Goal: Task Accomplishment & Management: Complete application form

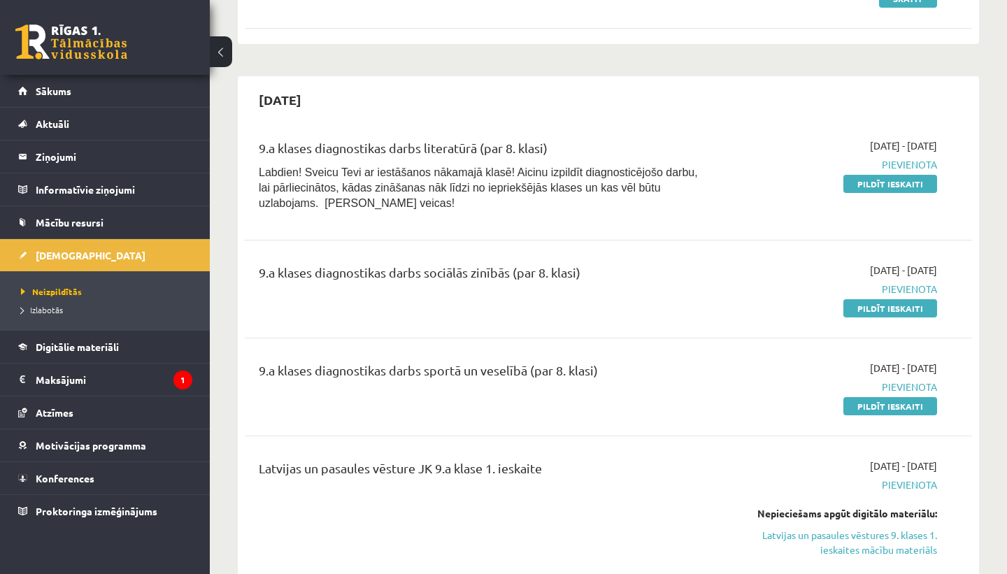
scroll to position [368, 0]
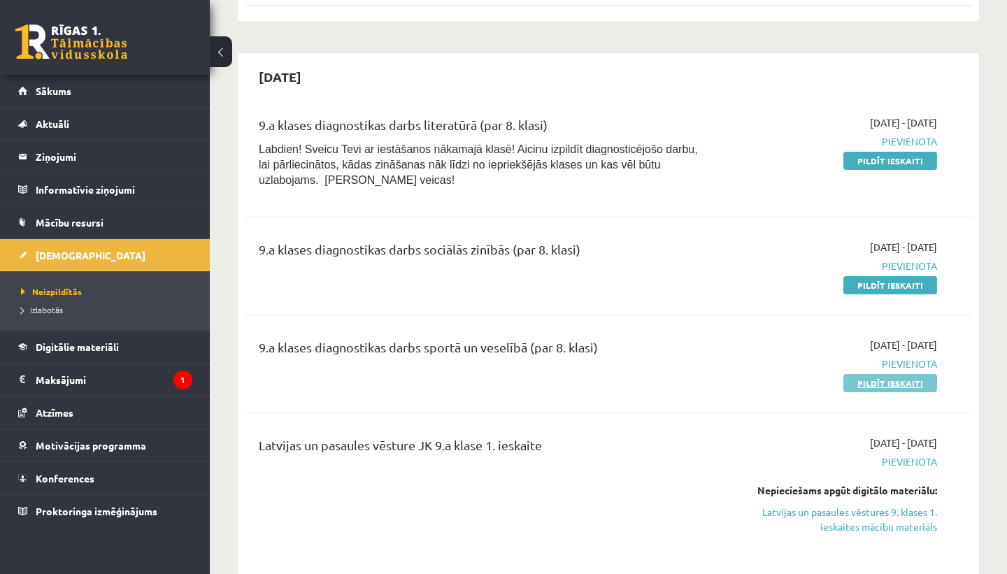
click at [879, 384] on link "Pildīt ieskaiti" at bounding box center [891, 383] width 94 height 18
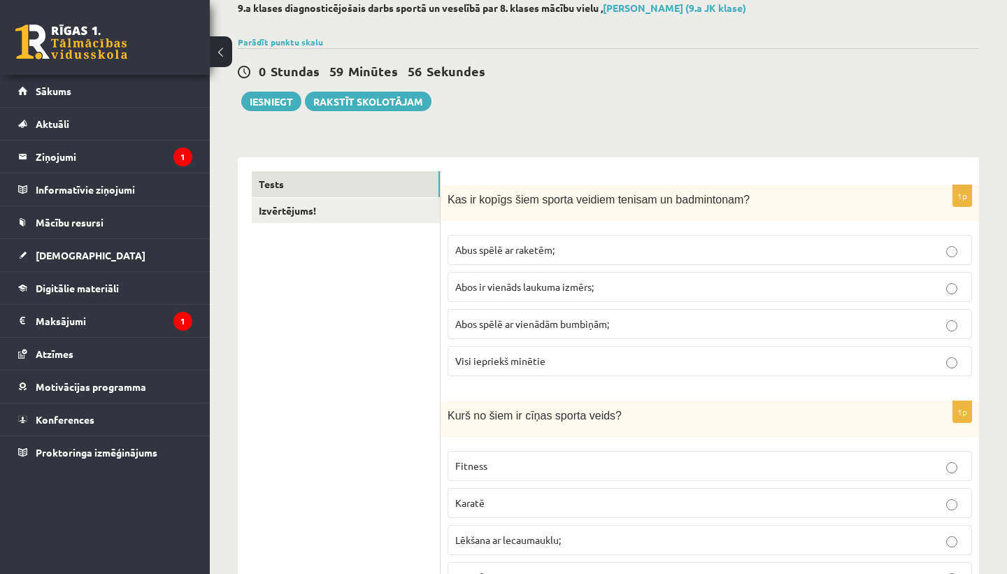
scroll to position [84, 0]
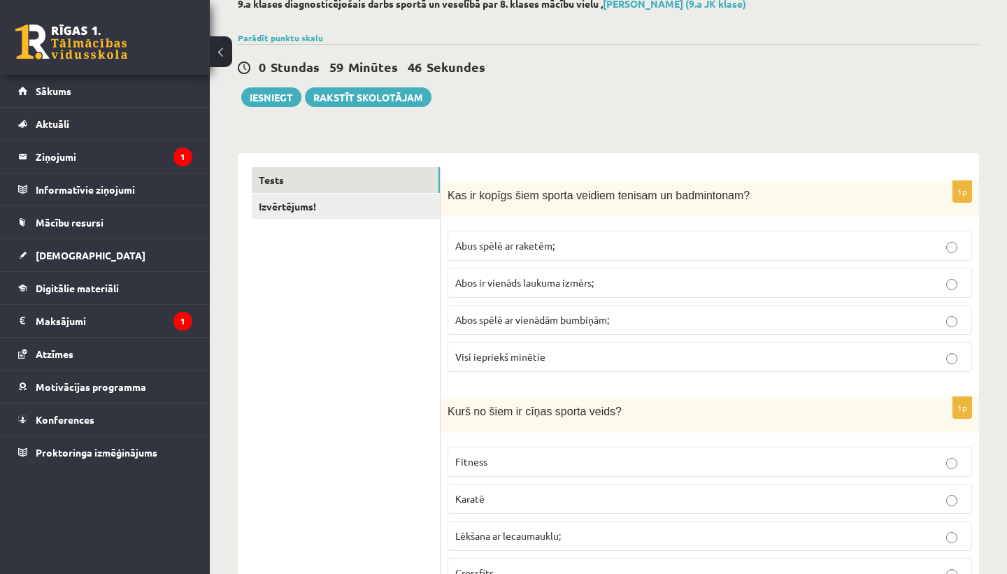
click at [620, 249] on p "Abus spēlē ar raketēm;" at bounding box center [709, 246] width 509 height 15
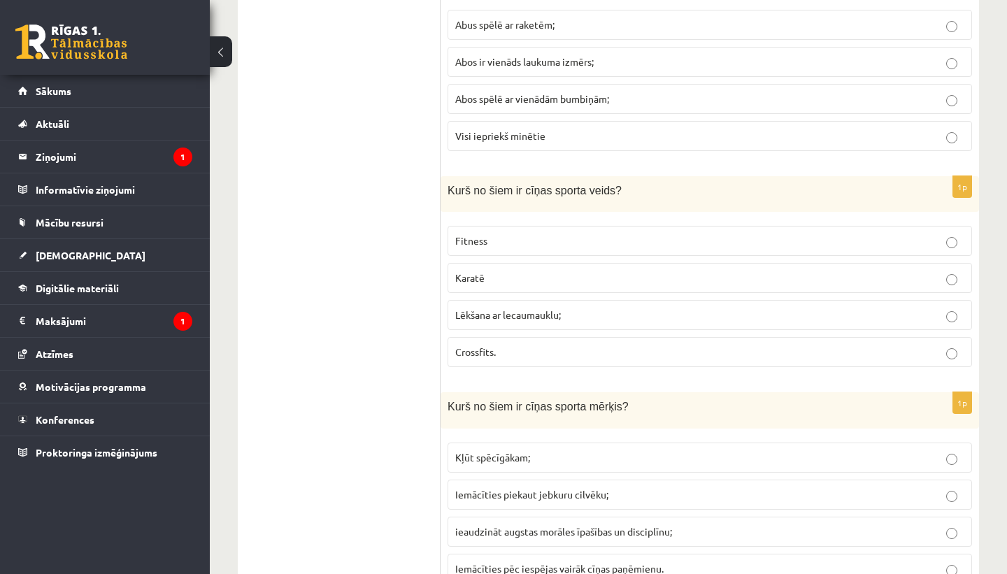
scroll to position [310, 0]
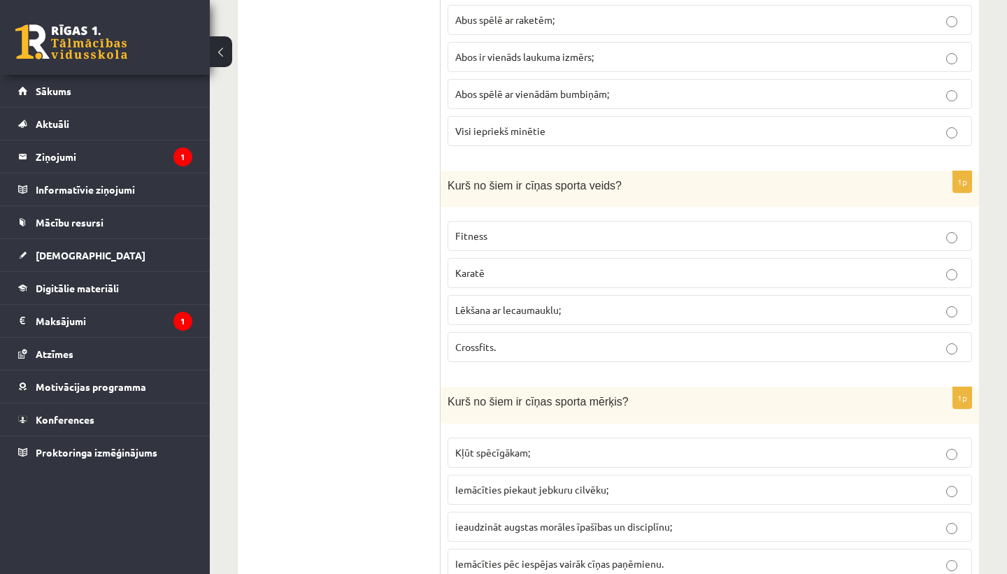
click at [609, 274] on p "Karatē" at bounding box center [709, 273] width 509 height 15
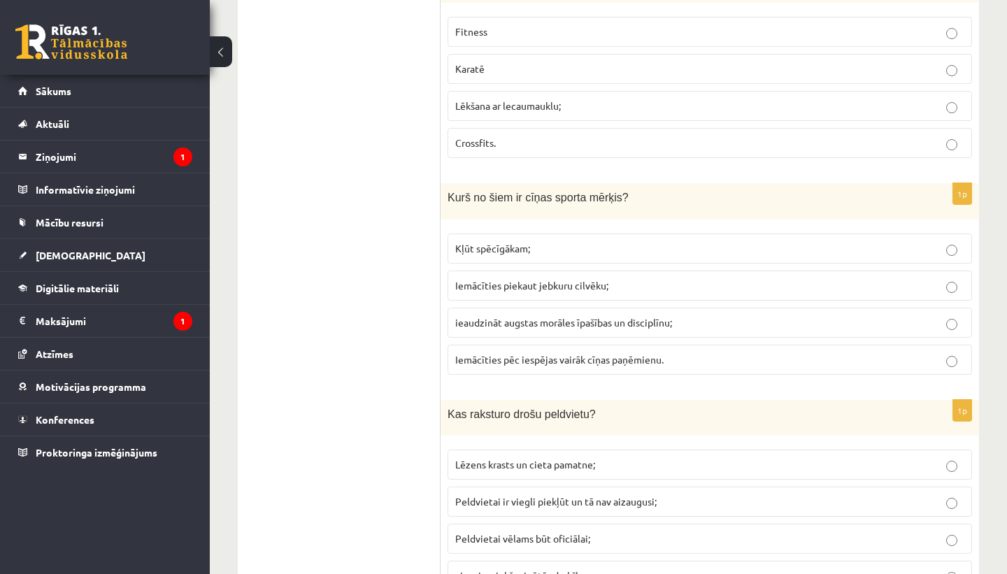
scroll to position [516, 0]
click at [681, 314] on p "ieaudzināt augstas morāles īpašības un disciplīnu;" at bounding box center [709, 320] width 509 height 15
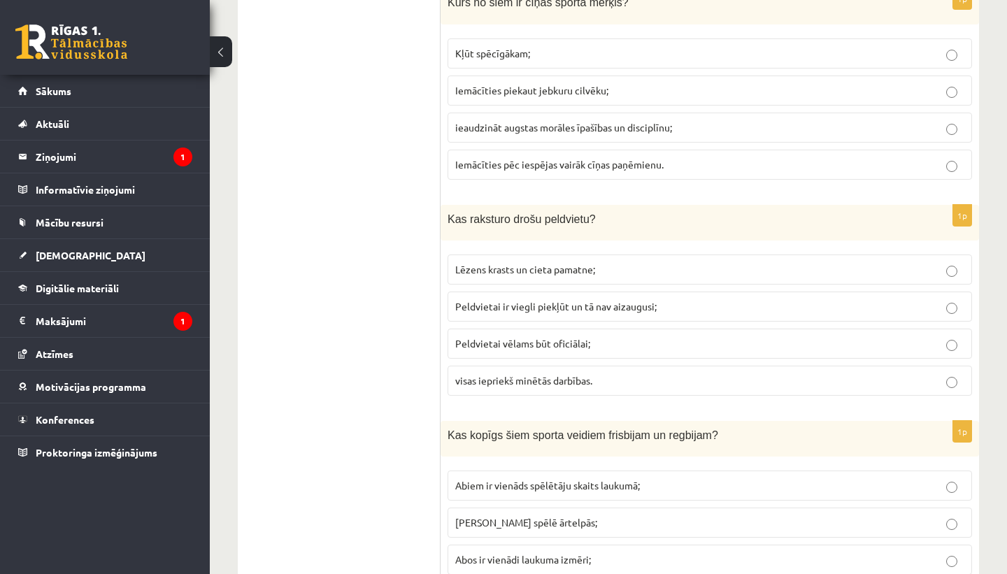
scroll to position [711, 0]
click at [635, 375] on p "visas iepriekš minētās darbības." at bounding box center [709, 379] width 509 height 15
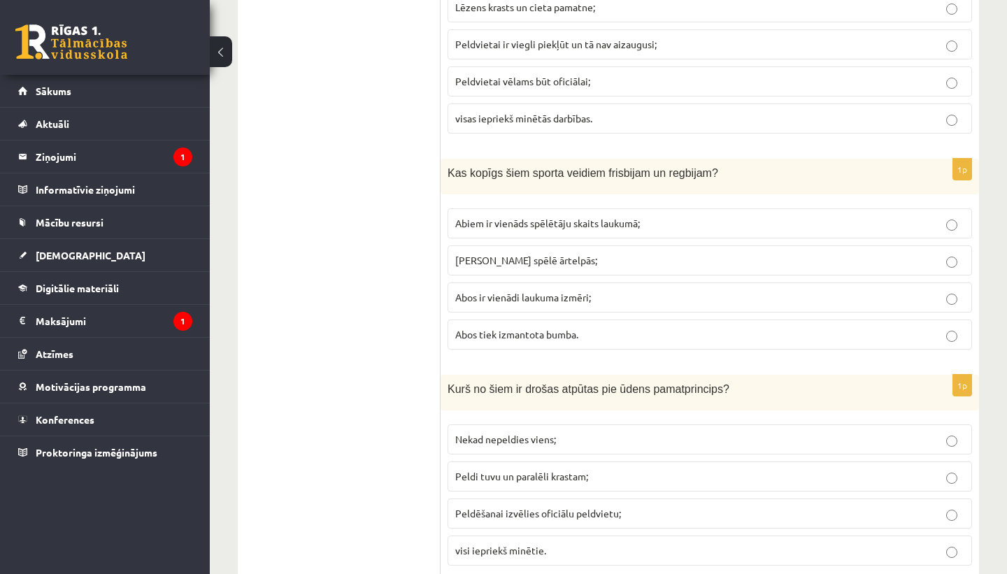
scroll to position [978, 0]
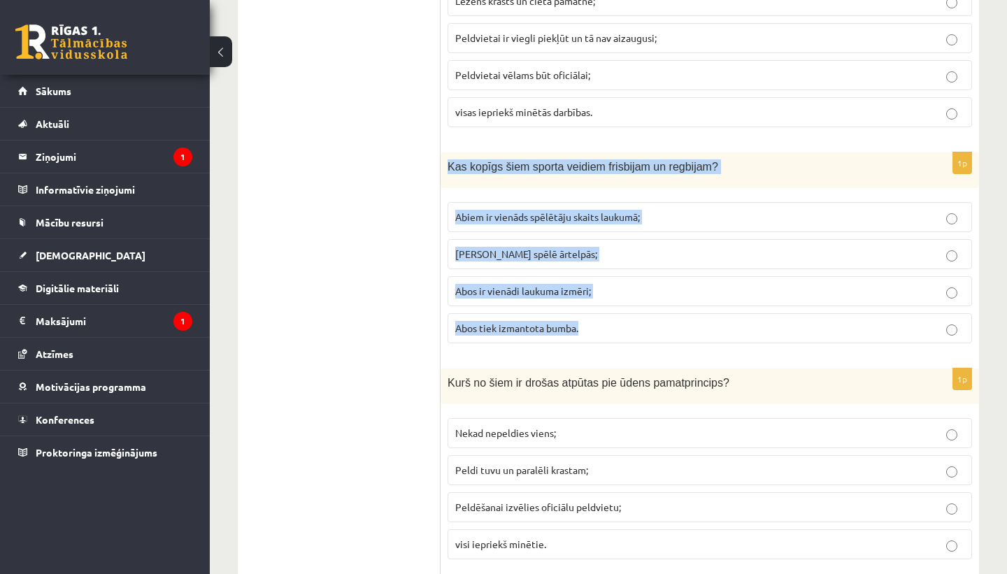
drag, startPoint x: 449, startPoint y: 166, endPoint x: 600, endPoint y: 339, distance: 229.6
click at [600, 339] on div "1p Kas kopīgs šiem sporta veidiem frisbijam un regbijam? Abiem ir vienāds spēlē…" at bounding box center [710, 254] width 539 height 202
click at [574, 320] on label "Abos tiek izmantota bumba." at bounding box center [710, 328] width 525 height 30
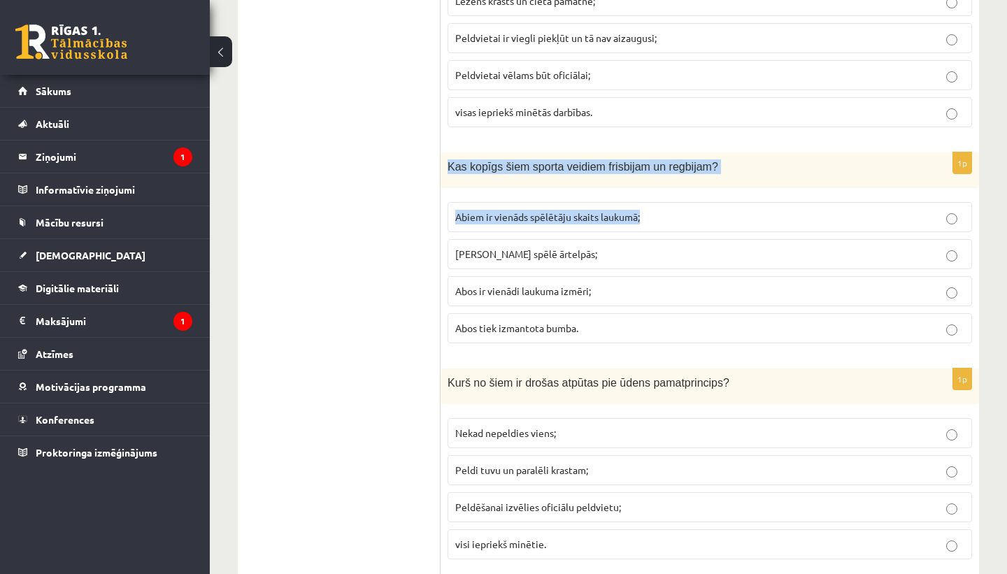
scroll to position [977, 0]
drag, startPoint x: 448, startPoint y: 164, endPoint x: 518, endPoint y: 247, distance: 108.7
click at [518, 247] on div "1p Kas kopīgs šiem sporta veidiem frisbijam un regbijam? Abiem ir vienāds spēlē…" at bounding box center [710, 254] width 539 height 202
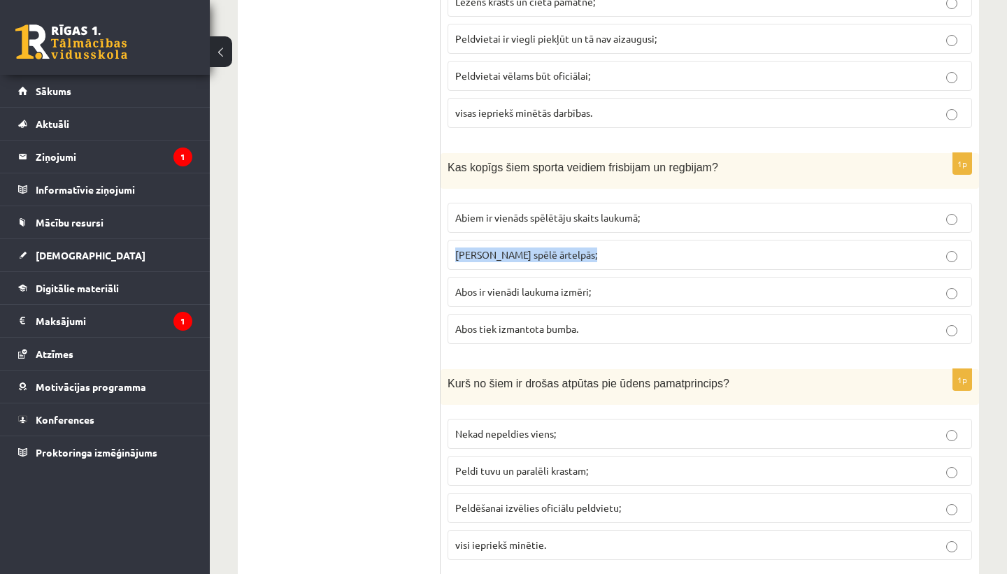
drag, startPoint x: 537, startPoint y: 236, endPoint x: 541, endPoint y: 274, distance: 38.6
click at [541, 274] on fieldset "Abiem ir vienāds spēlētāju skaits laukumā; Abus spēlē ārtelpās; Abos ir vienādi…" at bounding box center [710, 272] width 525 height 153
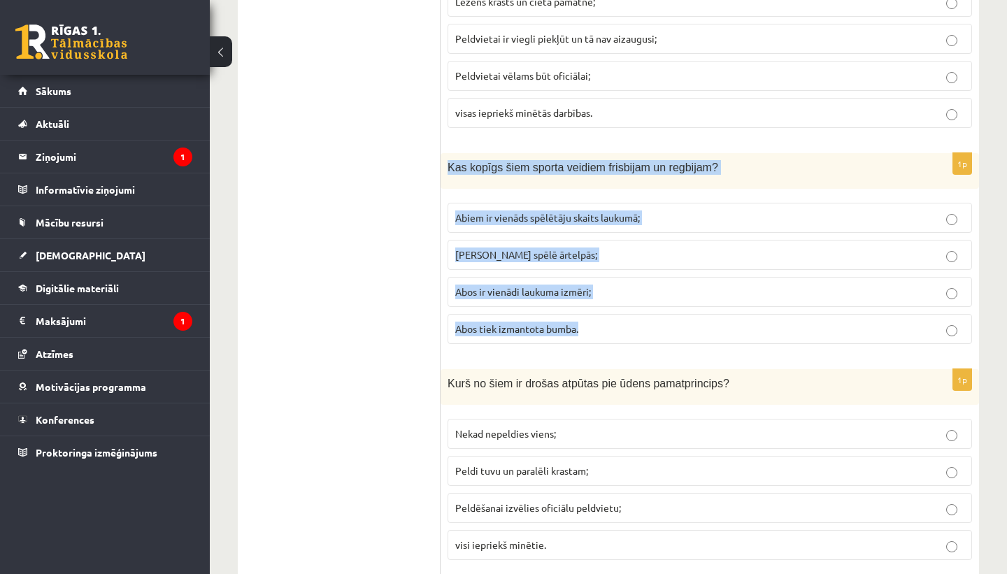
drag, startPoint x: 448, startPoint y: 163, endPoint x: 590, endPoint y: 346, distance: 231.9
click at [590, 346] on div "1p Kas kopīgs šiem sporta veidiem frisbijam un regbijam? Abiem ir vienāds spēlē…" at bounding box center [710, 254] width 539 height 202
click at [582, 309] on fieldset "Abiem ir vienāds spēlētāju skaits laukumā; Abus spēlē ārtelpās; Abos ir vienādi…" at bounding box center [710, 272] width 525 height 153
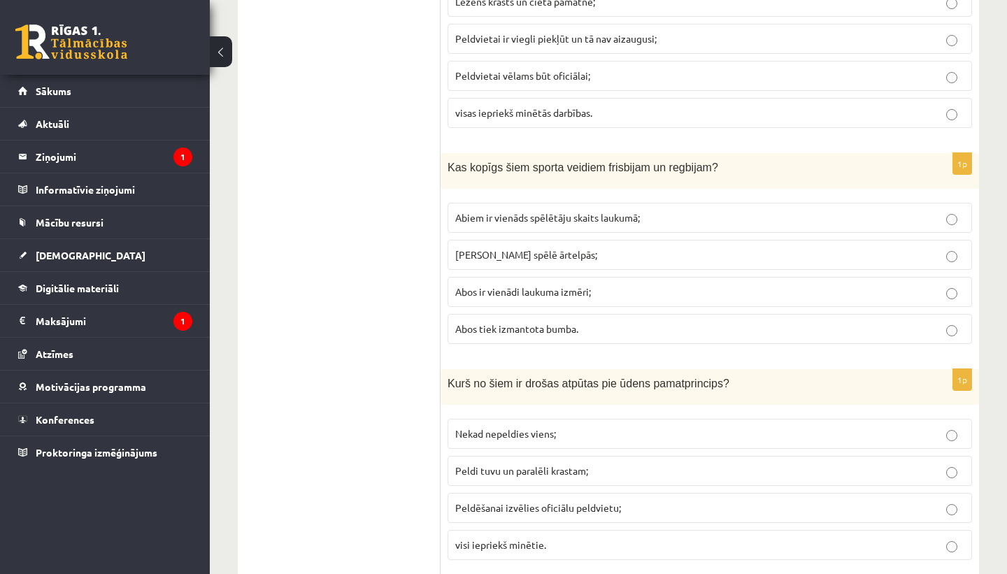
click at [451, 214] on label "Abiem ir vienāds spēlētāju skaits laukumā;" at bounding box center [710, 218] width 525 height 30
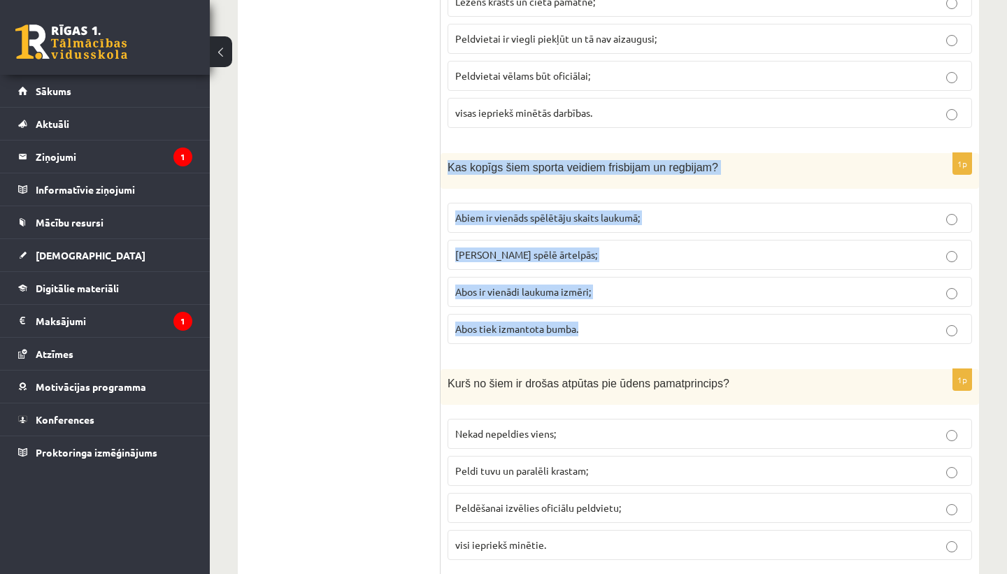
drag, startPoint x: 449, startPoint y: 166, endPoint x: 593, endPoint y: 334, distance: 221.3
click at [593, 334] on div "1p Kas kopīgs šiem sporta veidiem frisbijam un regbijam? Abiem ir vienāds spēlē…" at bounding box center [710, 254] width 539 height 202
click at [569, 325] on span "Abos tiek izmantota bumba." at bounding box center [516, 329] width 123 height 13
drag, startPoint x: 450, startPoint y: 164, endPoint x: 581, endPoint y: 327, distance: 209.4
click at [581, 327] on div "1p Kas kopīgs šiem sporta veidiem frisbijam un regbijam? Abiem ir vienāds spēlē…" at bounding box center [710, 254] width 539 height 202
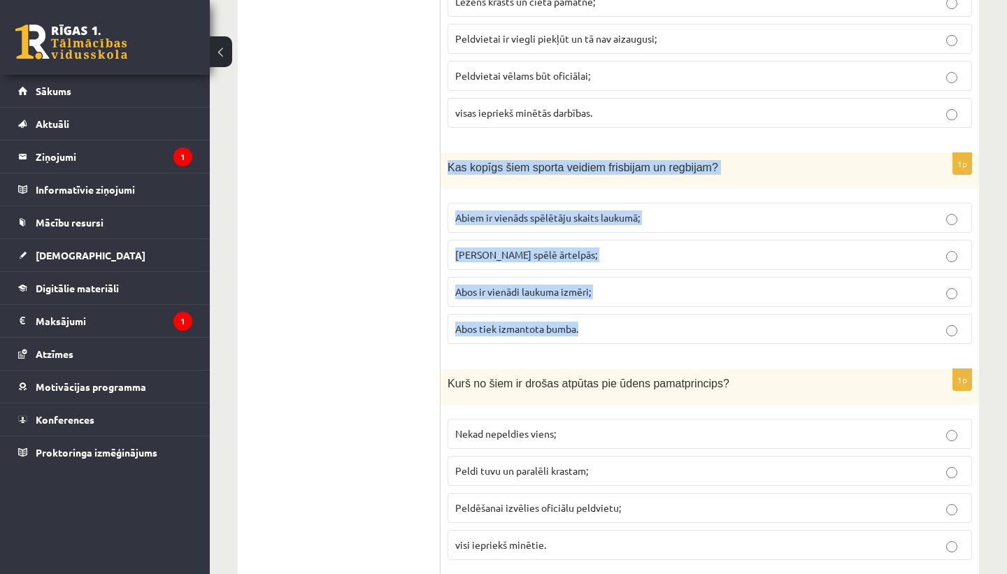
copy div "Kas kopīgs šiem sporta veidiem frisbijam un regbijam? Abiem ir vienāds spēlētāj…"
click at [683, 304] on label "Abos ir vienādi laukuma izmēri;" at bounding box center [710, 292] width 525 height 30
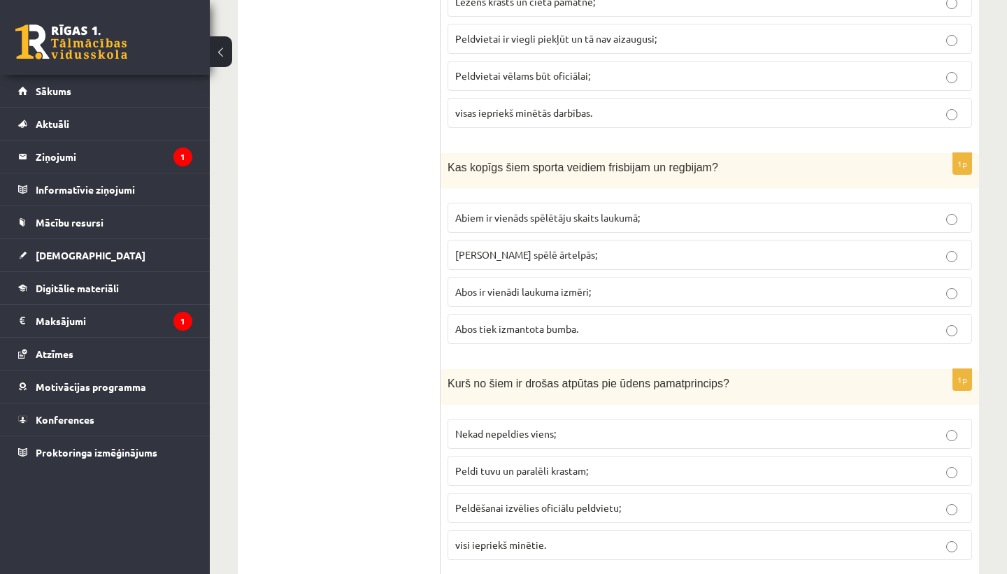
click at [626, 249] on p "Abus spēlē ārtelpās;" at bounding box center [709, 255] width 509 height 15
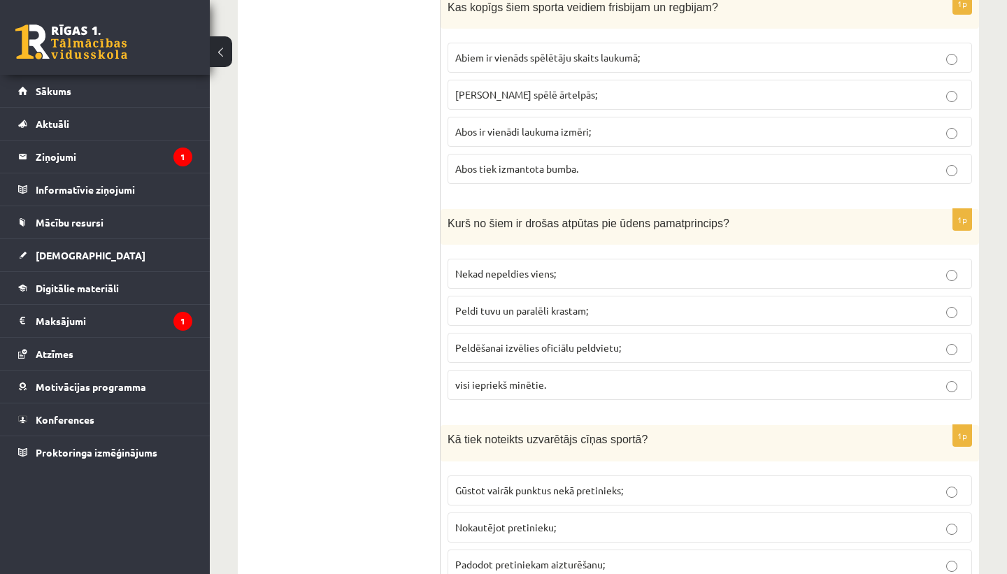
scroll to position [1138, 0]
click at [646, 383] on p "visi iepriekš minētie." at bounding box center [709, 384] width 509 height 15
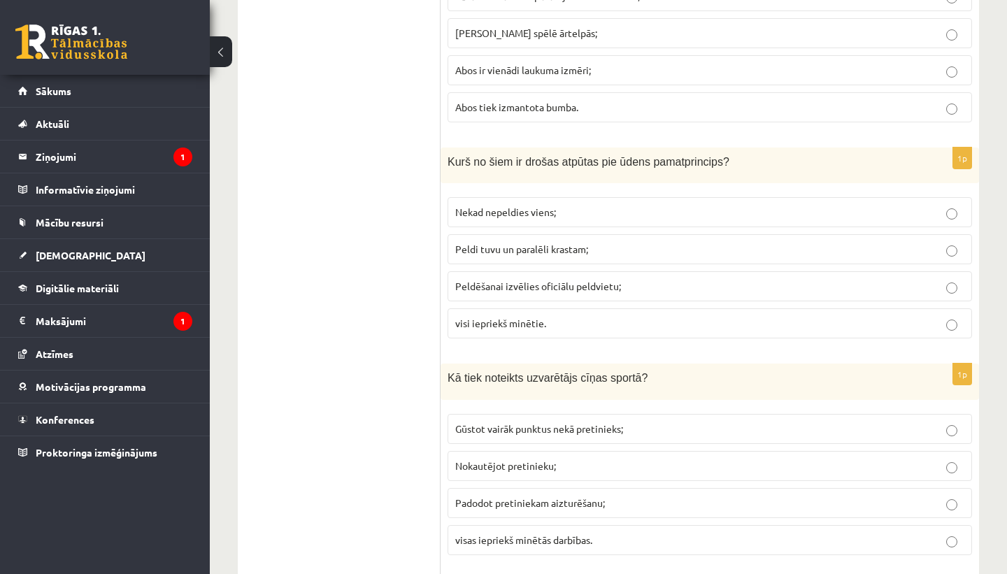
scroll to position [1200, 0]
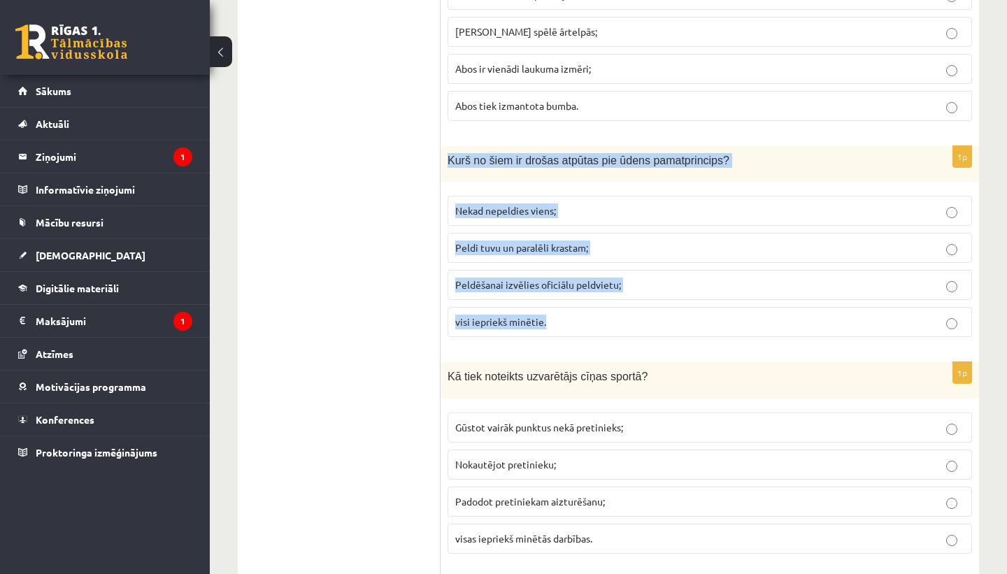
drag, startPoint x: 449, startPoint y: 161, endPoint x: 557, endPoint y: 325, distance: 196.6
click at [557, 325] on div "1p Kurš no šiem ir drošas atpūtas pie ūdens pamatprincips? Nekad nepeldies vien…" at bounding box center [710, 247] width 539 height 202
copy div "Kurš no šiem ir drošas atpūtas pie ūdens pamatprincips? Nekad nepeldies viens; …"
click at [590, 324] on p "visi iepriekš minētie." at bounding box center [709, 322] width 509 height 15
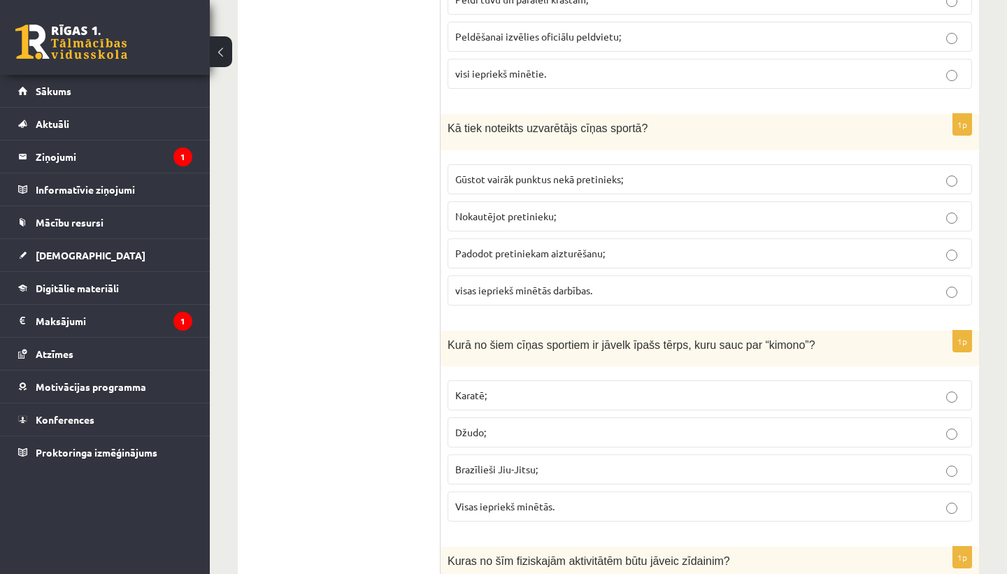
scroll to position [1450, 0]
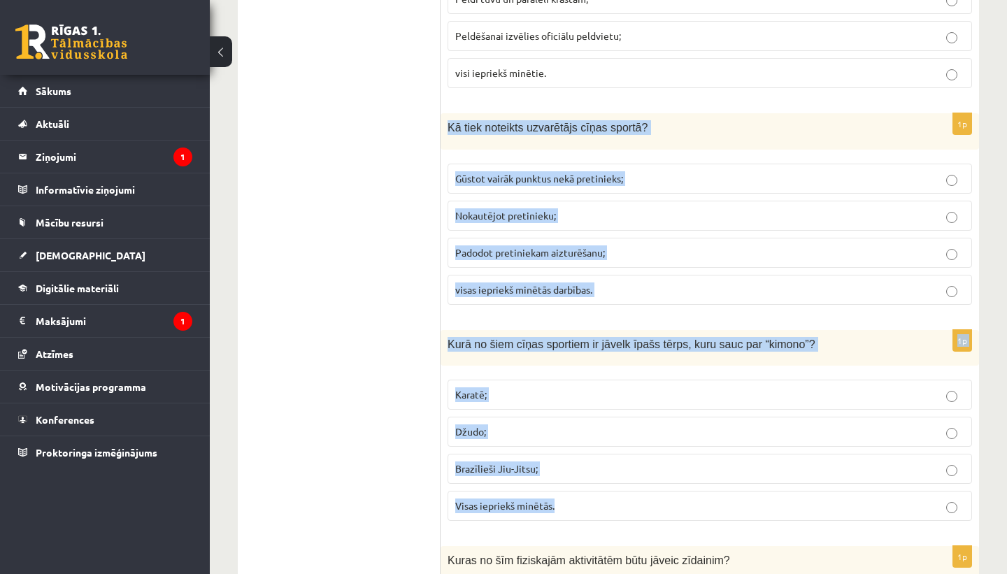
drag, startPoint x: 450, startPoint y: 126, endPoint x: 576, endPoint y: 523, distance: 416.4
copy form "Kā tiek noteikts uzvarētājs cīņas sportā? Gūstot vairāk punktus nekā pretinieks…"
click at [638, 507] on p "Visas iepriekš minētās." at bounding box center [709, 506] width 509 height 15
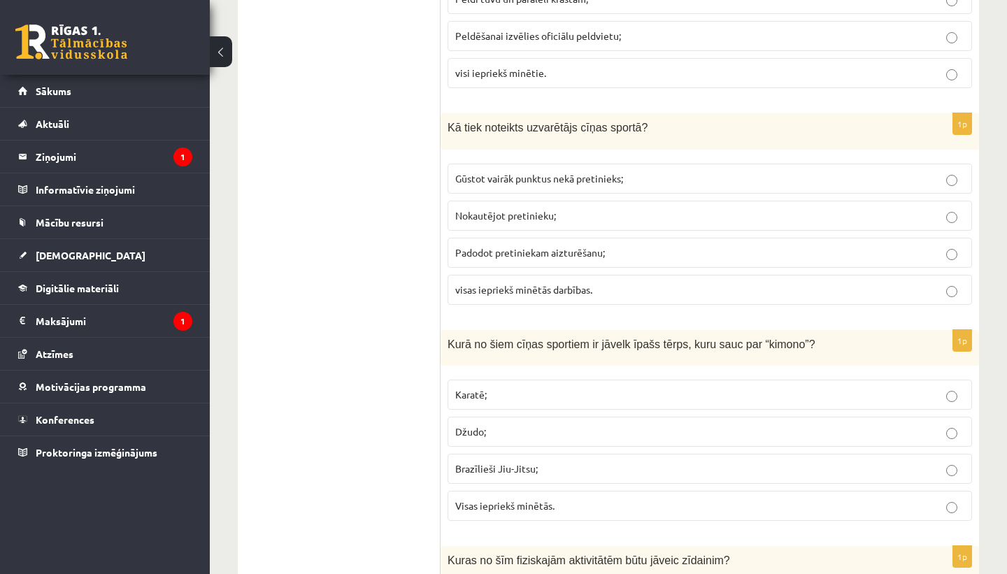
click at [569, 294] on span "visas iepriekš minētās darbības." at bounding box center [523, 289] width 137 height 13
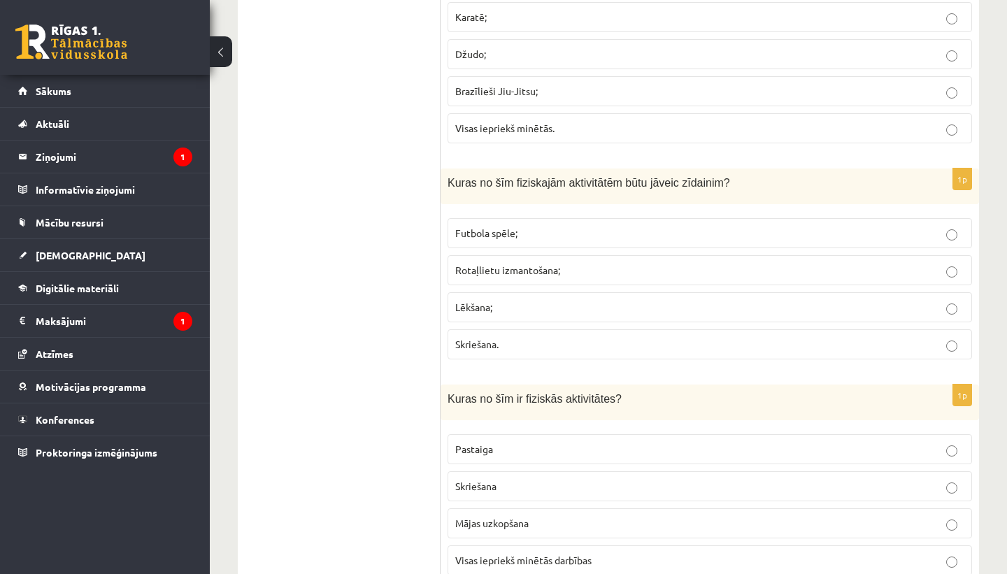
scroll to position [1829, 0]
click at [586, 264] on p "Rotaļlietu izmantošana;" at bounding box center [709, 269] width 509 height 15
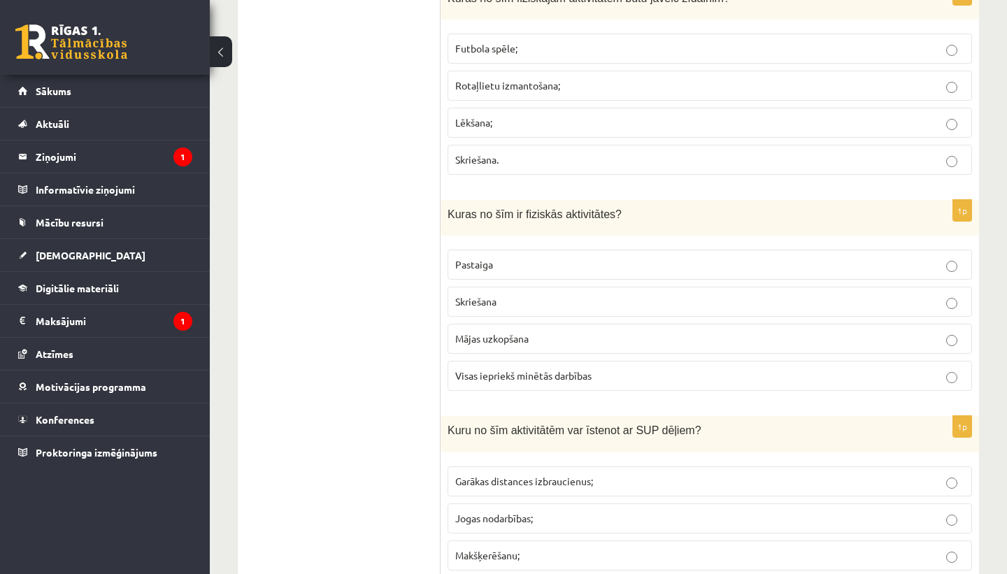
scroll to position [2013, 0]
click at [551, 372] on span "Visas iepriekš minētās darbības" at bounding box center [523, 374] width 136 height 13
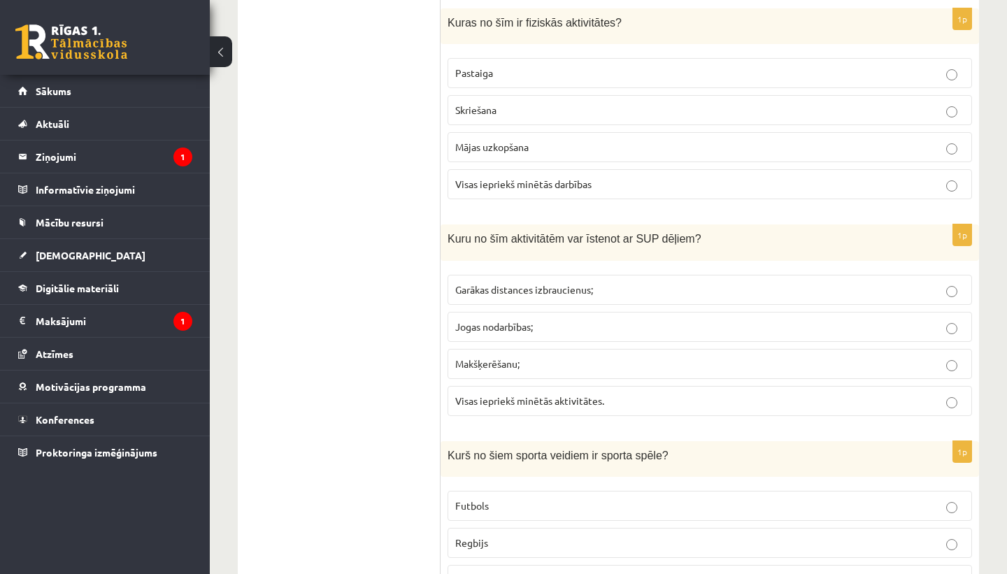
scroll to position [2207, 0]
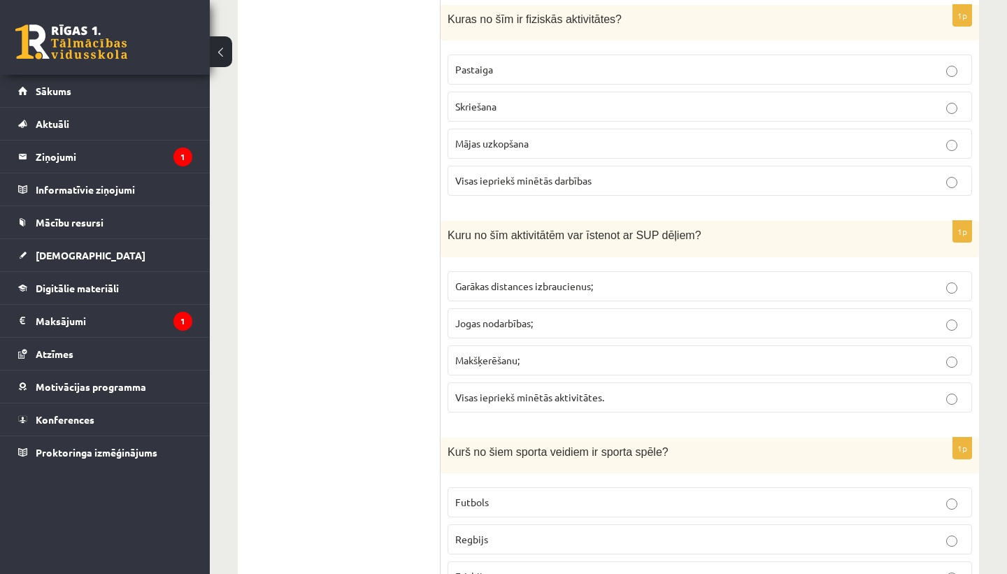
click at [634, 388] on label "Visas iepriekš minētās aktivitātes." at bounding box center [710, 398] width 525 height 30
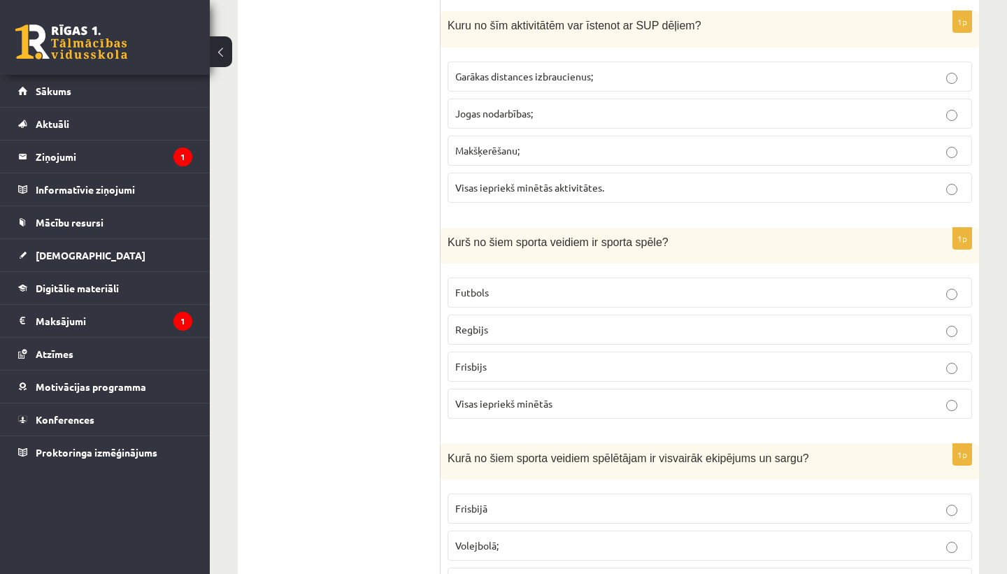
scroll to position [2427, 0]
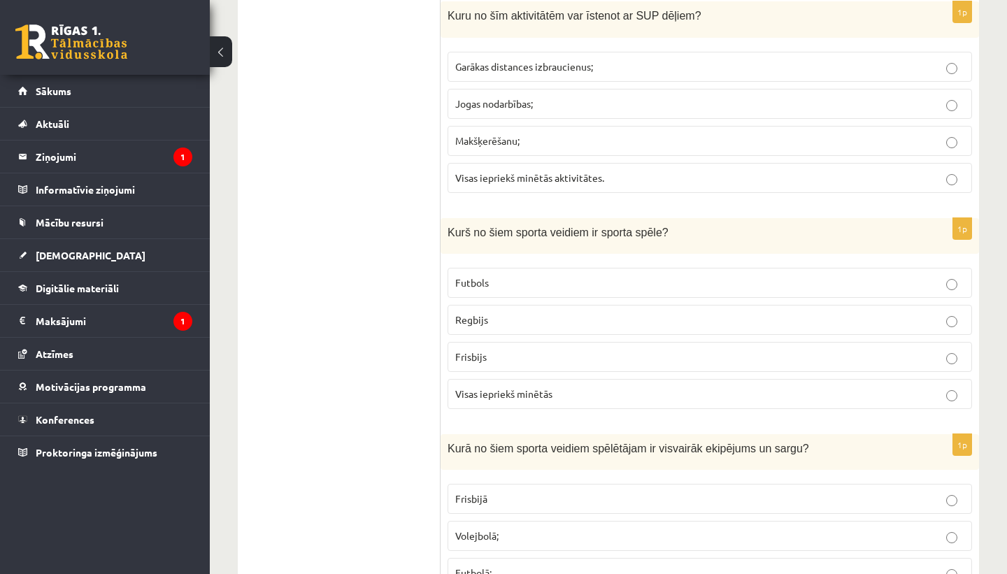
click at [625, 391] on p "Visas iepriekš minētās" at bounding box center [709, 394] width 509 height 15
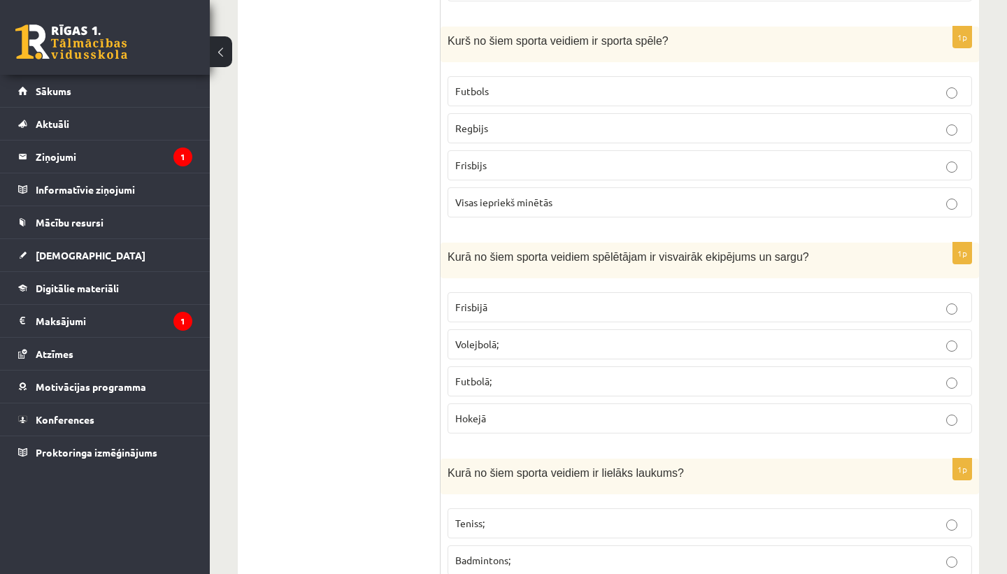
scroll to position [2620, 0]
click at [512, 419] on p "Hokejā" at bounding box center [709, 417] width 509 height 15
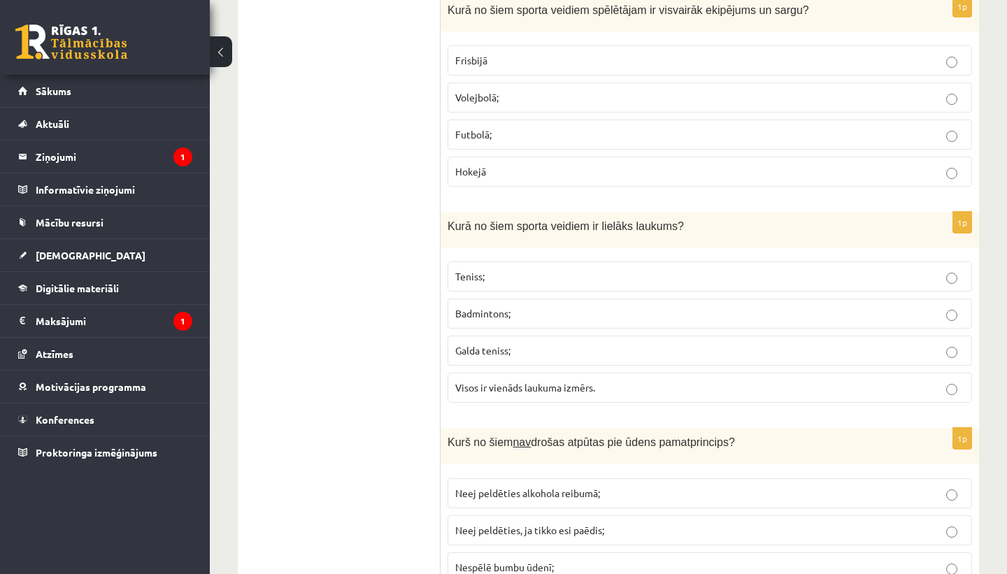
scroll to position [2886, 0]
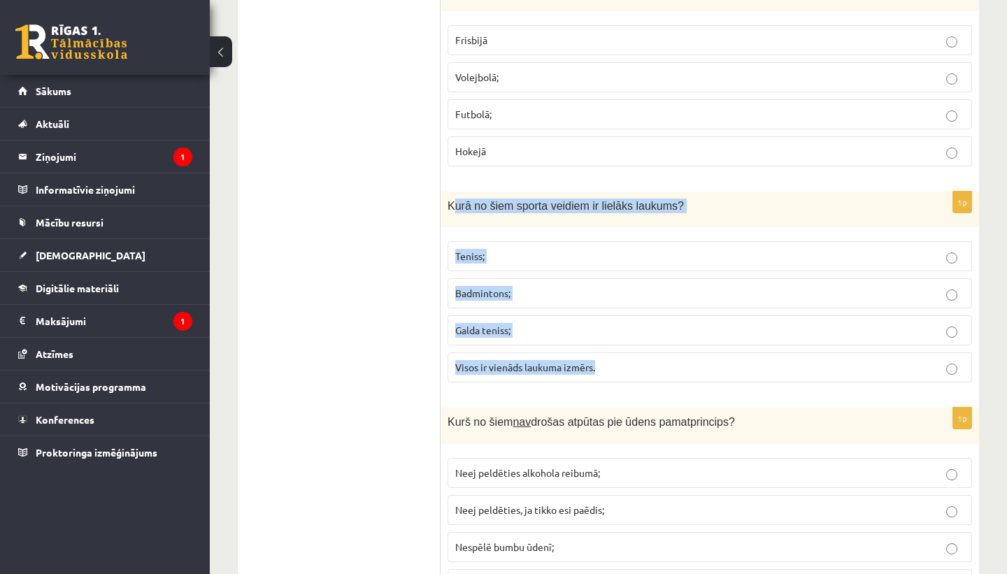
drag, startPoint x: 452, startPoint y: 202, endPoint x: 589, endPoint y: 374, distance: 219.5
click at [589, 374] on div "1p Kurā no šiem sporta veidiem ir lielāks laukums? Teniss; Badmintons; Galda te…" at bounding box center [710, 293] width 539 height 202
click at [589, 332] on p "Galda teniss;" at bounding box center [709, 330] width 509 height 15
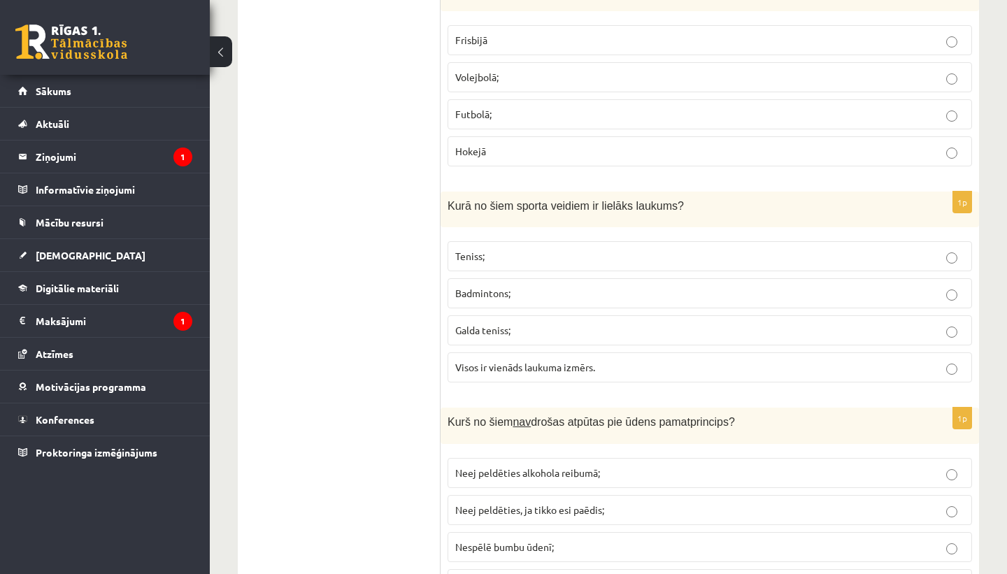
click at [533, 239] on fieldset "Teniss; Badmintons; Galda teniss; Visos ir vienāds laukuma izmērs." at bounding box center [710, 310] width 525 height 153
click at [533, 247] on label "Teniss;" at bounding box center [710, 256] width 525 height 30
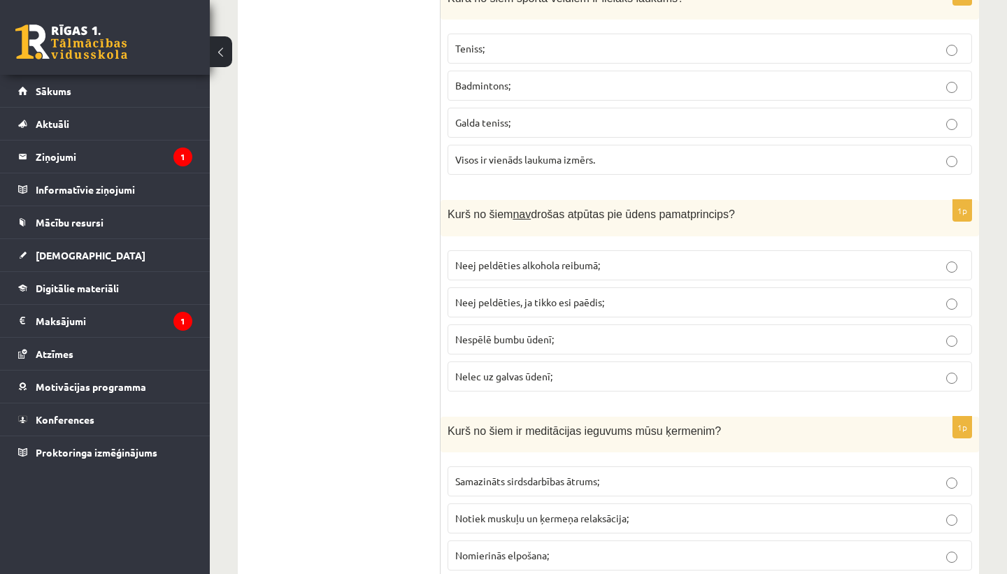
scroll to position [3095, 0]
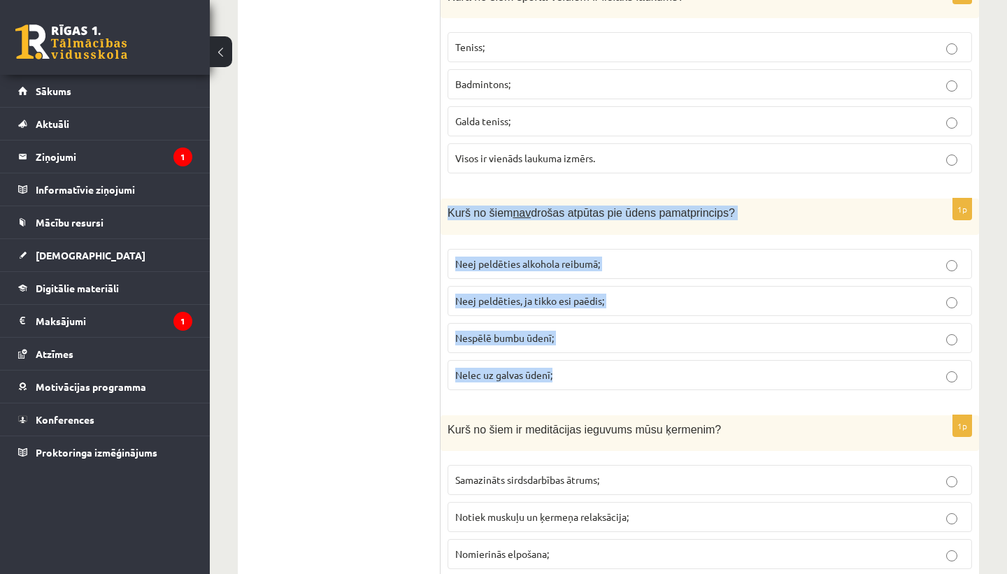
drag, startPoint x: 449, startPoint y: 208, endPoint x: 558, endPoint y: 377, distance: 200.8
click at [558, 377] on div "1p Kurš no šiem nav drošas atpūtas pie ūdens pamatprincips? Neej peldēties alko…" at bounding box center [710, 300] width 539 height 202
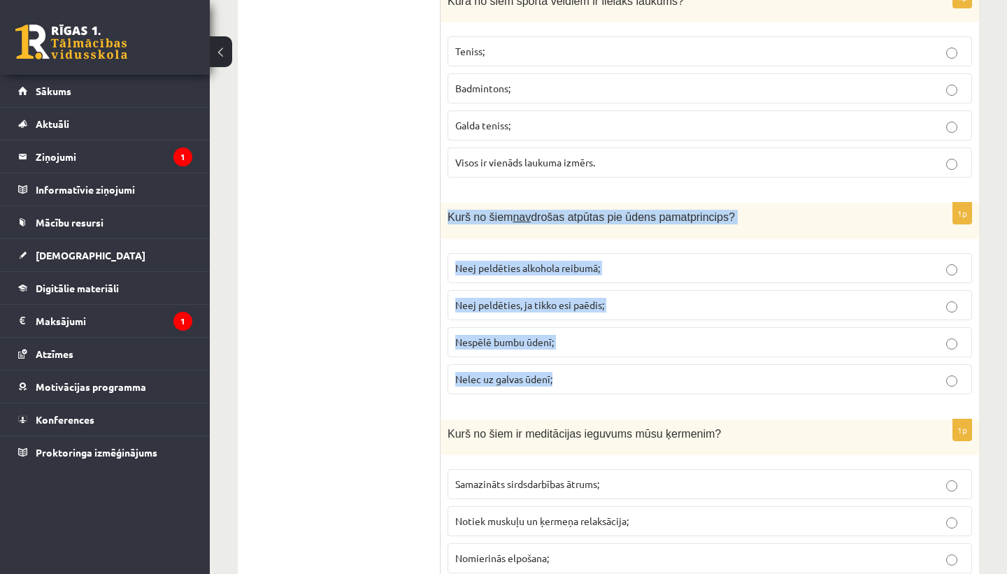
copy div "Kurš no šiem nav drošas atpūtas pie ūdens pamatprincips? Neej peldēties alkohol…"
click at [579, 349] on p "Nespēlē bumbu ūdenī;" at bounding box center [709, 342] width 509 height 15
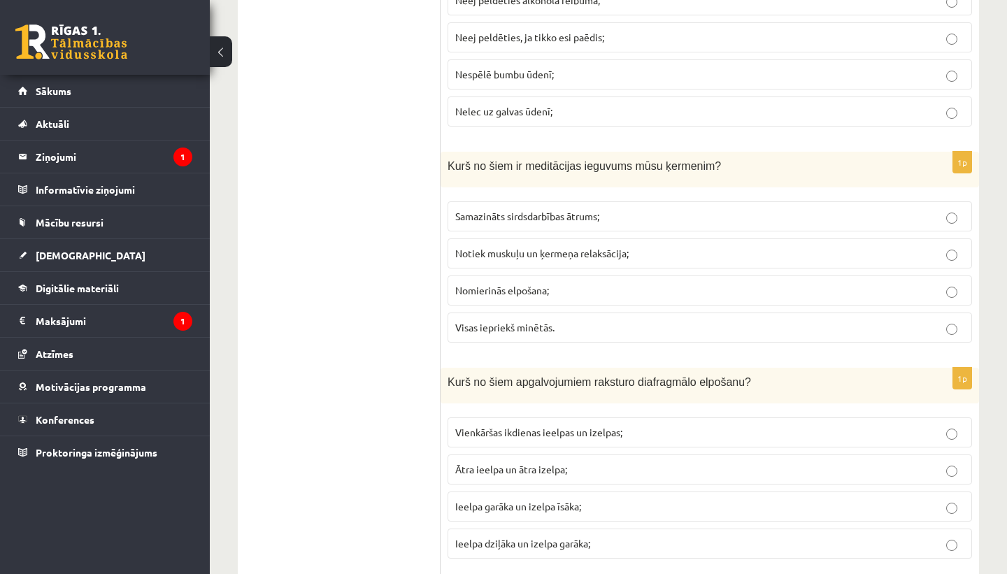
scroll to position [3379, 0]
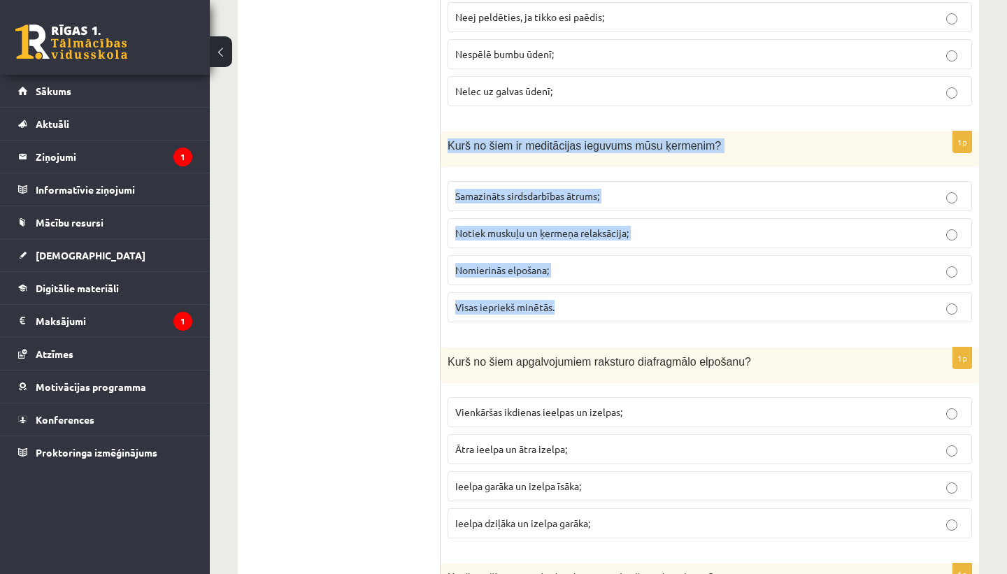
drag, startPoint x: 449, startPoint y: 143, endPoint x: 572, endPoint y: 304, distance: 202.2
click at [572, 304] on div "1p Kurš no šiem ir meditācijas ieguvums mūsu ķermenim? Samazināts sirdsdarbības…" at bounding box center [710, 233] width 539 height 202
copy div "Kurš no šiem ir meditācijas ieguvums mūsu ķermenim? Samazināts sirdsdarbības āt…"
click at [597, 309] on p "Visas iepriekš minētās." at bounding box center [709, 307] width 509 height 15
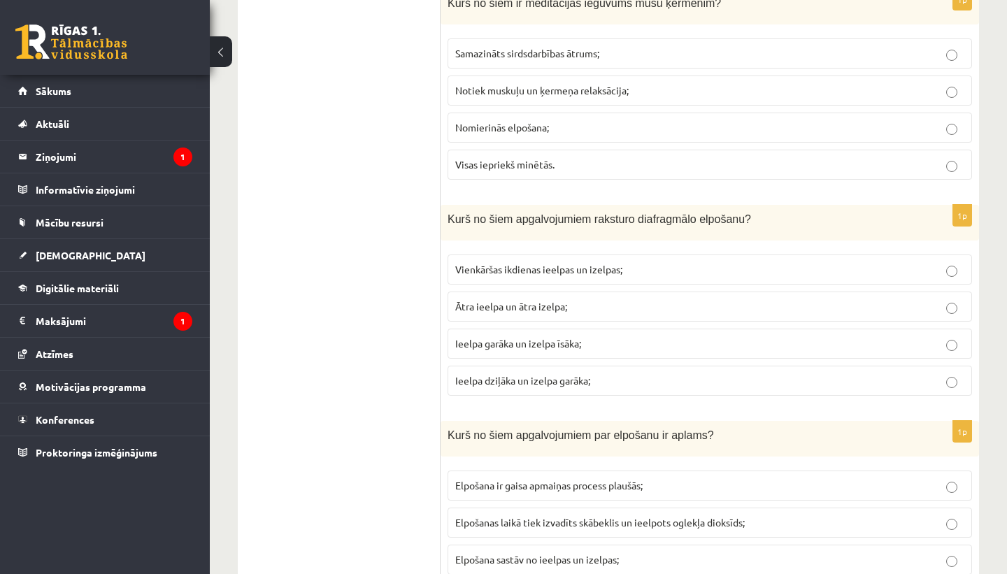
scroll to position [3532, 0]
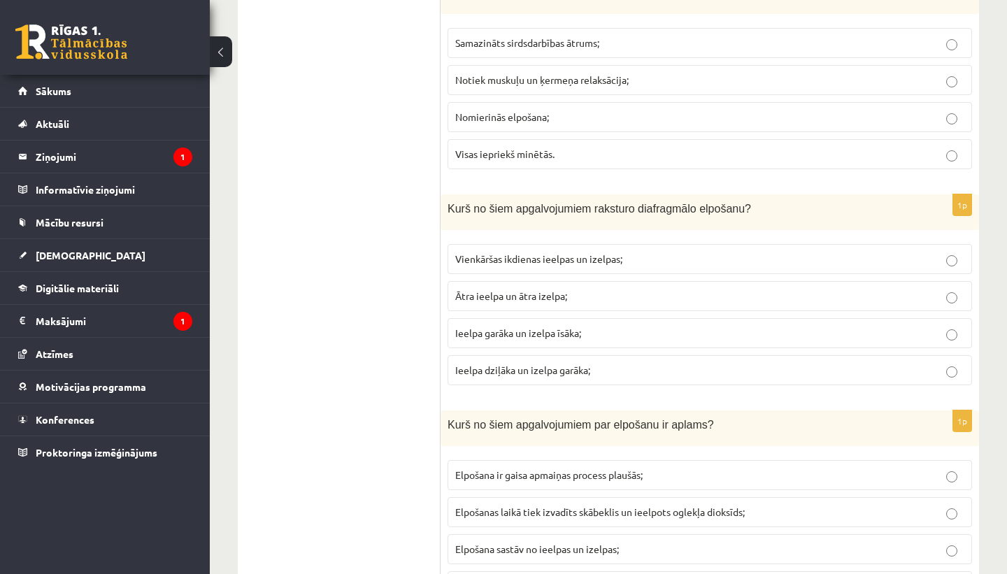
click at [623, 373] on p "Ieelpa dziļāka un izelpa garāka;" at bounding box center [709, 370] width 509 height 15
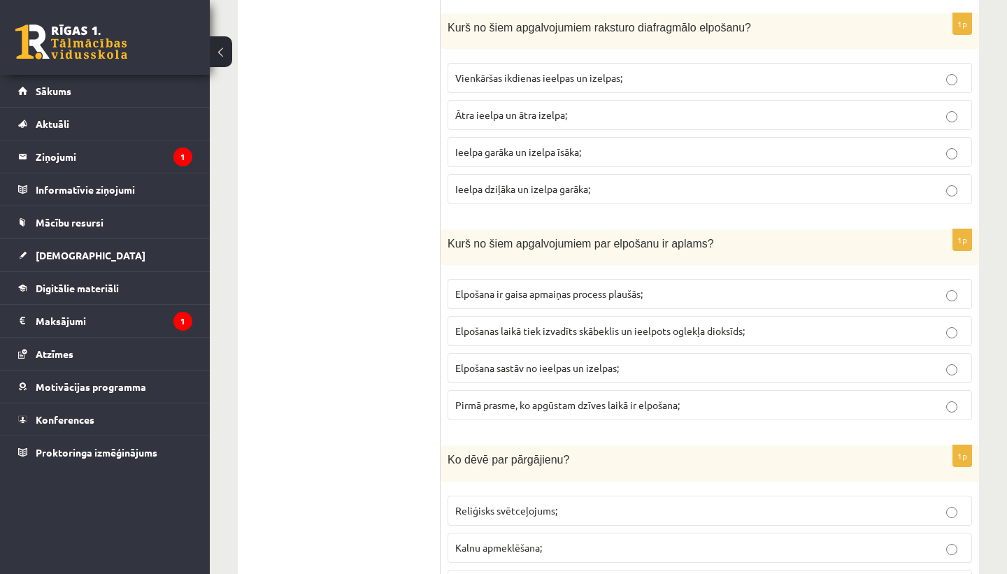
scroll to position [3739, 0]
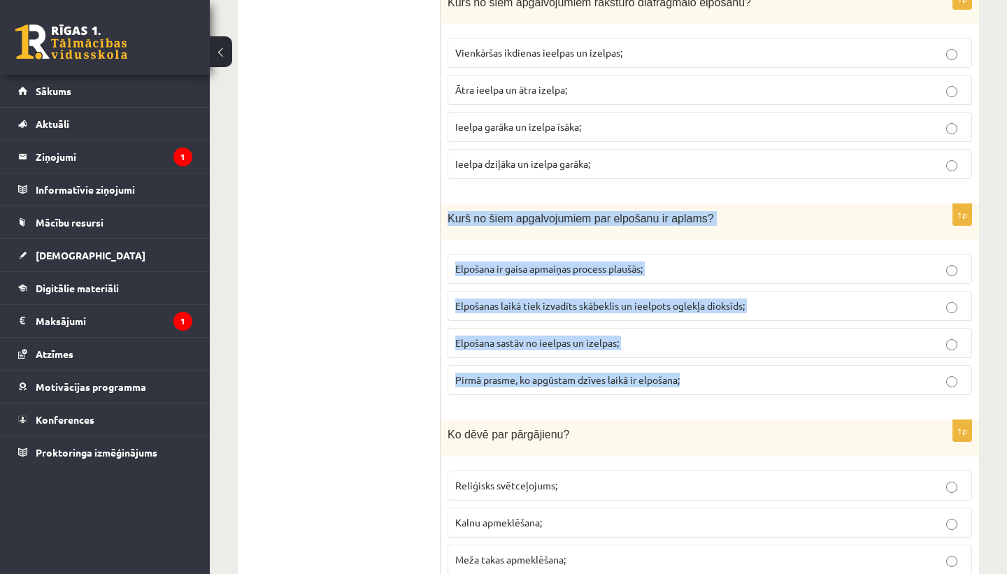
drag, startPoint x: 448, startPoint y: 215, endPoint x: 692, endPoint y: 388, distance: 299.1
click at [692, 388] on div "1p Kurš no šiem apgalvojumiem par elpošanu ir aplams? Elpošana ir gaisa apmaiņa…" at bounding box center [710, 305] width 539 height 202
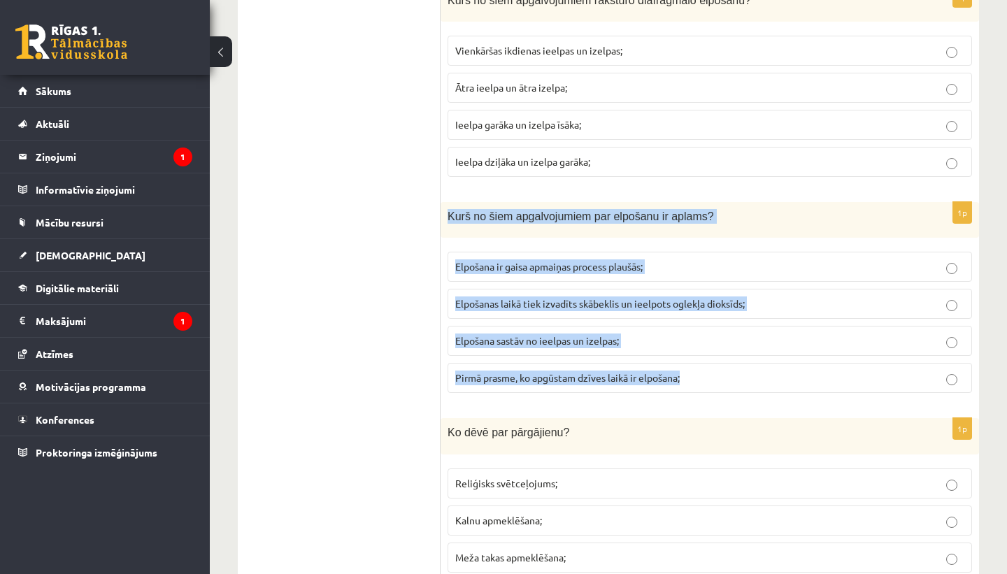
copy div "Kurš no šiem apgalvojumiem par elpošanu ir aplams? Elpošana ir gaisa apmaiņas p…"
click at [787, 306] on p "Elpošanas laikā tiek izvadīts skābeklis un ieelpots oglekļa dioksīds;" at bounding box center [709, 304] width 509 height 15
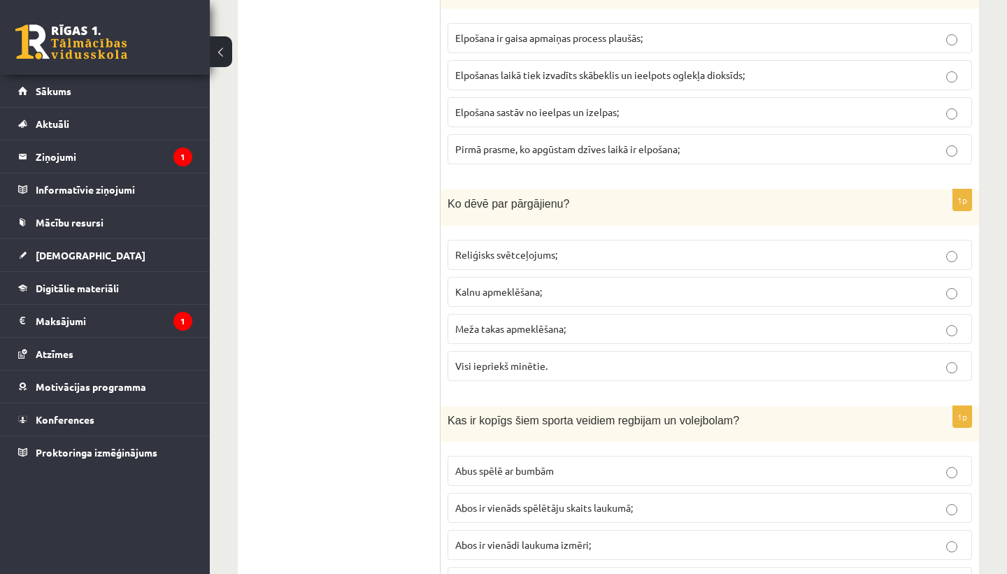
scroll to position [4000, 0]
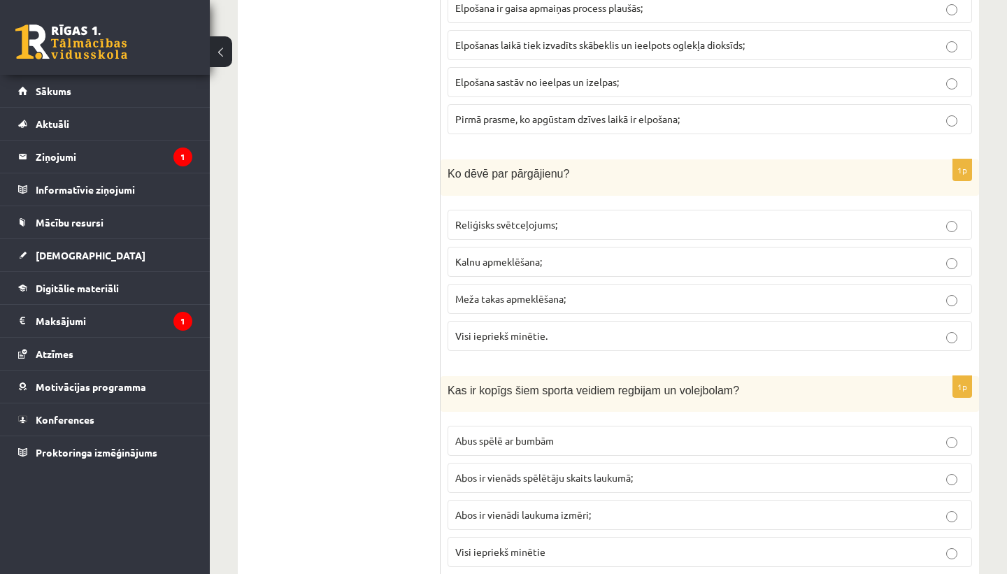
click at [513, 337] on span "Visi iepriekš minētie." at bounding box center [501, 336] width 92 height 13
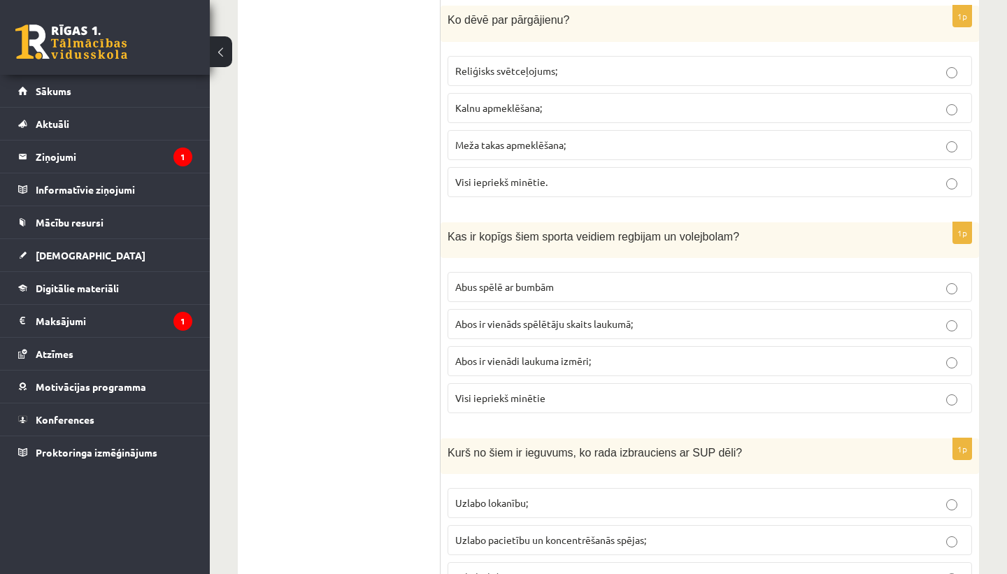
scroll to position [4159, 0]
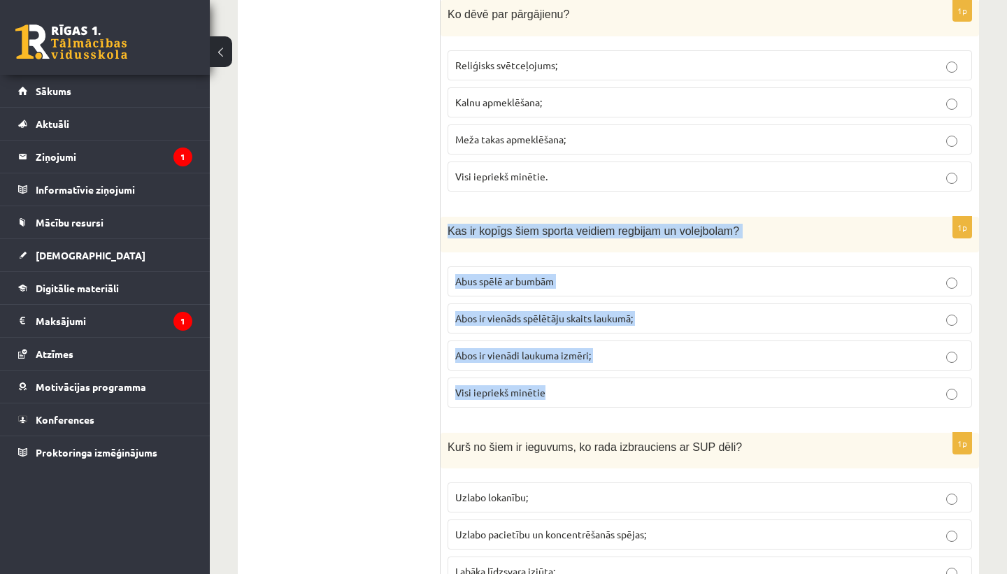
drag, startPoint x: 450, startPoint y: 227, endPoint x: 601, endPoint y: 399, distance: 228.5
click at [601, 399] on div "1p Kas ir kopīgs šiem sporta veidiem regbijam un volejbolam? Abus spēlē ar bumb…" at bounding box center [710, 318] width 539 height 202
copy div "Kas ir kopīgs šiem sporta veidiem regbijam un volejbolam? Abus spēlē ar bumbām …"
click at [641, 290] on label "Abus spēlē ar bumbām" at bounding box center [710, 282] width 525 height 30
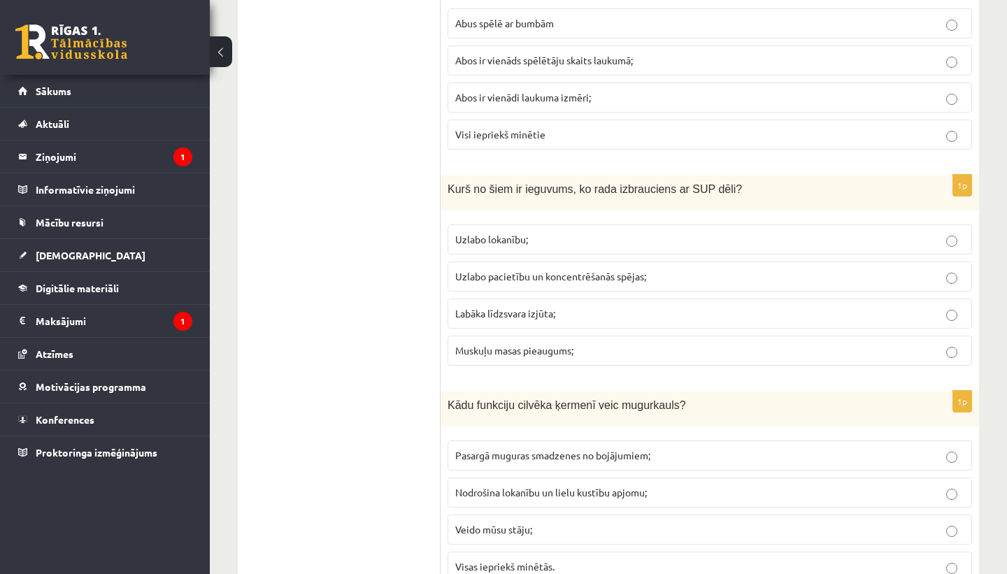
scroll to position [4426, 0]
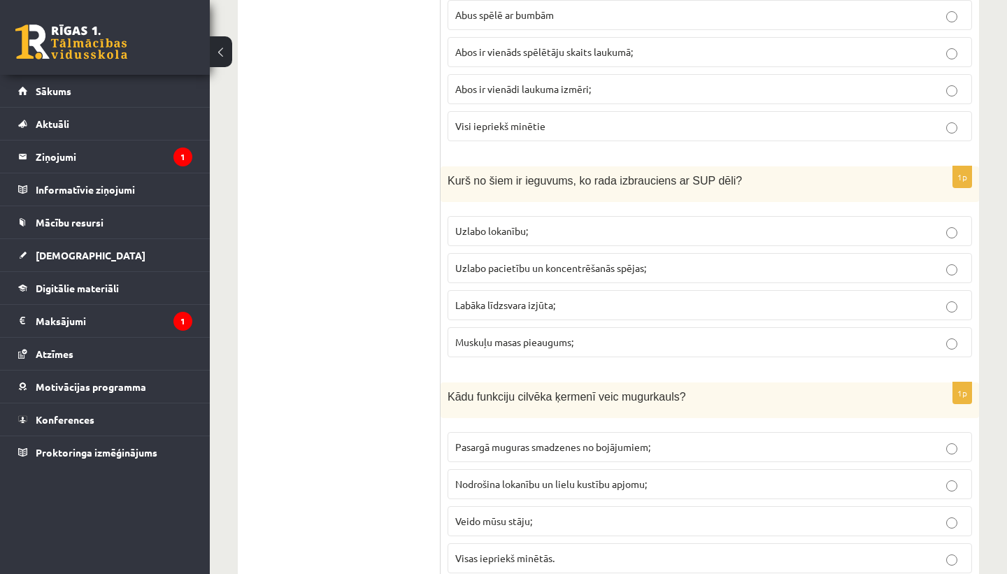
click at [614, 304] on p "Labāka līdzsvara izjūta;" at bounding box center [709, 305] width 509 height 15
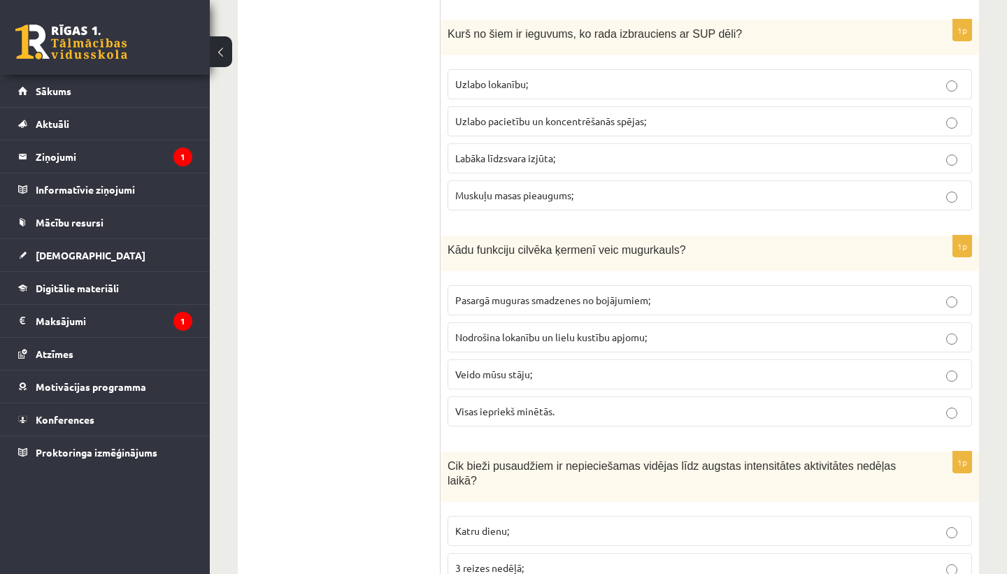
scroll to position [4579, 0]
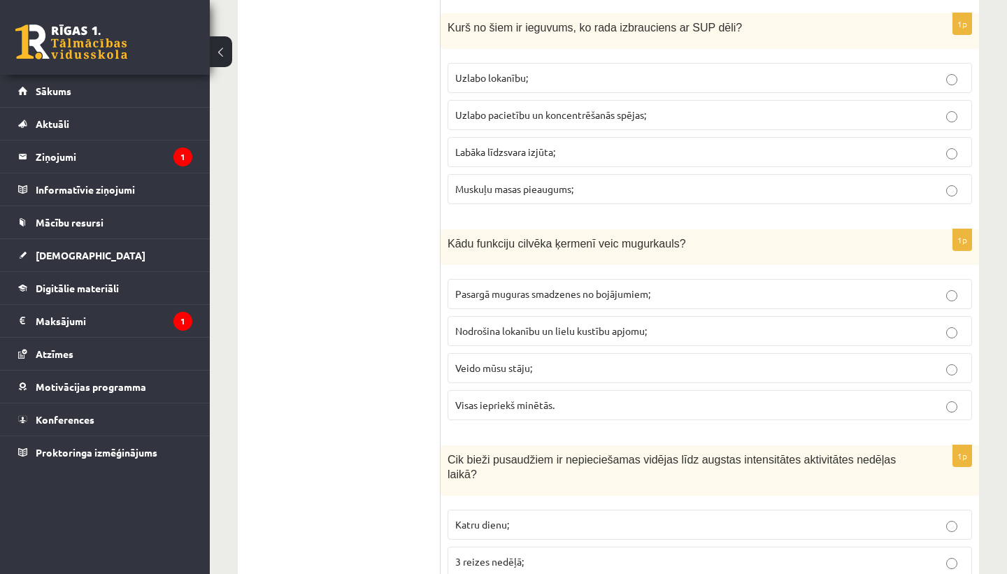
click at [658, 332] on p "Nodrošina lokanību un lielu kustību apjomu;" at bounding box center [709, 331] width 509 height 15
click at [614, 402] on p "Visas iepriekš minētās." at bounding box center [709, 405] width 509 height 15
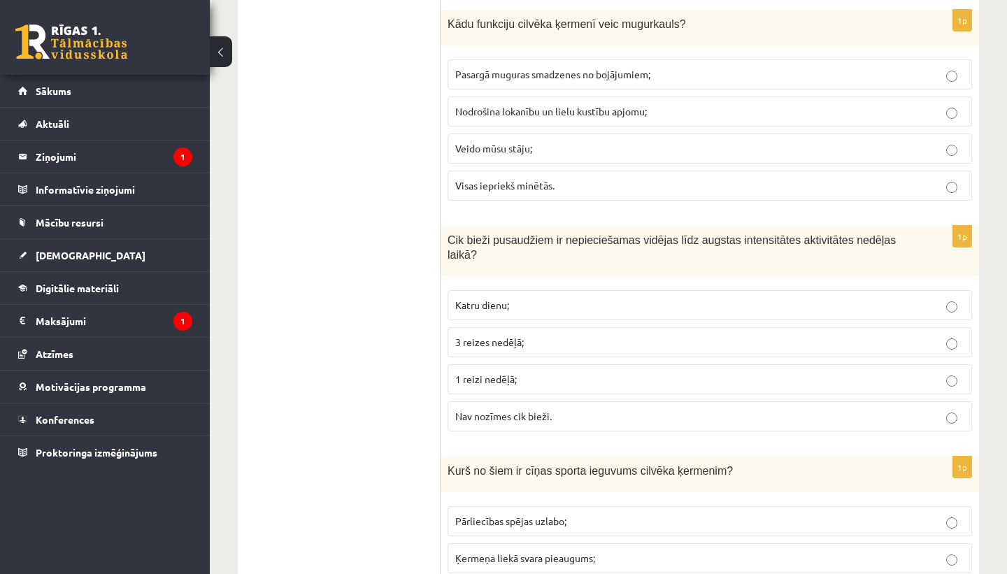
scroll to position [4825, 0]
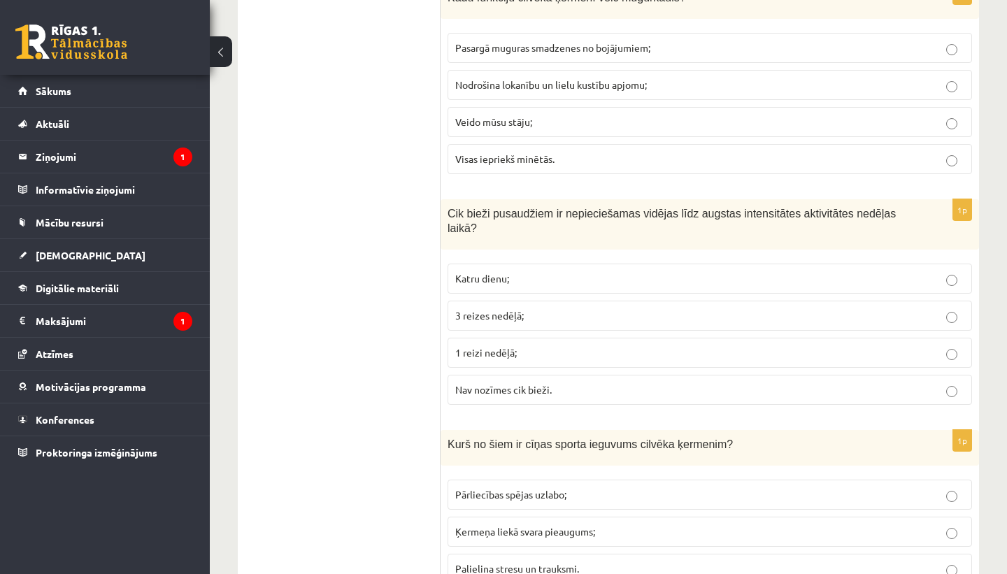
click at [585, 280] on p "Katru dienu;" at bounding box center [709, 278] width 509 height 15
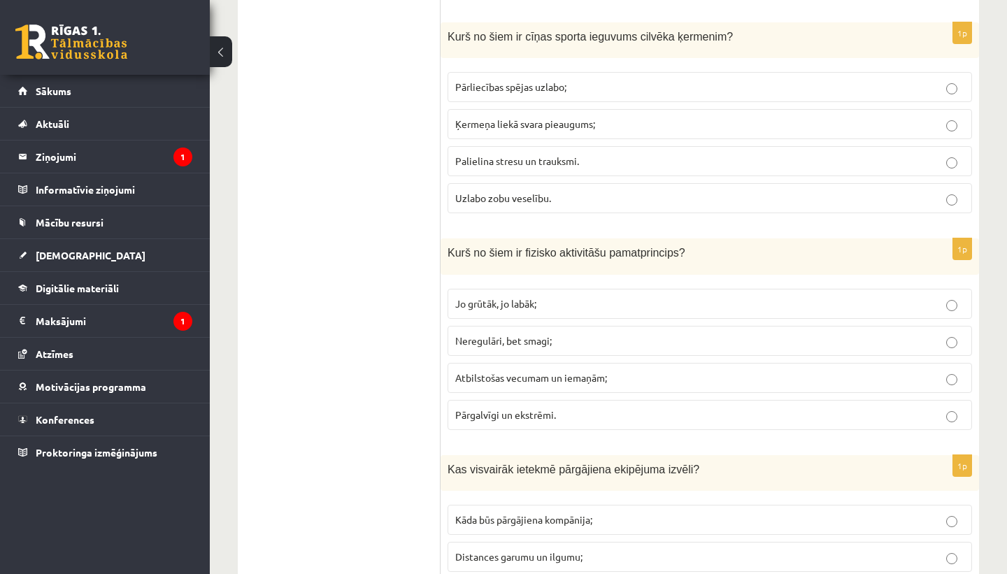
scroll to position [5239, 0]
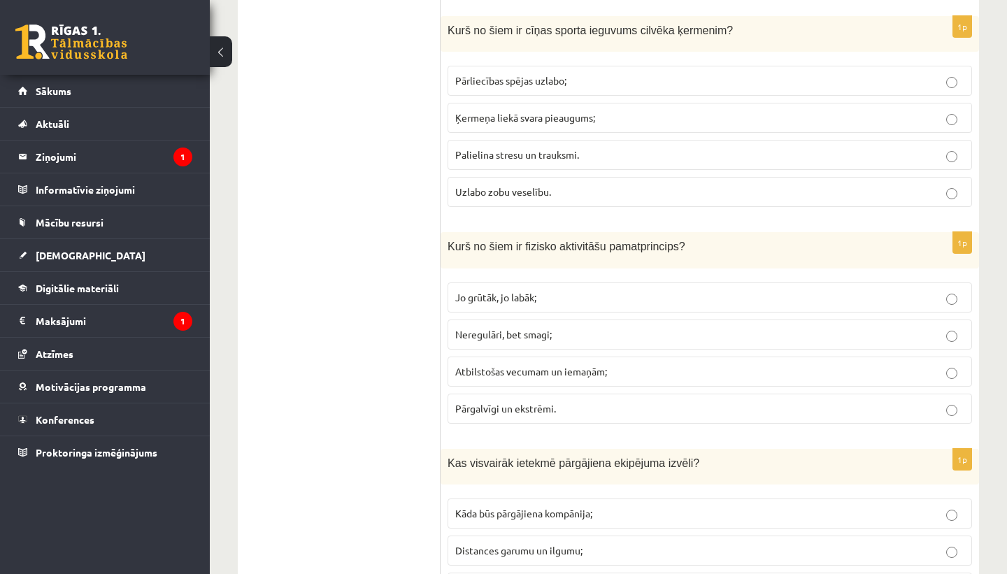
click at [602, 78] on p "Pārliecības spējas uzlabo;" at bounding box center [709, 80] width 509 height 15
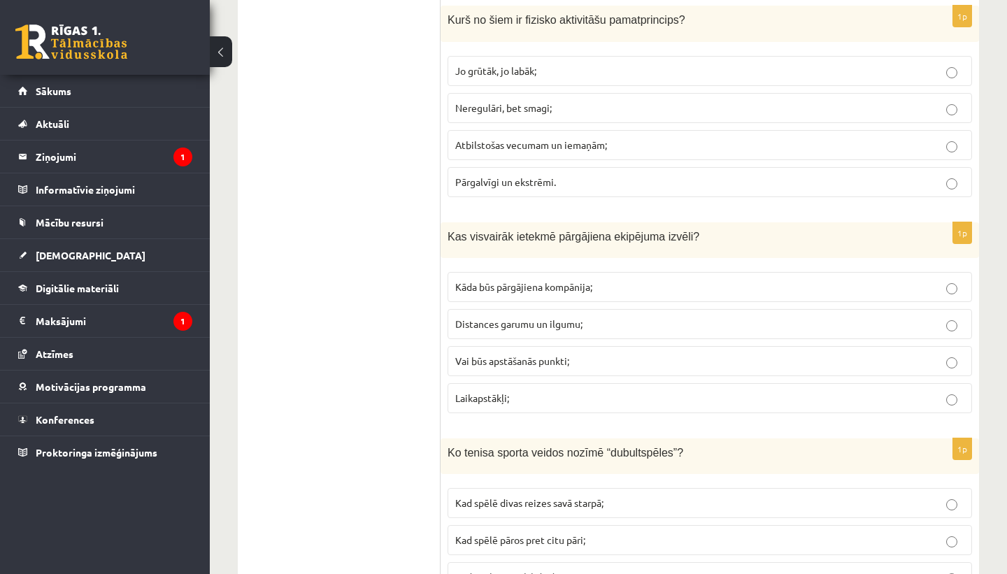
scroll to position [5469, 0]
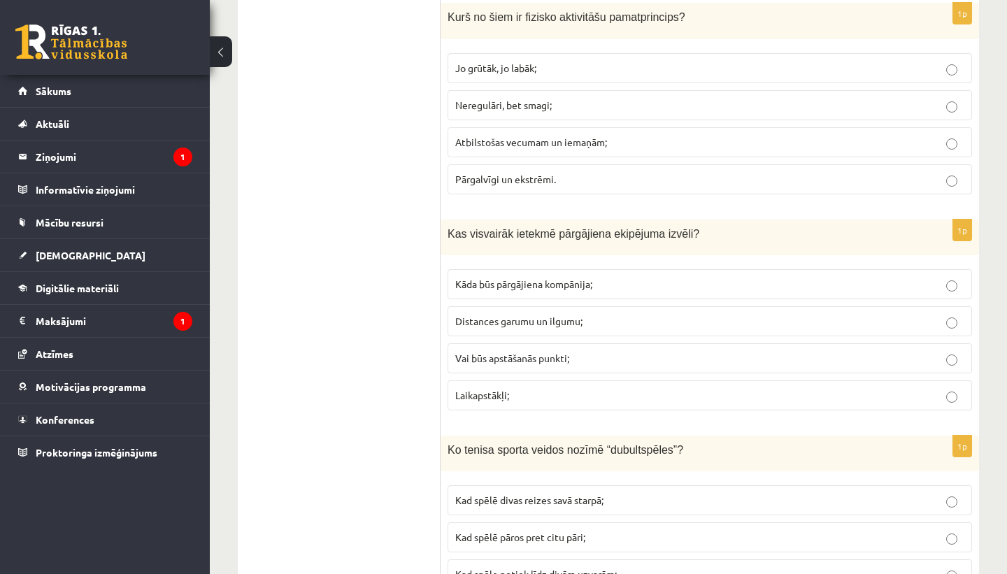
click at [651, 145] on p "Atbilstošas vecumam un iemaņām;" at bounding box center [709, 142] width 509 height 15
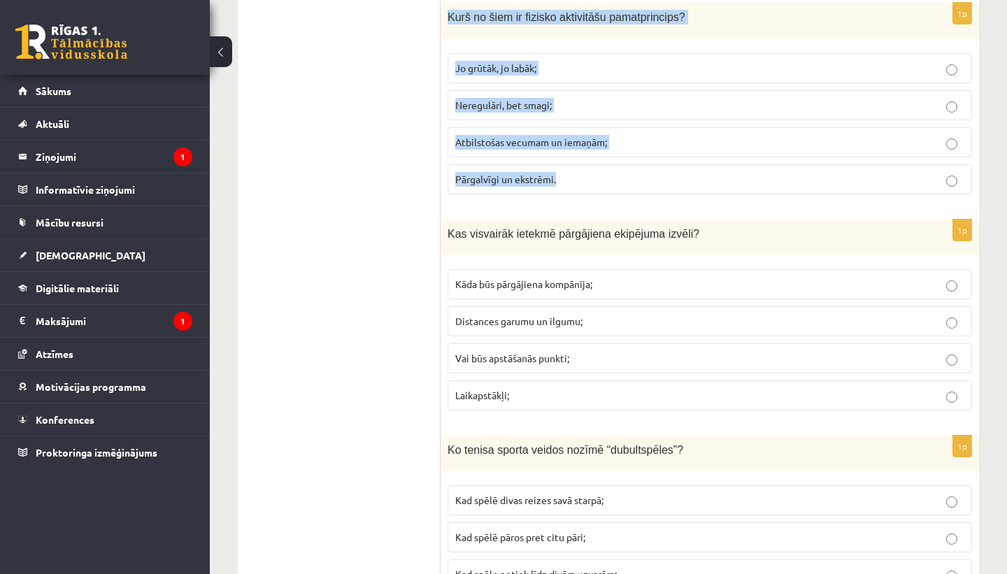
drag, startPoint x: 451, startPoint y: 13, endPoint x: 575, endPoint y: 183, distance: 210.2
click at [575, 183] on div "1p Kurš no šiem ir fizisko aktivitāšu pamatprincips? Jo grūtāk, jo labāk; Nereg…" at bounding box center [710, 104] width 539 height 202
copy div "Kurš no šiem ir fizisko aktivitāšu pamatprincips? Jo grūtāk, jo labāk; Neregulā…"
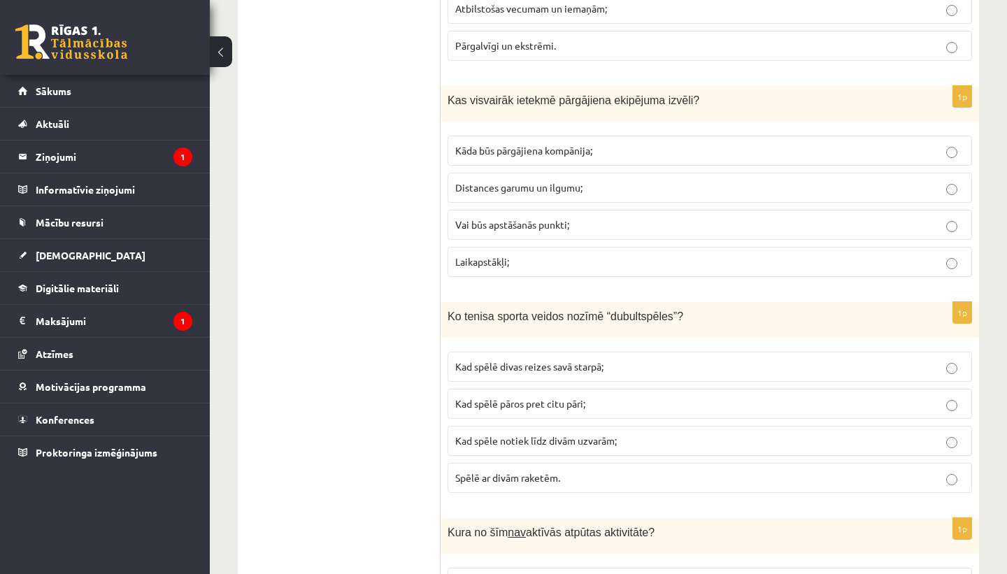
scroll to position [5611, 0]
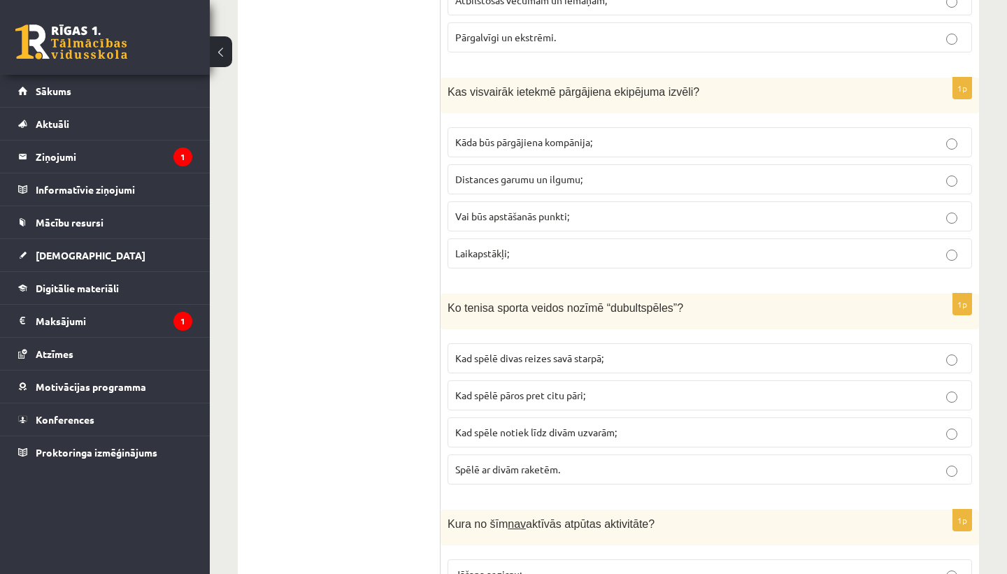
click at [635, 184] on p "Distances garumu un ilgumu;" at bounding box center [709, 179] width 509 height 15
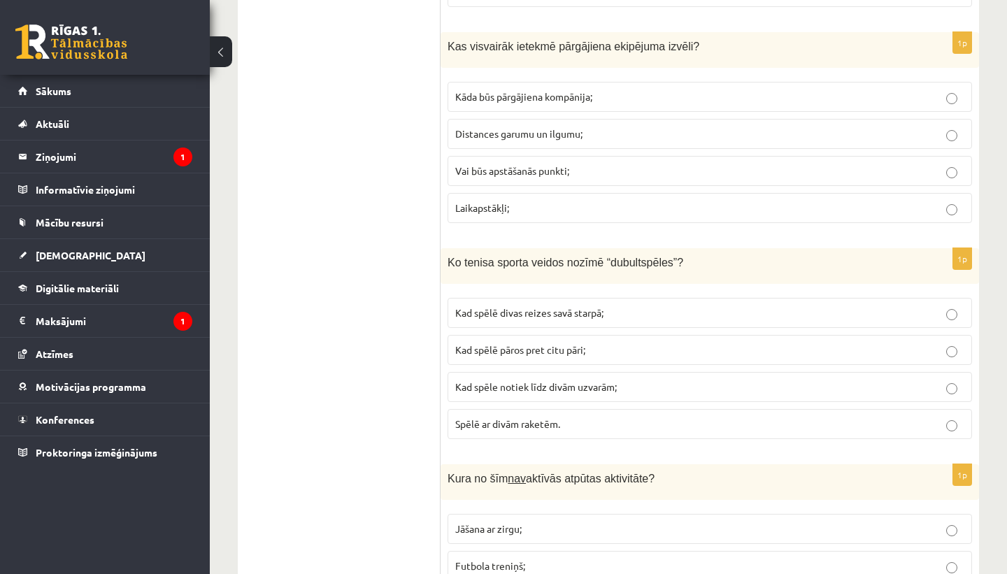
scroll to position [5644, 0]
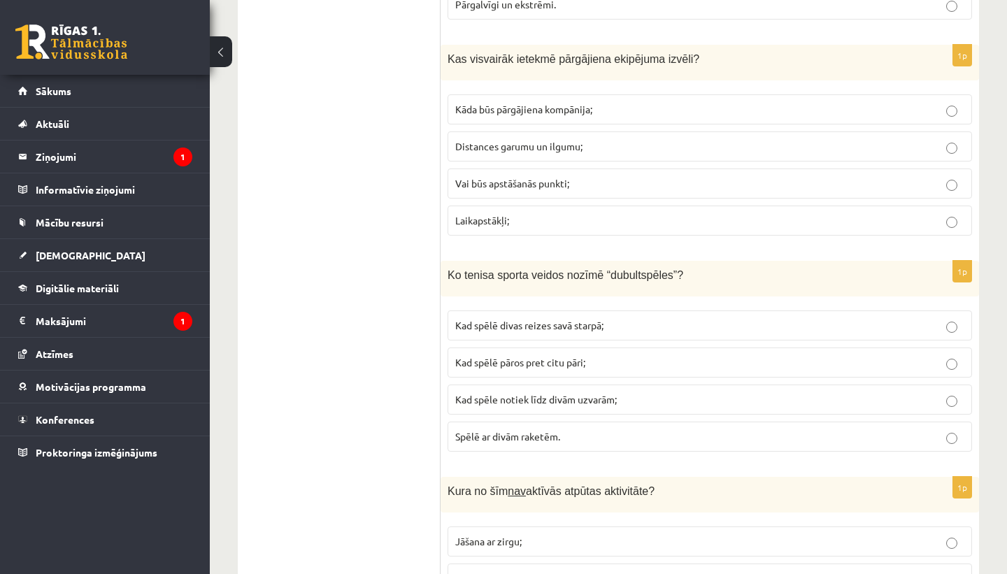
click at [637, 220] on p "Laikapstākļi;" at bounding box center [709, 220] width 509 height 15
click at [621, 140] on p "Distances garumu un ilgumu;" at bounding box center [709, 146] width 509 height 15
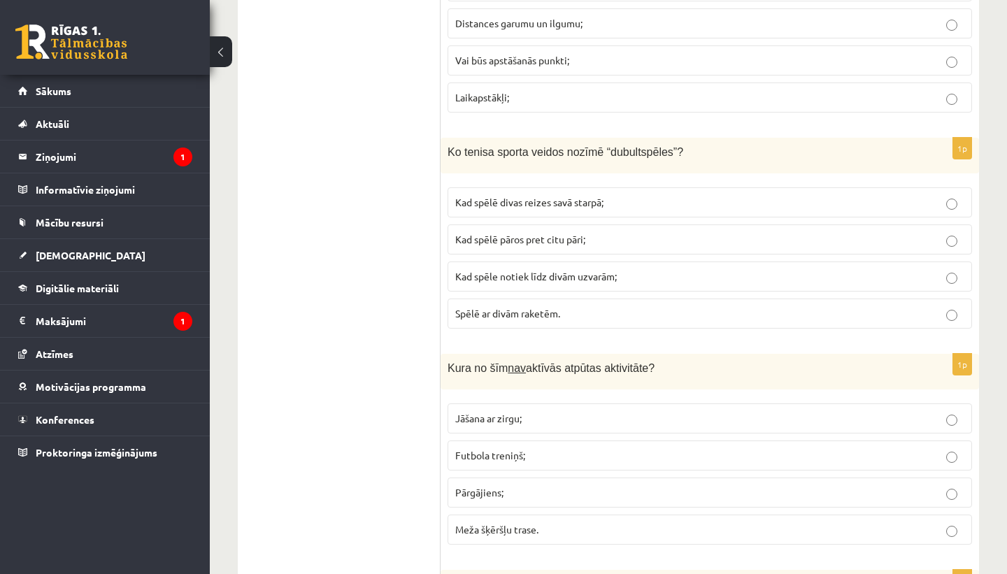
scroll to position [5795, 0]
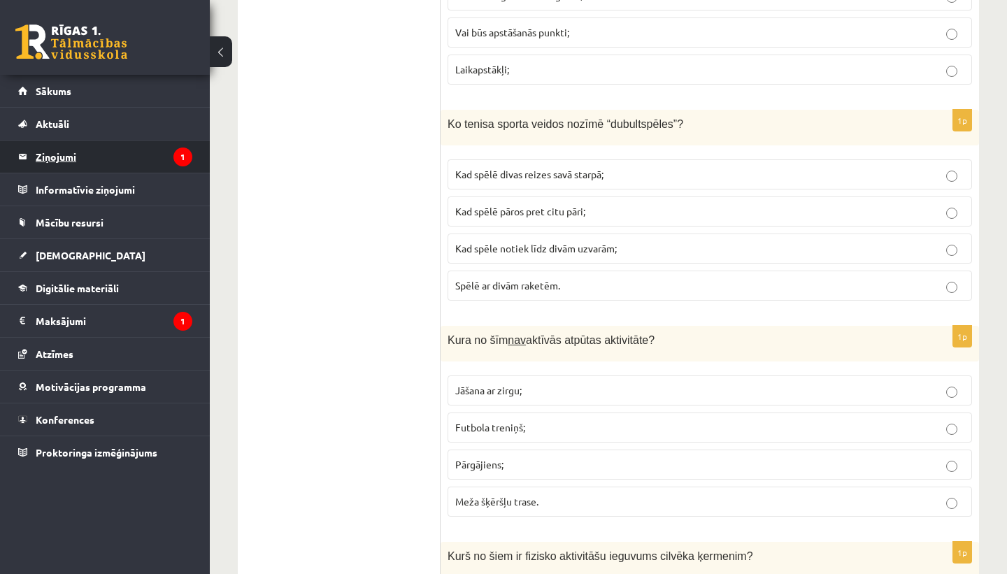
click at [153, 159] on legend "Ziņojumi 1" at bounding box center [114, 157] width 157 height 32
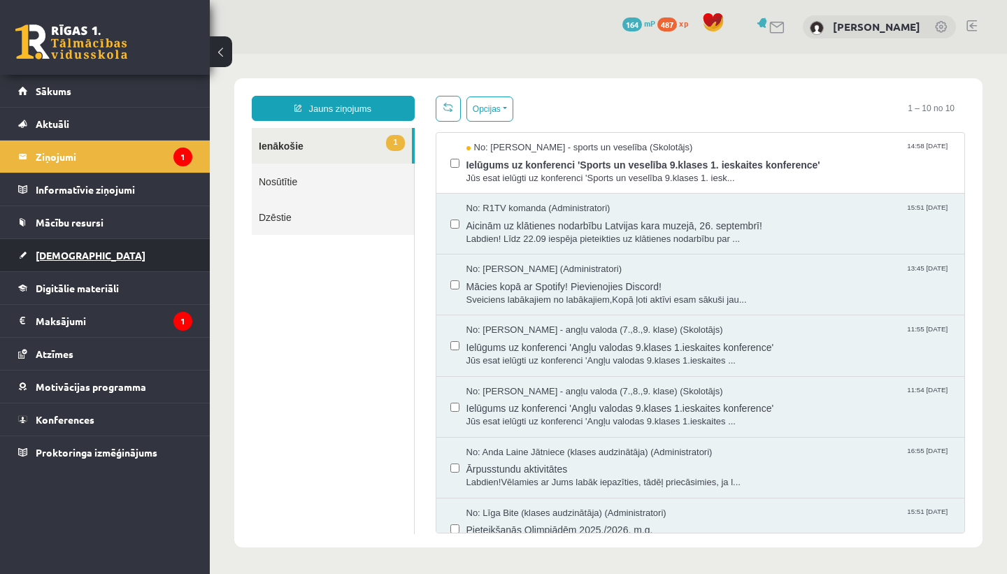
click at [111, 255] on link "[DEMOGRAPHIC_DATA]" at bounding box center [105, 255] width 174 height 32
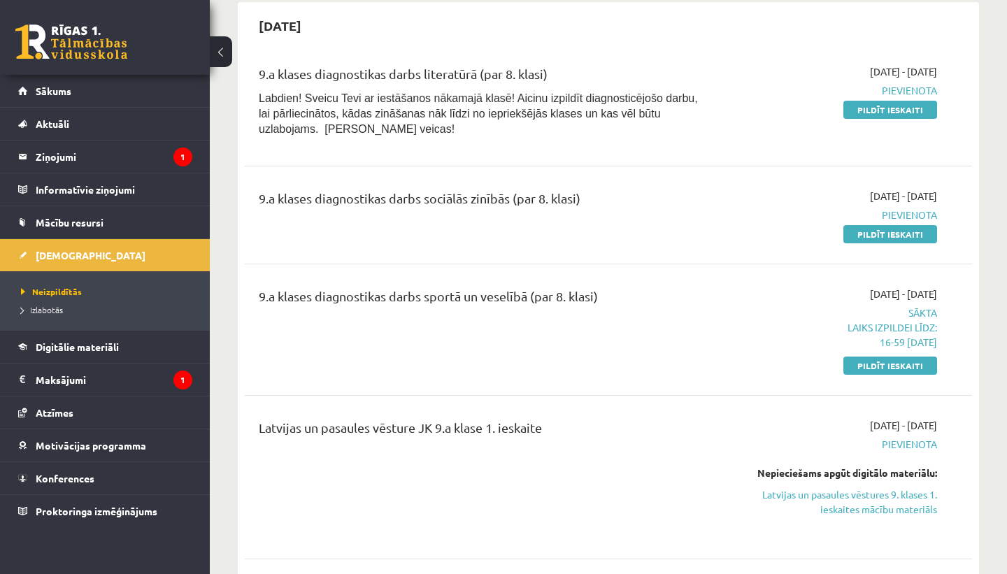
scroll to position [414, 0]
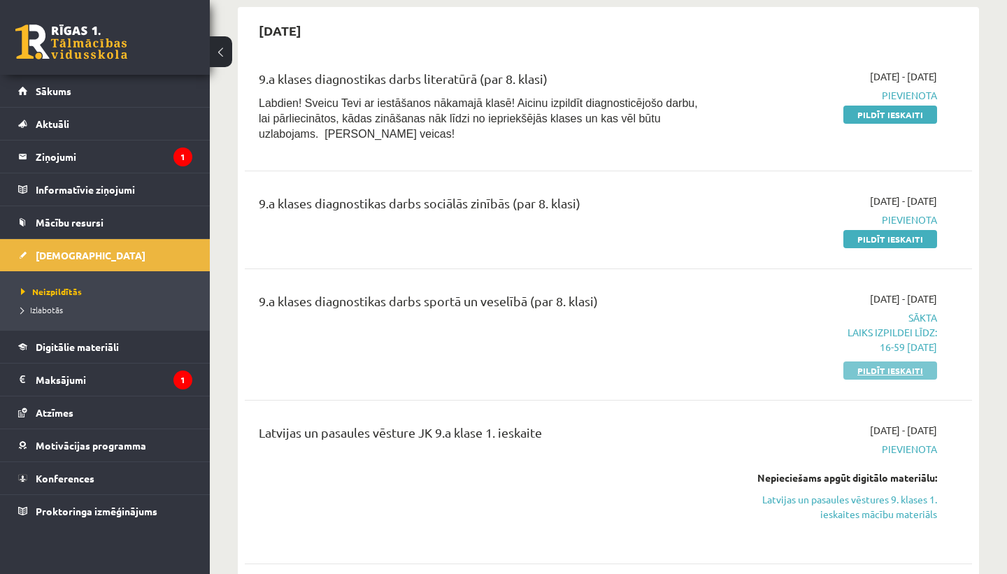
click at [858, 369] on link "Pildīt ieskaiti" at bounding box center [891, 371] width 94 height 18
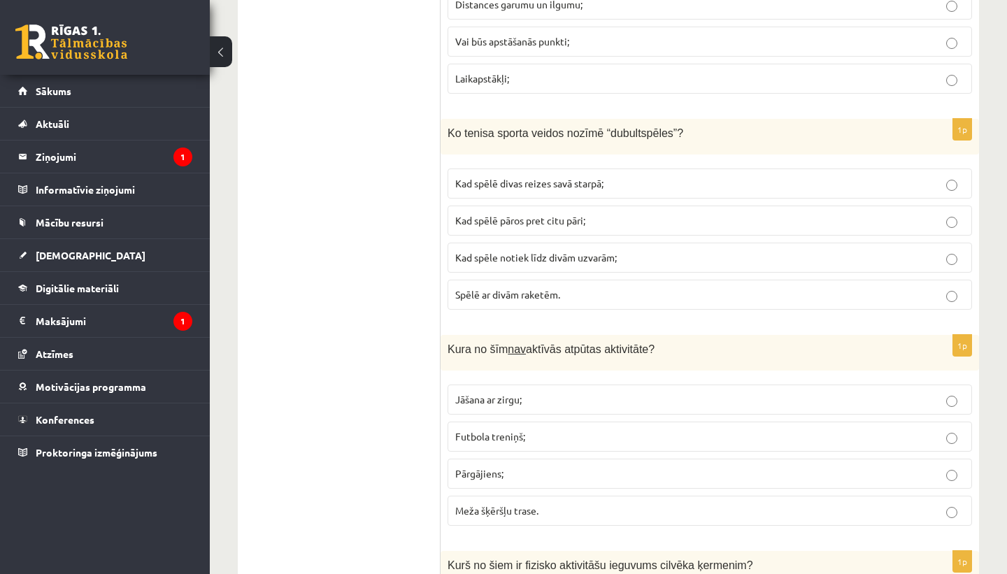
scroll to position [5784, 0]
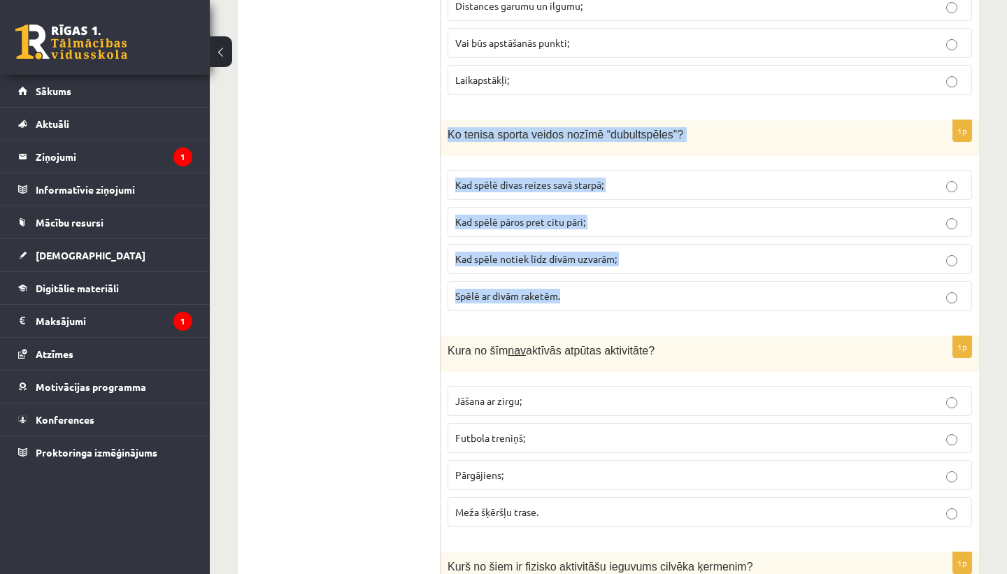
drag, startPoint x: 447, startPoint y: 132, endPoint x: 586, endPoint y: 296, distance: 215.4
click at [586, 296] on div "1p Ko tenisa sporta veidos nozīmē “dubultspēles”? Kad spēlē divas reizes savā s…" at bounding box center [710, 221] width 539 height 202
copy div "Ko tenisa sporta veidos nozīmē “dubultspēles”? Kad spēlē divas reizes savā star…"
click at [627, 222] on p "Kad spēlē pāros pret citu pāri;" at bounding box center [709, 222] width 509 height 15
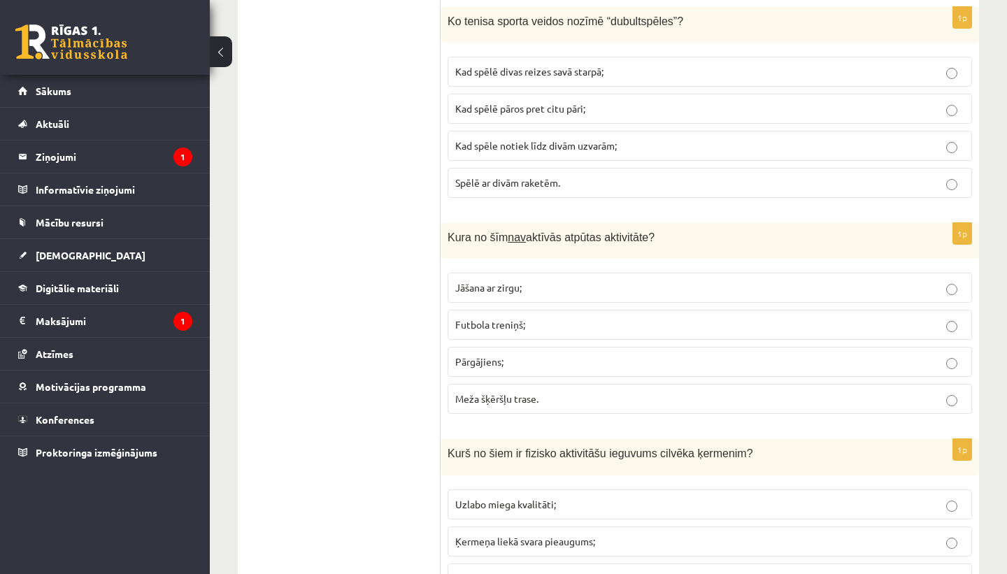
scroll to position [5935, 0]
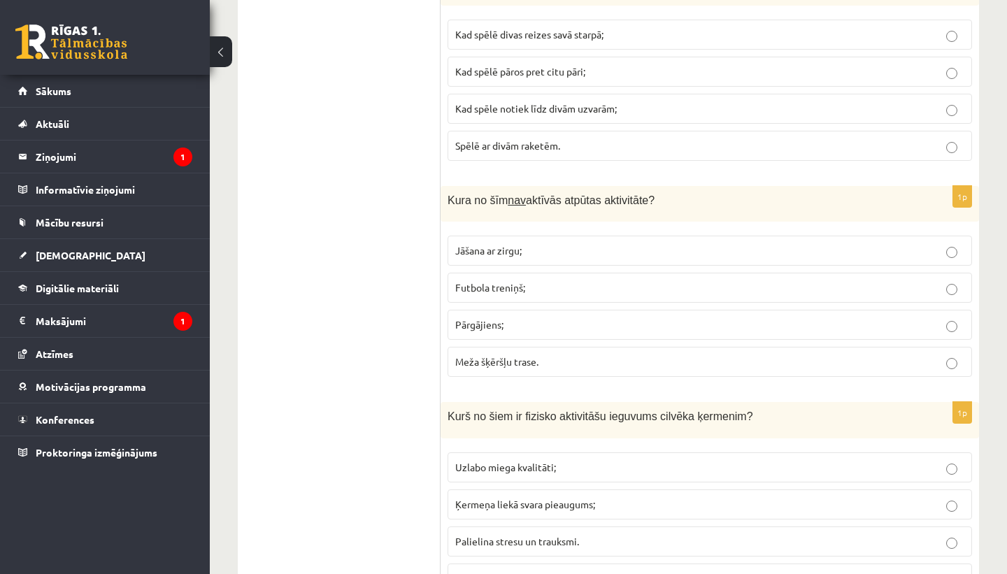
click at [559, 250] on p "Jāšana ar zirgu;" at bounding box center [709, 250] width 509 height 15
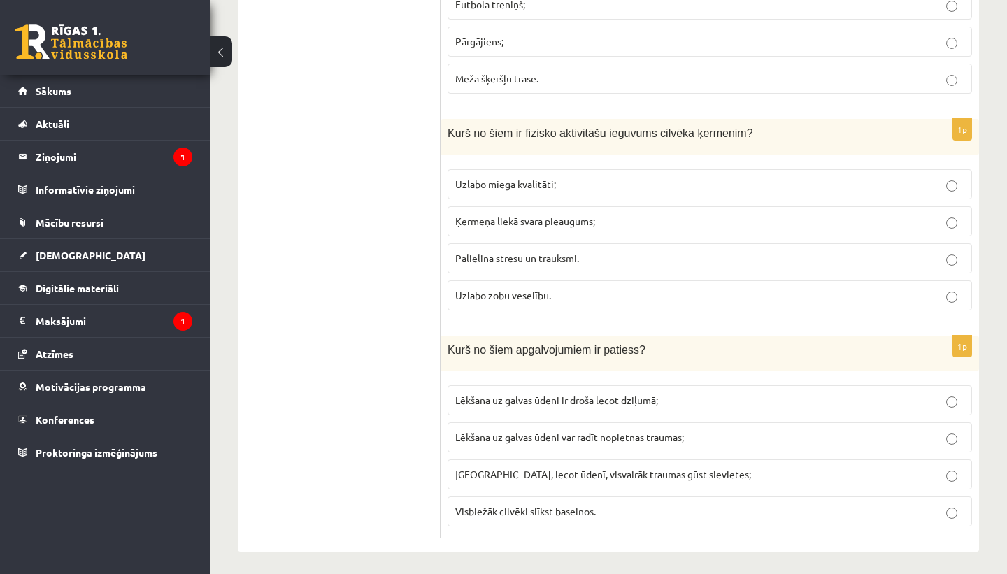
scroll to position [6224, 0]
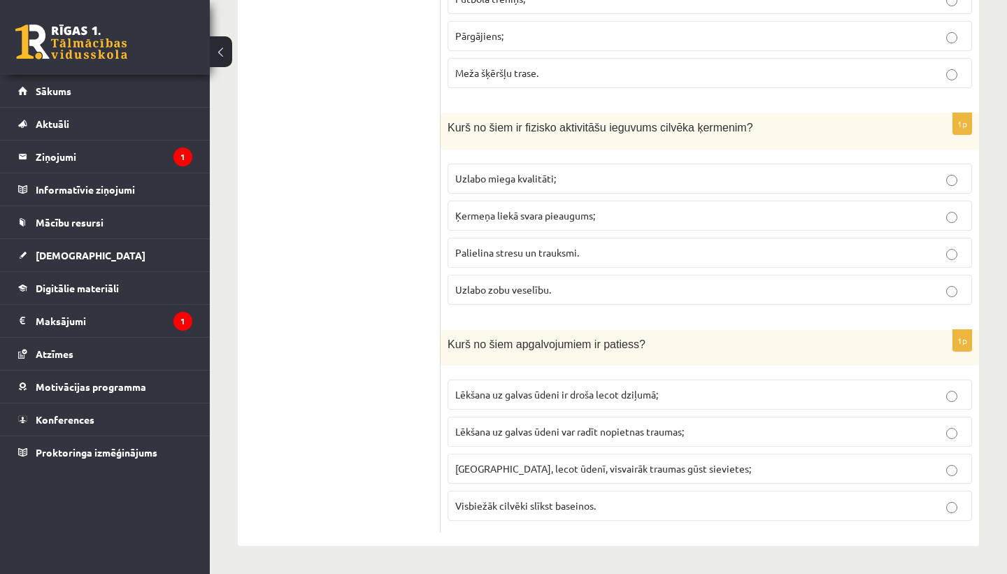
click at [585, 182] on p "Uzlabo miega kvalitāti;" at bounding box center [709, 178] width 509 height 15
click at [730, 432] on p "Lēkšana uz galvas ūdeni var radīt nopietnas traumas;" at bounding box center [709, 432] width 509 height 15
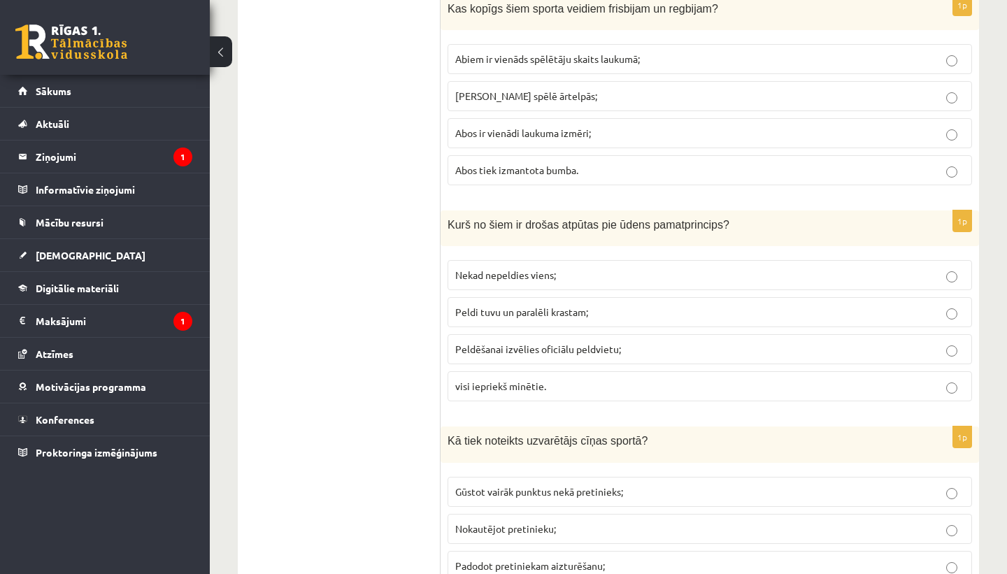
scroll to position [0, 0]
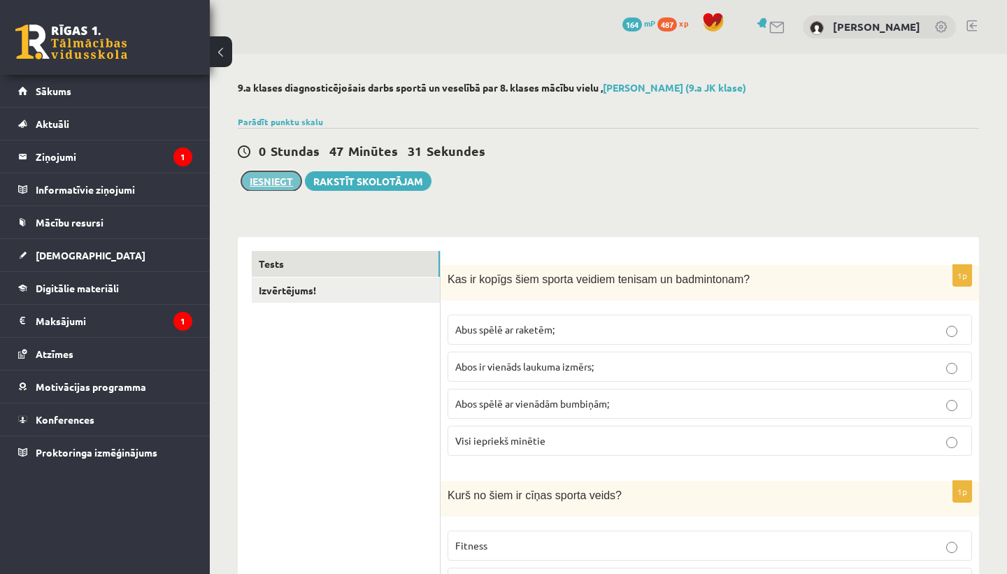
click at [280, 185] on button "Iesniegt" at bounding box center [271, 181] width 60 height 20
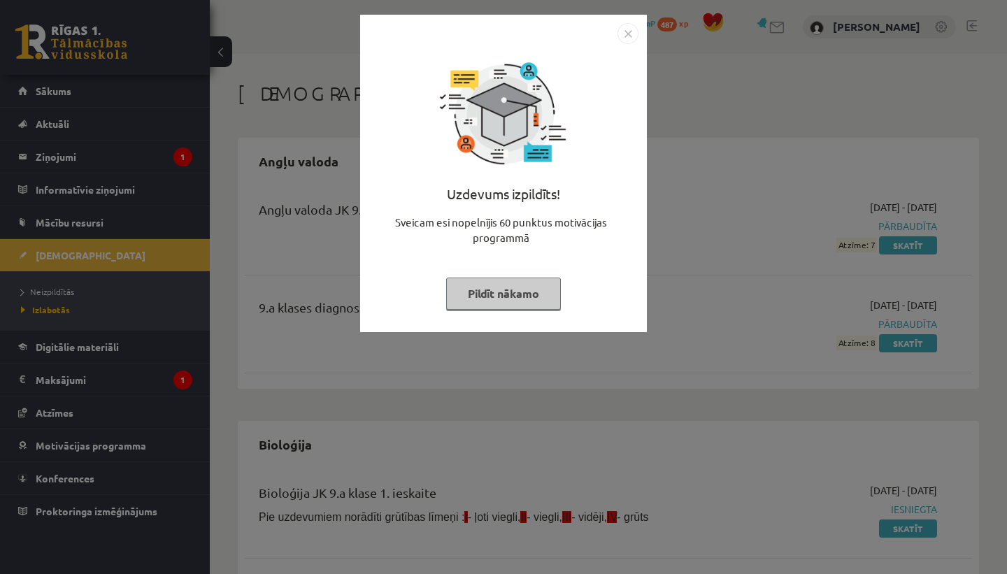
click at [625, 34] on img "Close" at bounding box center [628, 33] width 21 height 21
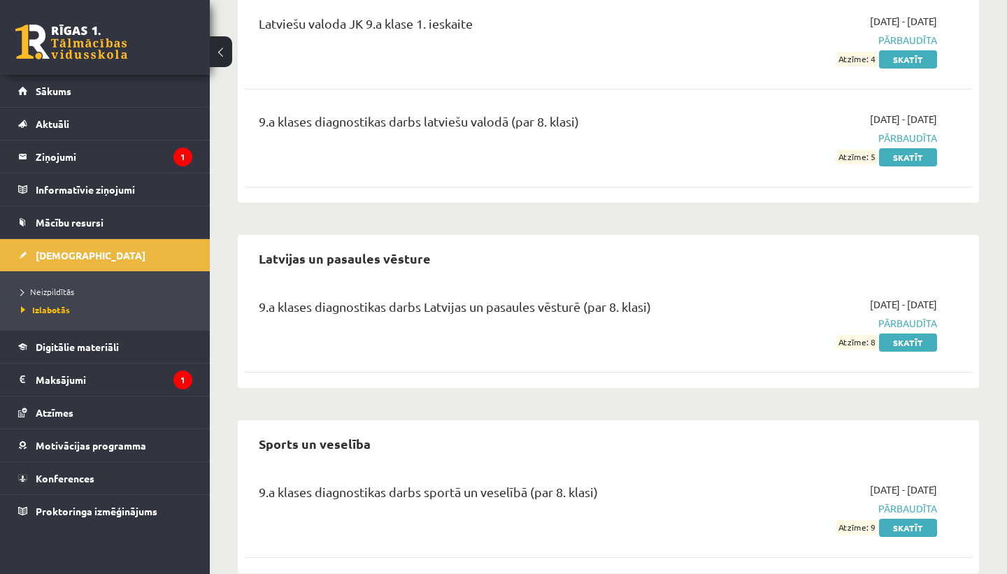
scroll to position [1063, 0]
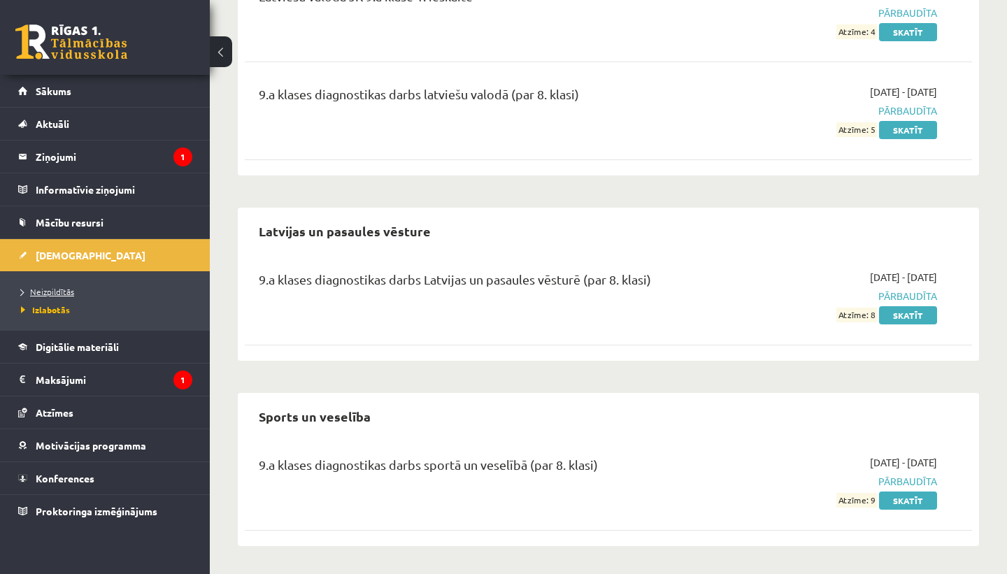
click at [55, 290] on span "Neizpildītās" at bounding box center [47, 291] width 53 height 11
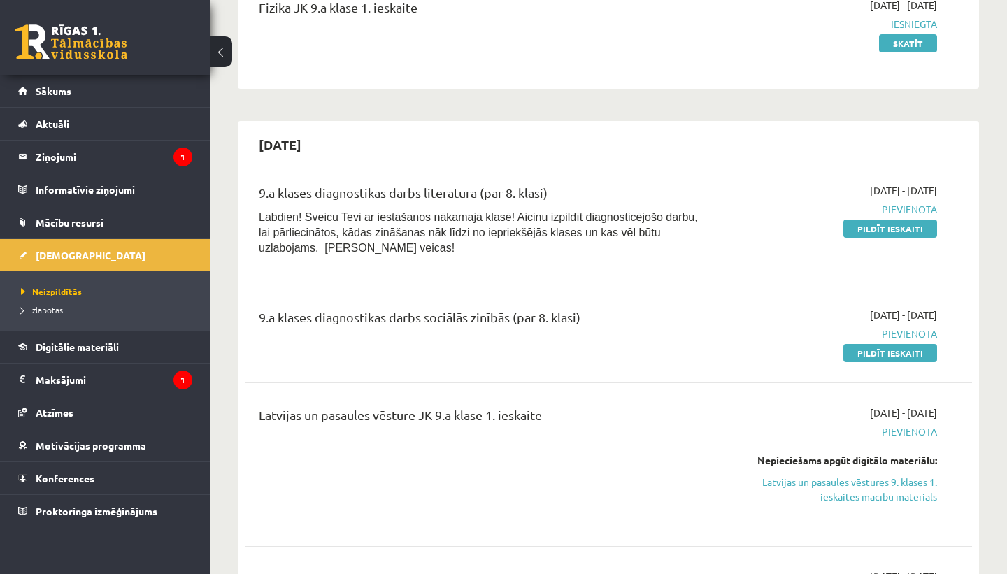
scroll to position [301, 0]
click at [856, 350] on link "Pildīt ieskaiti" at bounding box center [891, 352] width 94 height 18
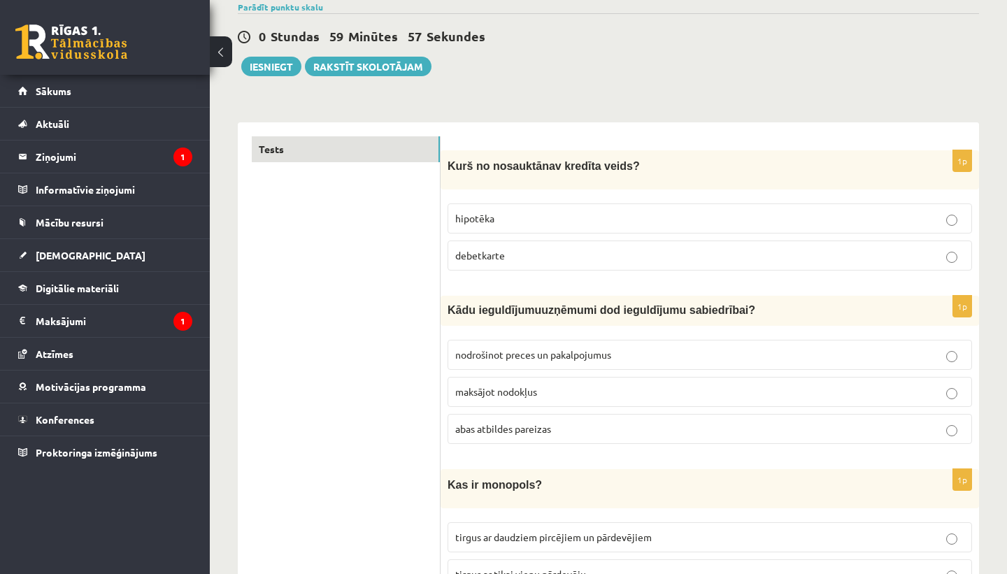
scroll to position [120, 0]
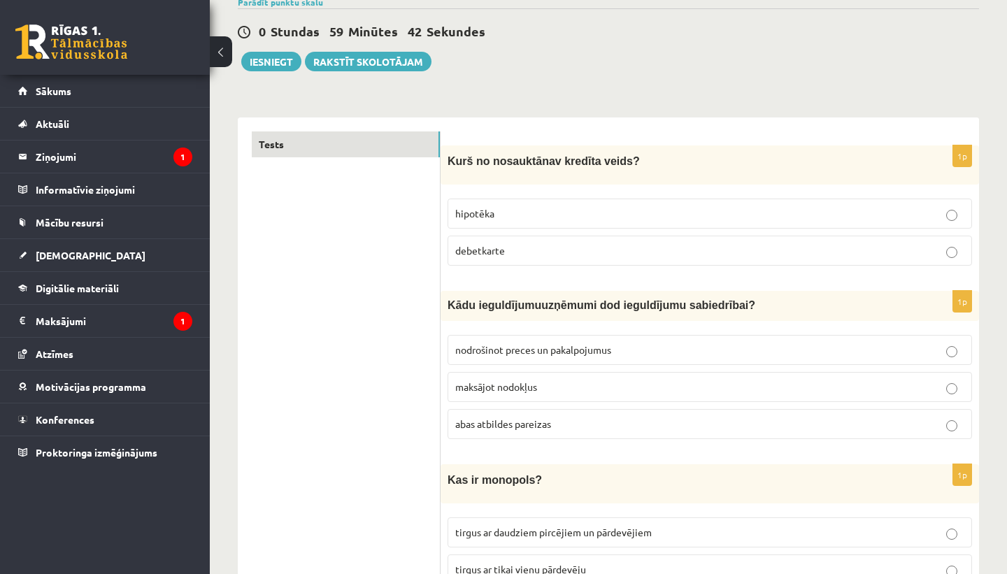
click at [572, 253] on p "debetkarte" at bounding box center [709, 250] width 509 height 15
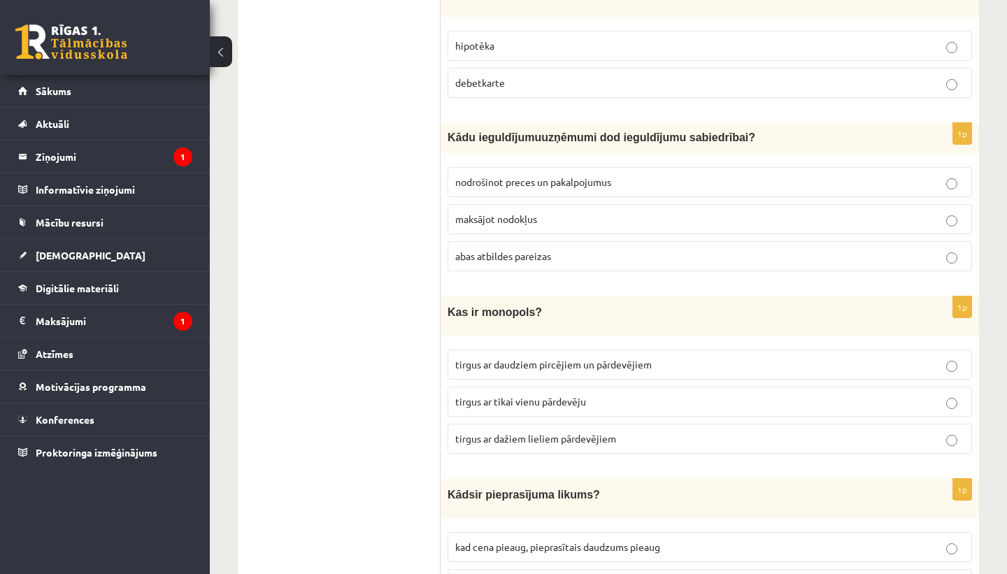
scroll to position [293, 0]
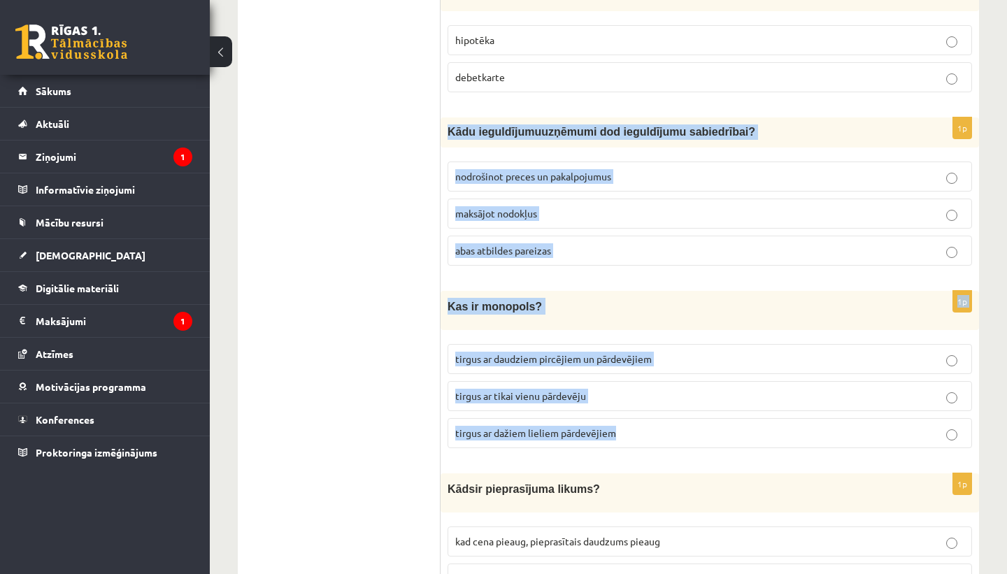
drag, startPoint x: 447, startPoint y: 129, endPoint x: 607, endPoint y: 450, distance: 357.9
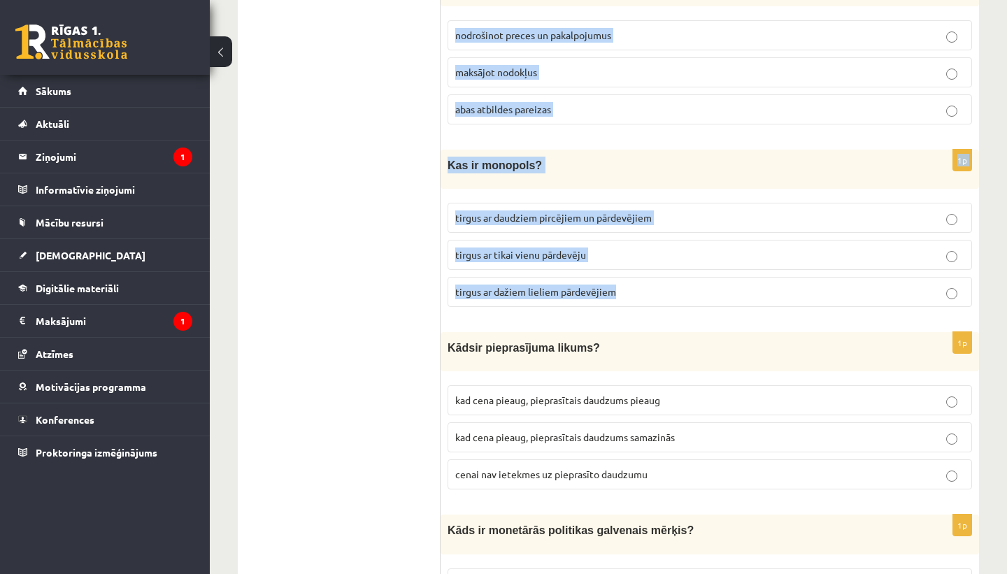
scroll to position [435, 0]
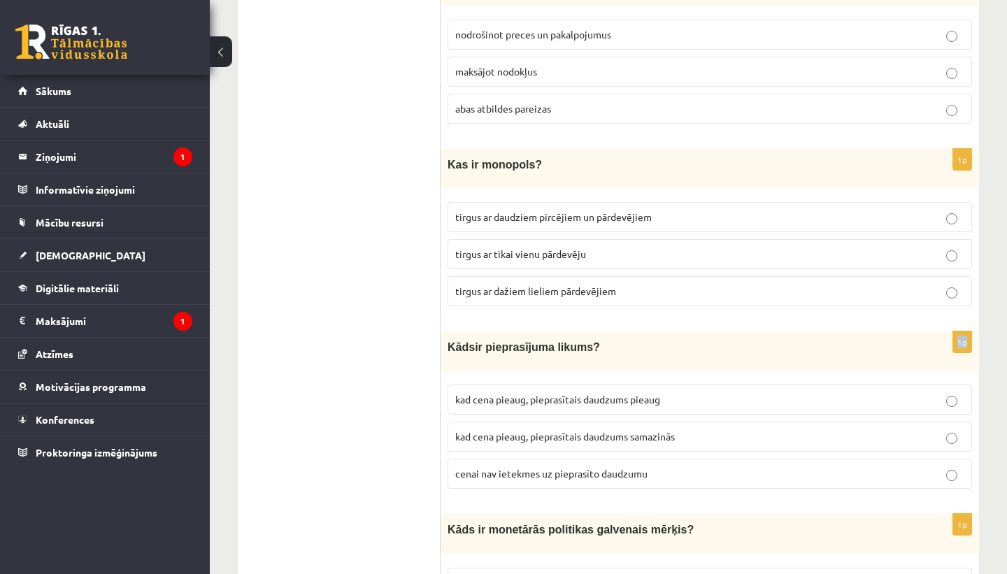
drag, startPoint x: 612, startPoint y: 290, endPoint x: 615, endPoint y: 325, distance: 35.1
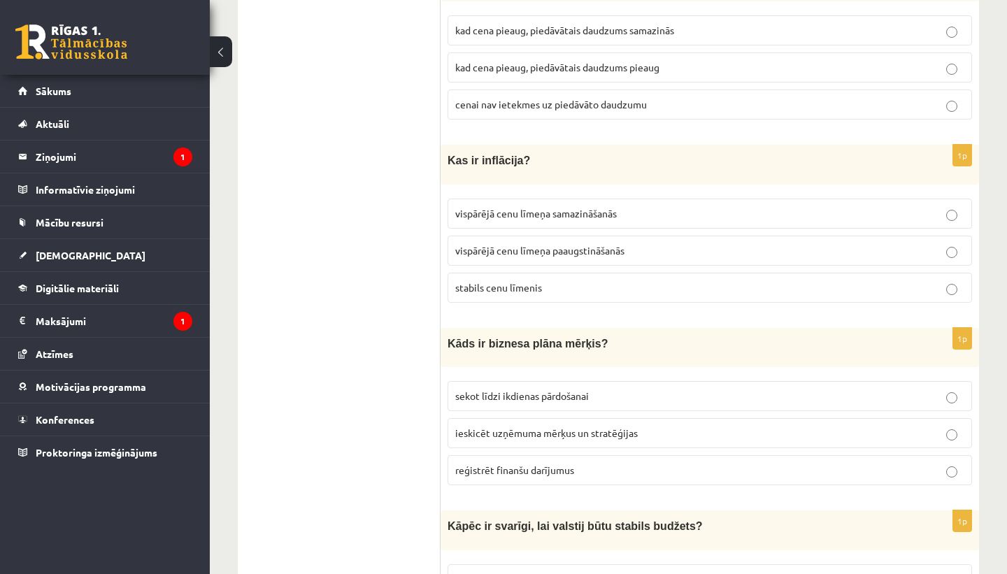
scroll to position [4981, 0]
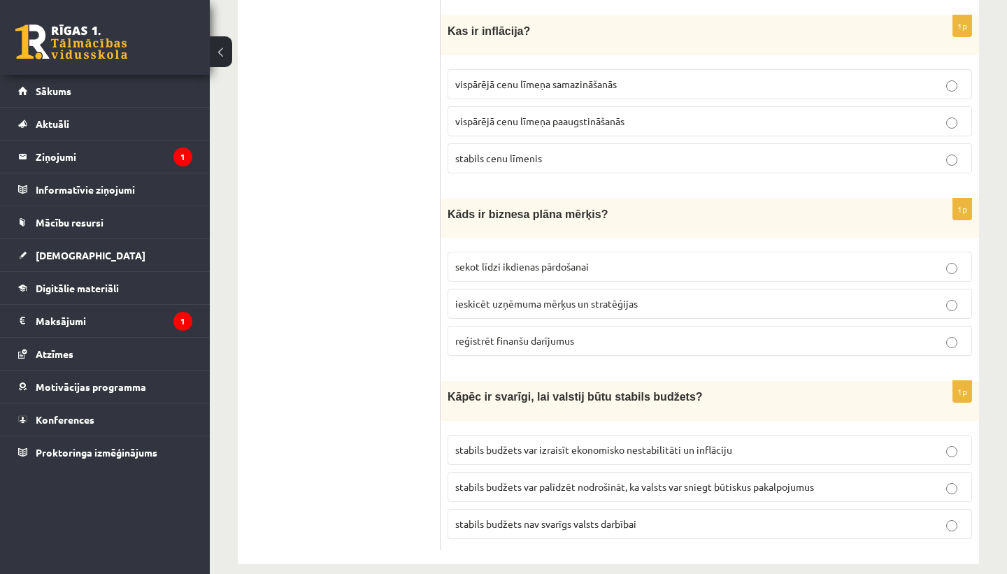
click at [822, 480] on p "stabils budžets var palīdzēt nodrošināt, ka valsts var sniegt būtiskus pakalpoj…" at bounding box center [709, 487] width 509 height 15
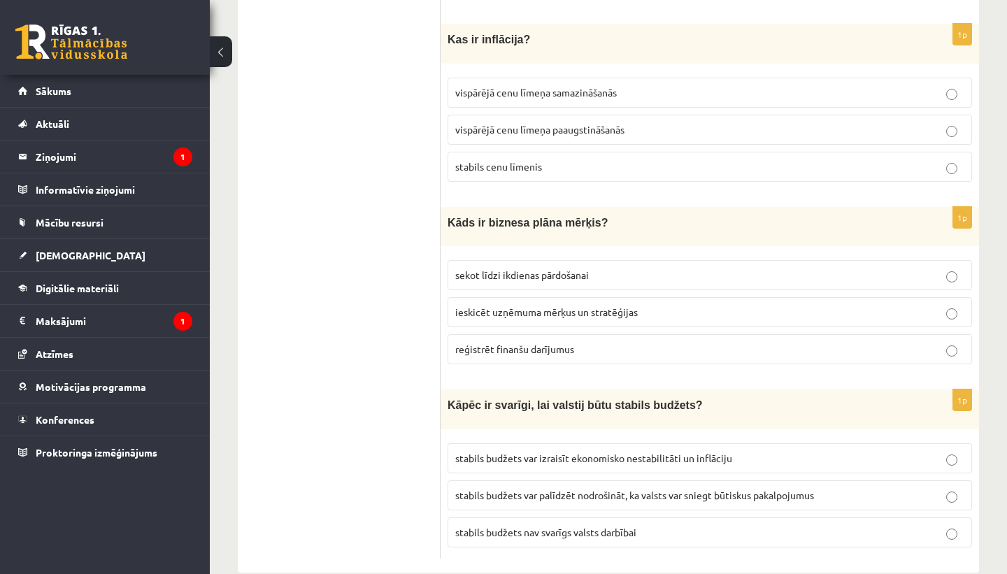
scroll to position [4971, 0]
click at [633, 124] on p "vispārējā cenu līmeņa paaugstināšanās" at bounding box center [709, 131] width 509 height 15
click at [614, 307] on span "ieskicēt uzņēmuma mērķus un stratēģijas" at bounding box center [546, 313] width 183 height 13
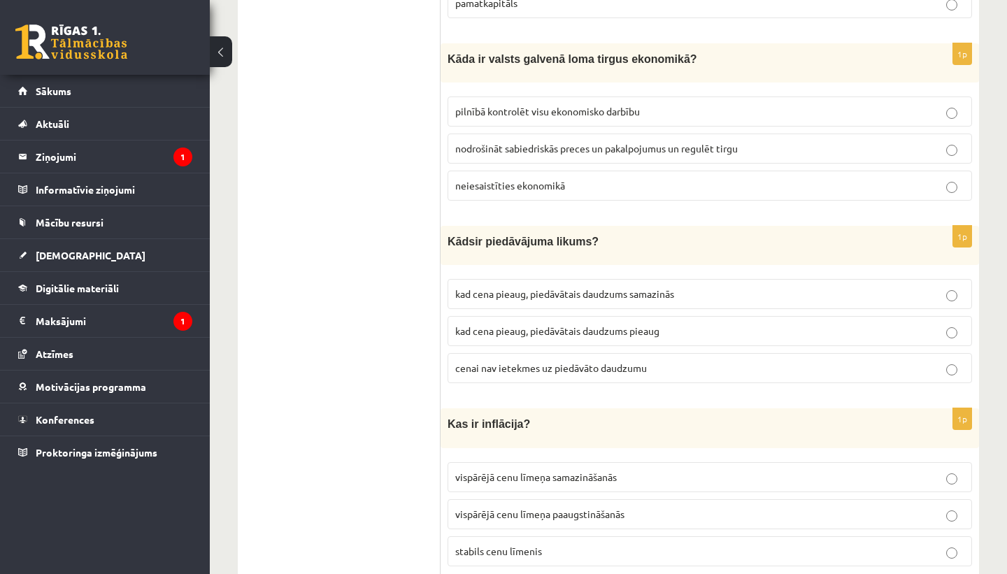
scroll to position [4585, 0]
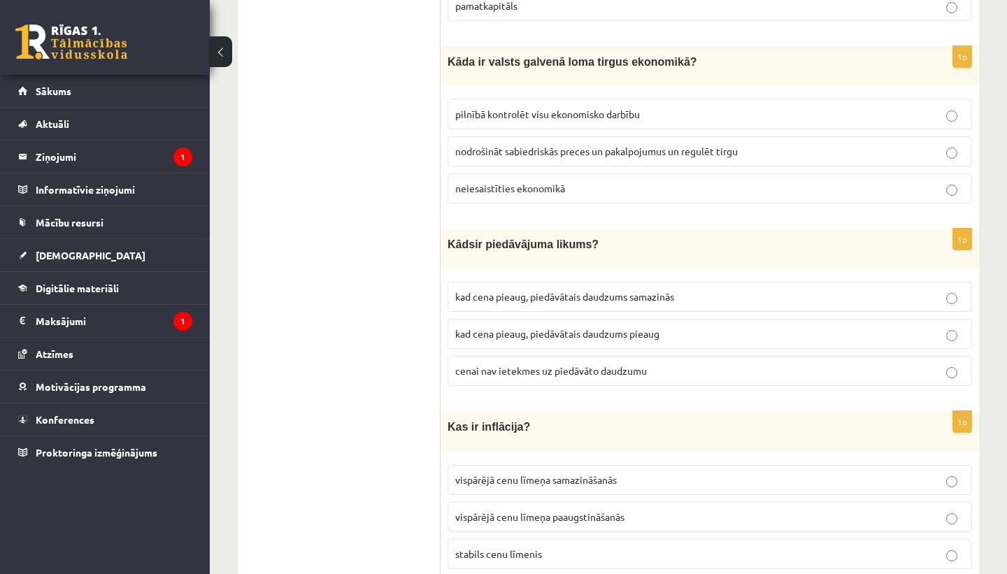
click at [700, 282] on label "kad cena pieaug, piedāvātais daudzums samazinās" at bounding box center [710, 297] width 525 height 30
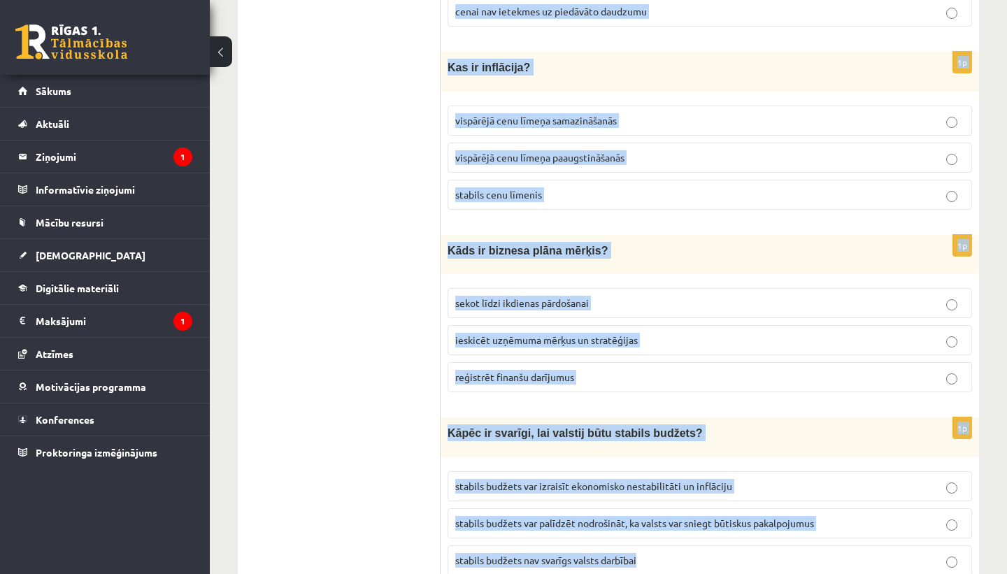
scroll to position [4981, 0]
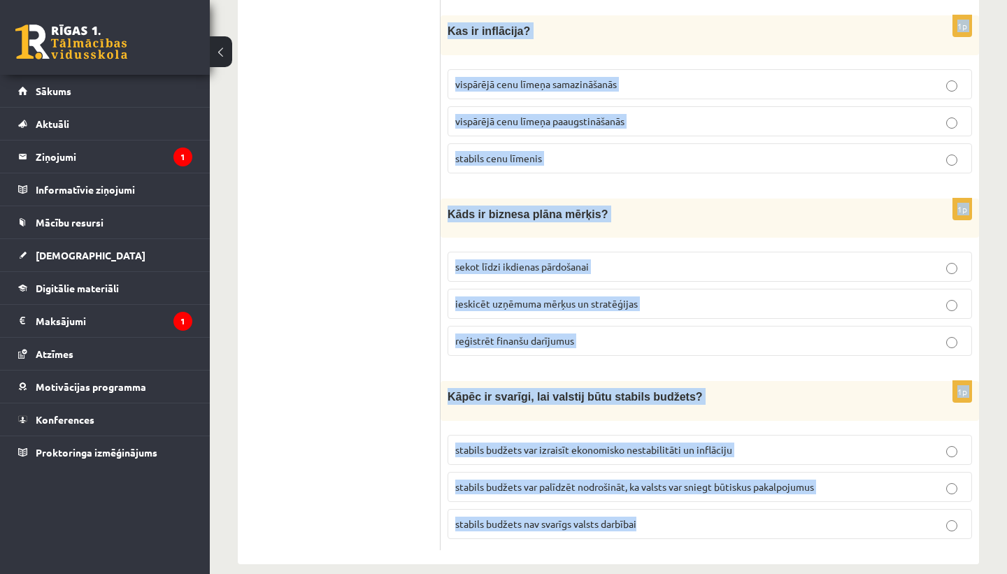
drag, startPoint x: 448, startPoint y: 229, endPoint x: 672, endPoint y: 528, distance: 373.3
copy form "K āds ir piedāvājuma likums? kad cena pieaug, piedāvātais daudzums samazinās ka…"
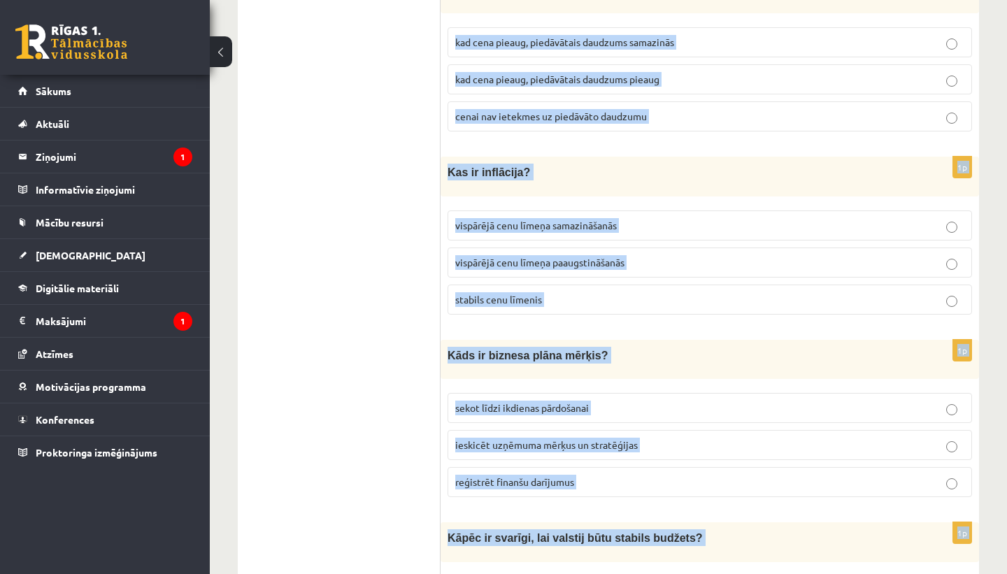
click at [746, 255] on p "vispārējā cenu līmeņa paaugstināšanās" at bounding box center [709, 262] width 509 height 15
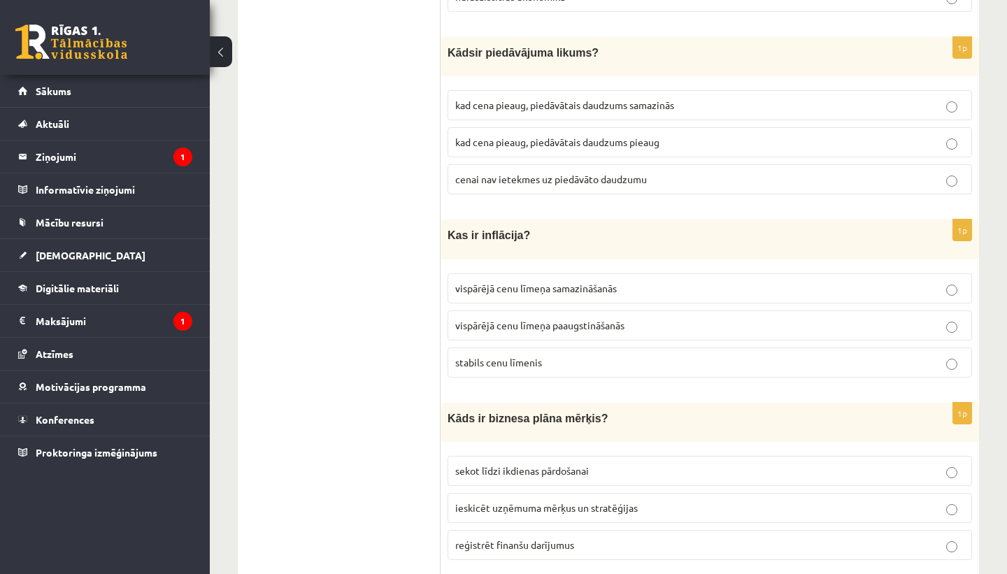
scroll to position [4775, 0]
click at [681, 136] on p "kad cena pieaug, piedāvātais daudzums pieaug" at bounding box center [709, 143] width 509 height 15
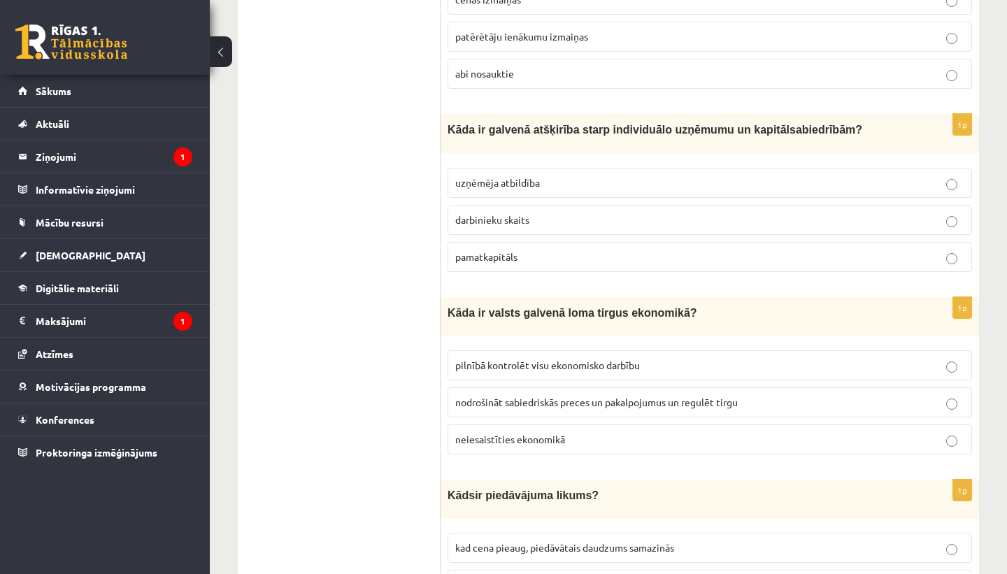
scroll to position [4332, 0]
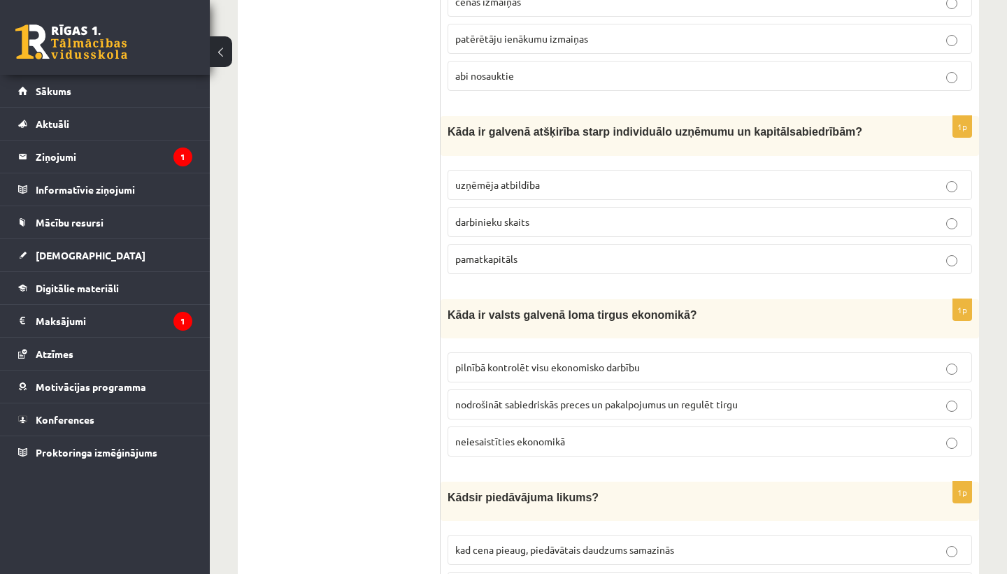
click at [544, 215] on p "darbinieku skaits" at bounding box center [709, 222] width 509 height 15
click at [758, 397] on p "nodrošināt sabiedriskās preces un pakalpojumus un regulēt tirgu" at bounding box center [709, 404] width 509 height 15
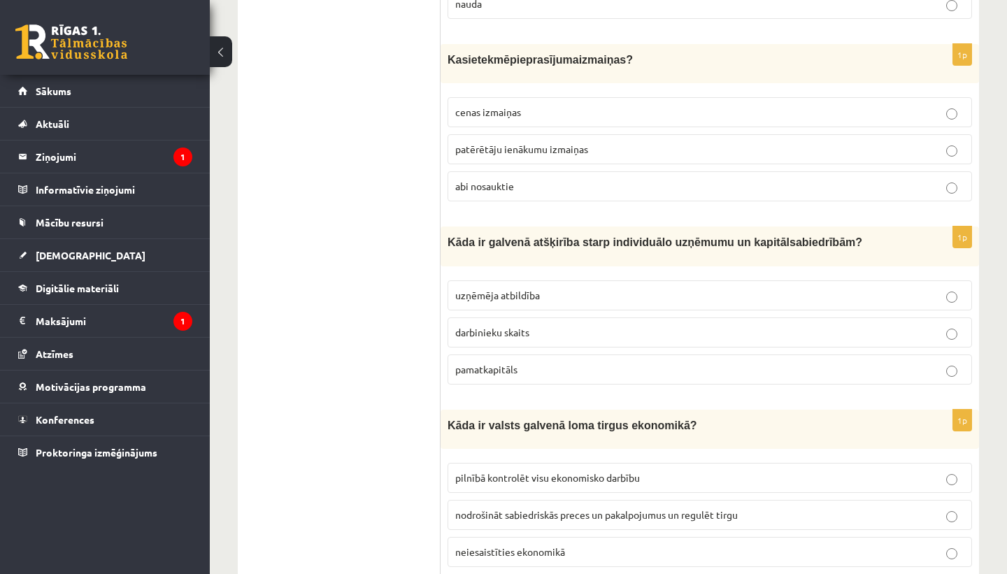
scroll to position [4220, 0]
click at [628, 106] on p "cenas izmaiņas" at bounding box center [709, 113] width 509 height 15
click at [605, 180] on p "abi nosauktie" at bounding box center [709, 187] width 509 height 15
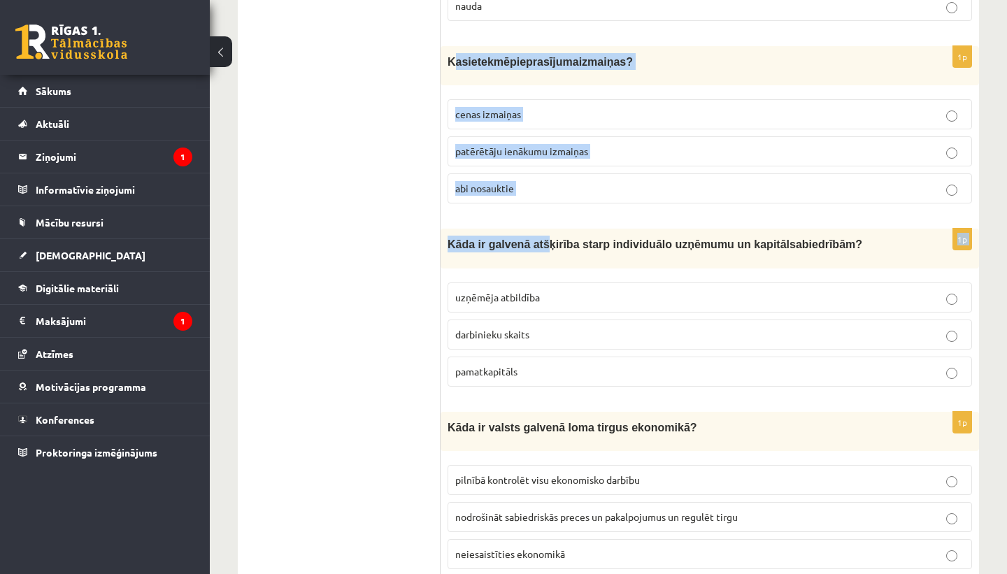
drag, startPoint x: 455, startPoint y: 48, endPoint x: 549, endPoint y: 234, distance: 208.4
click at [667, 136] on label "patērētāju ienākumu izmaiņas" at bounding box center [710, 151] width 525 height 30
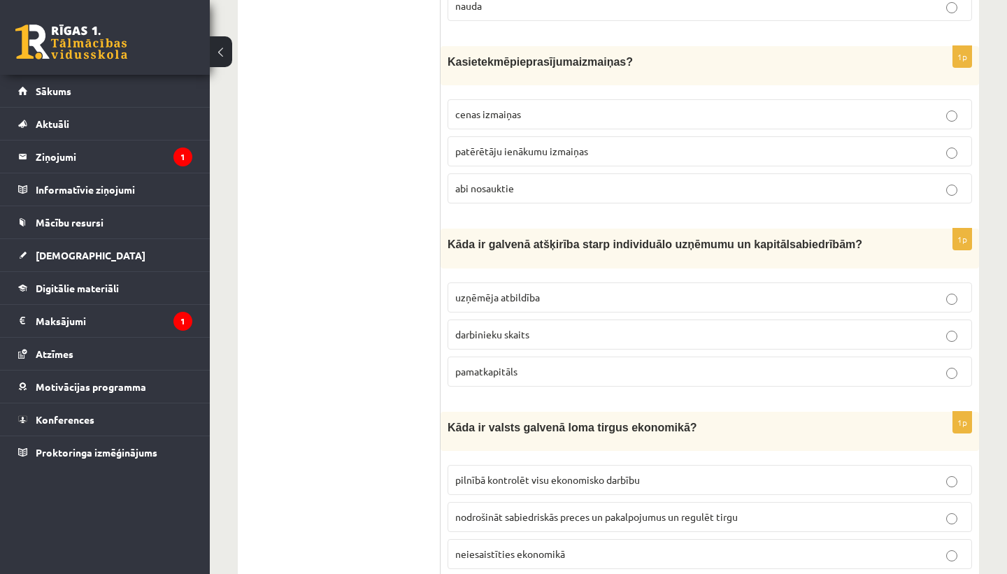
click at [491, 181] on p "abi nosauktie" at bounding box center [709, 188] width 509 height 15
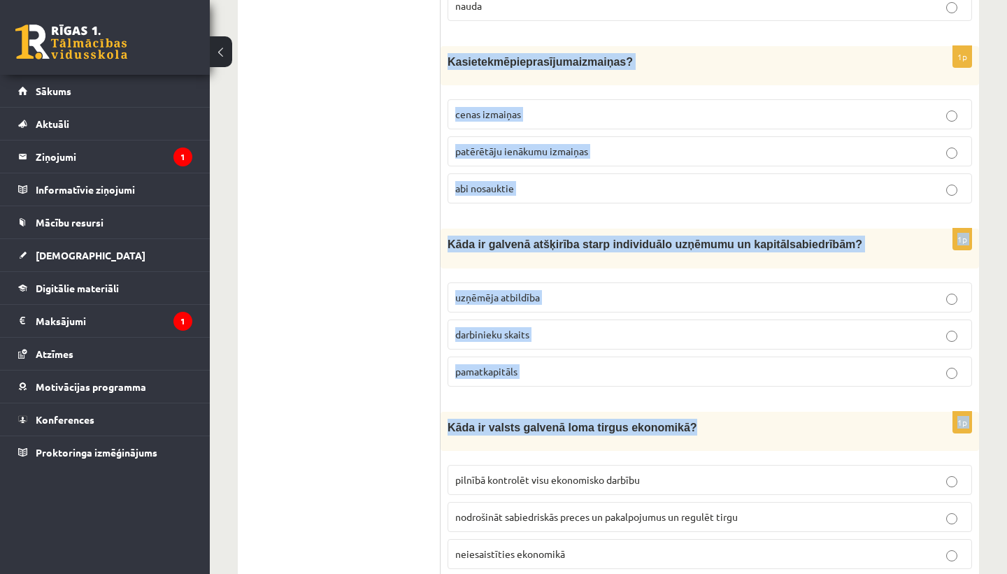
drag, startPoint x: 448, startPoint y: 46, endPoint x: 687, endPoint y: 434, distance: 455.7
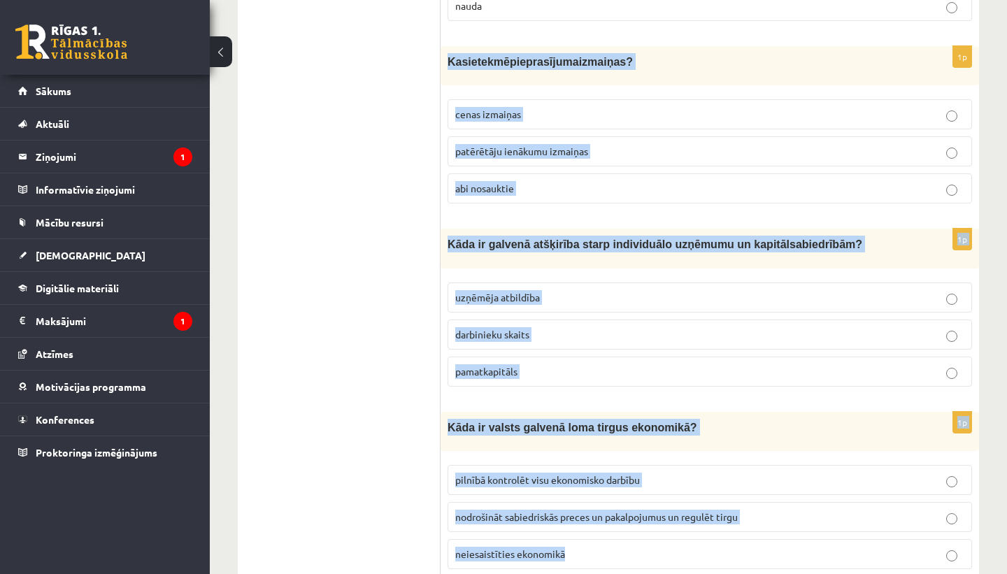
drag, startPoint x: 449, startPoint y: 43, endPoint x: 565, endPoint y: 540, distance: 509.9
copy form "Kas ietekmē pieprasījuma izmaiņas ? cenas izmaiņas patērētāju ienākumu izmaiņas…"
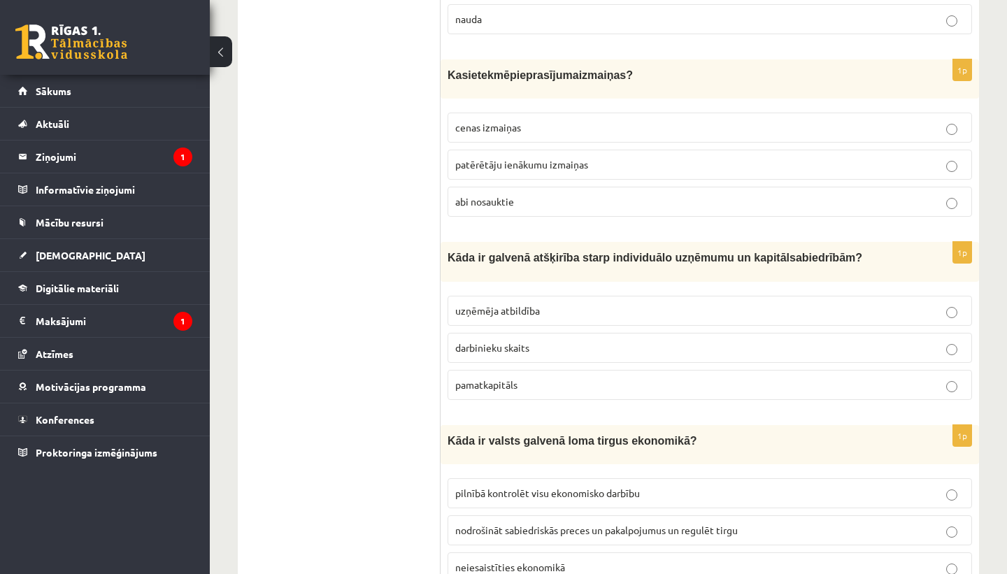
scroll to position [4205, 0]
click at [572, 378] on p "pamatkapitāls" at bounding box center [709, 385] width 509 height 15
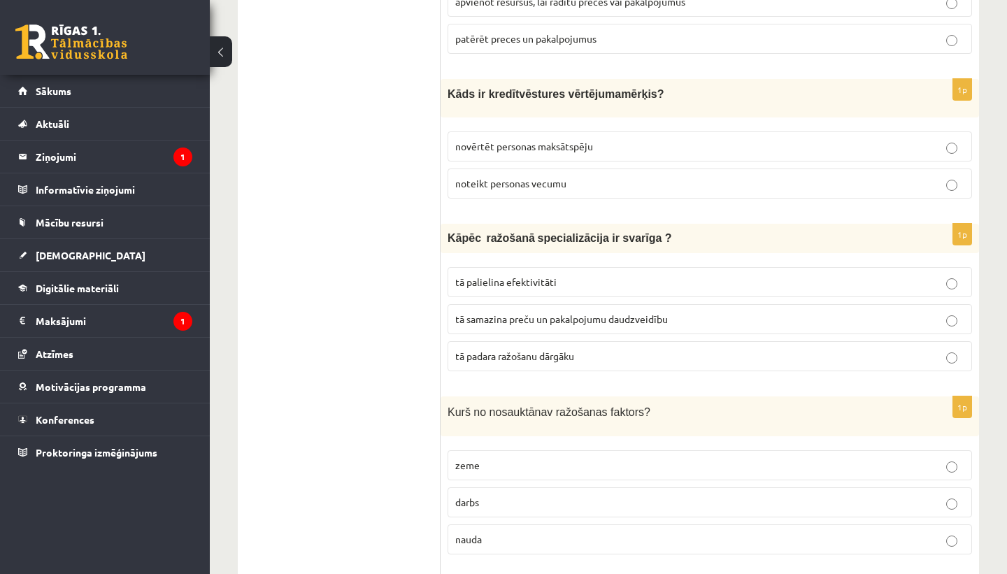
scroll to position [3681, 0]
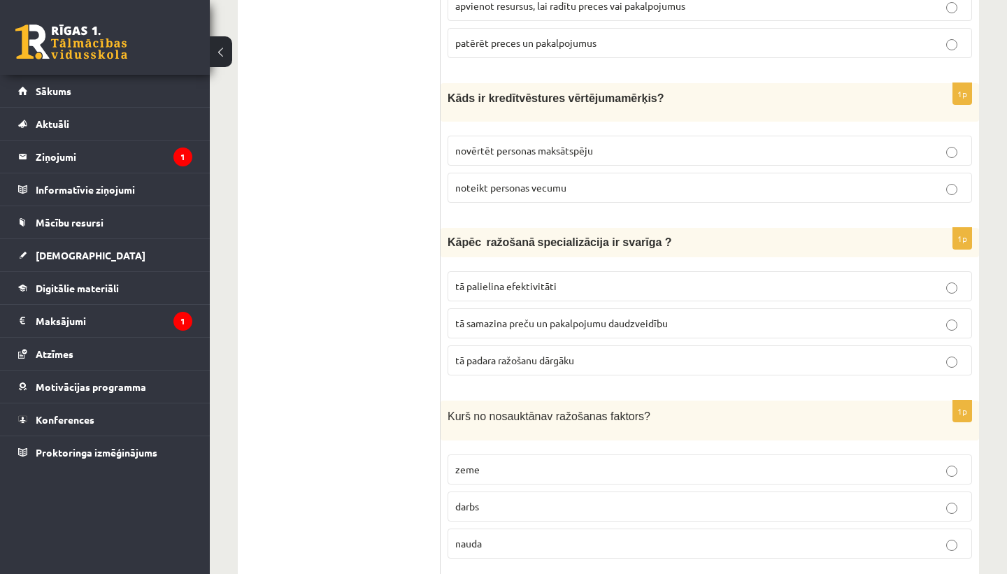
click at [598, 462] on p "zeme" at bounding box center [709, 469] width 509 height 15
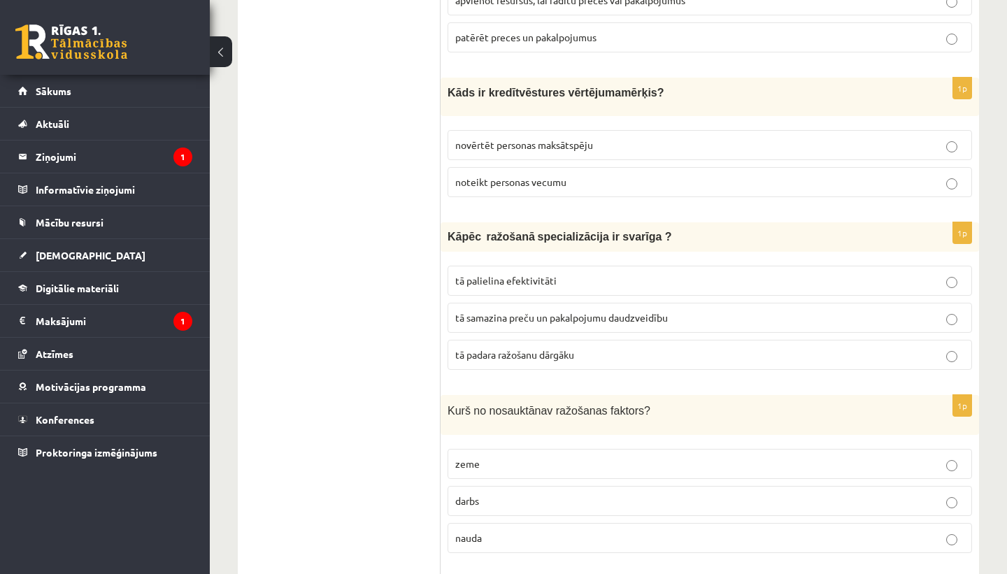
scroll to position [3686, 0]
click at [607, 139] on p "novērtēt personas maksātspēju" at bounding box center [709, 146] width 509 height 15
click at [667, 274] on p "tā palielina efektivitāti" at bounding box center [709, 281] width 509 height 15
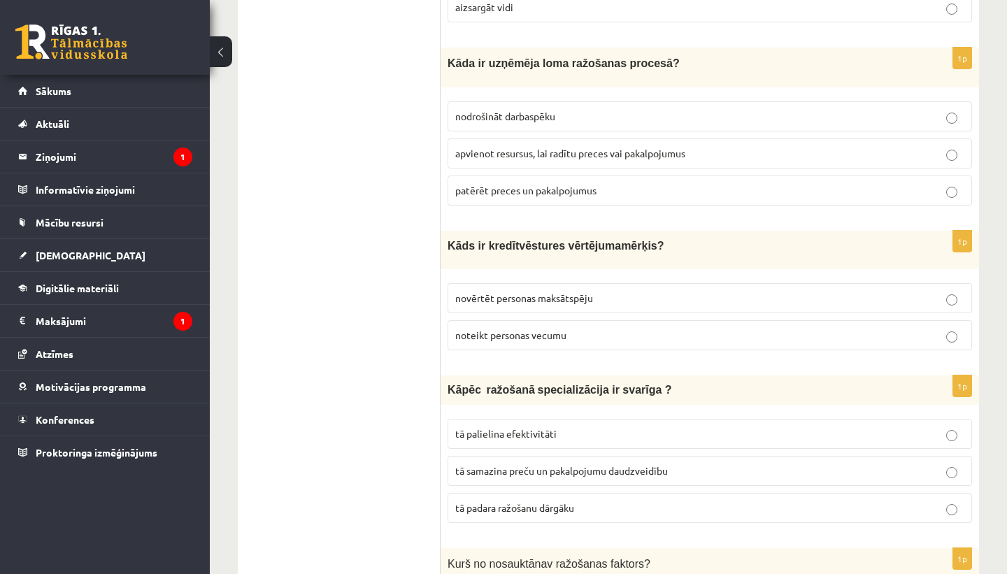
scroll to position [3530, 0]
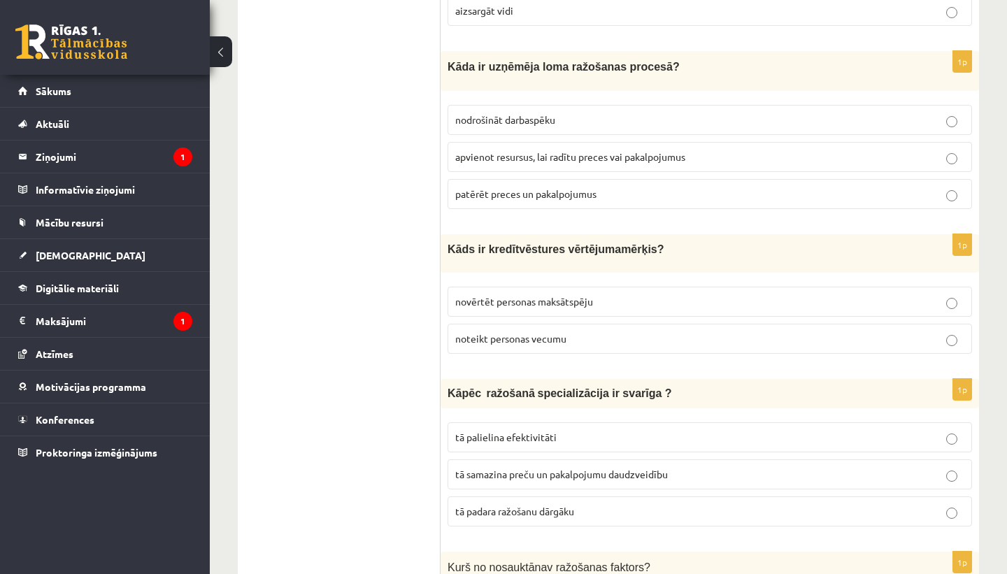
click at [625, 113] on p "nodrošināt darbaspēku" at bounding box center [709, 120] width 509 height 15
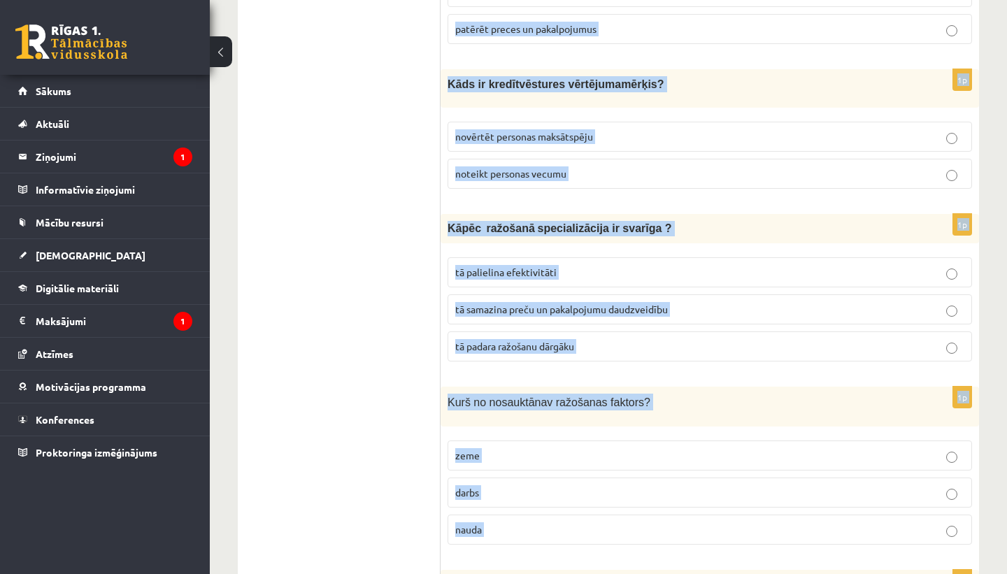
drag, startPoint x: 448, startPoint y: 52, endPoint x: 735, endPoint y: 565, distance: 586.6
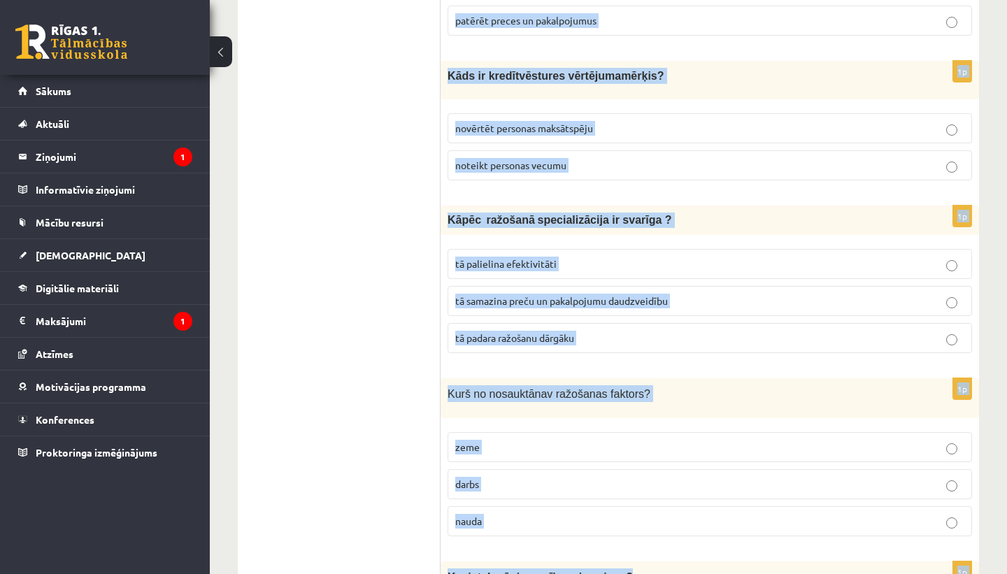
click at [735, 569] on p "Kas ietekmē pieprasījuma izmaiņas ?" at bounding box center [675, 577] width 455 height 17
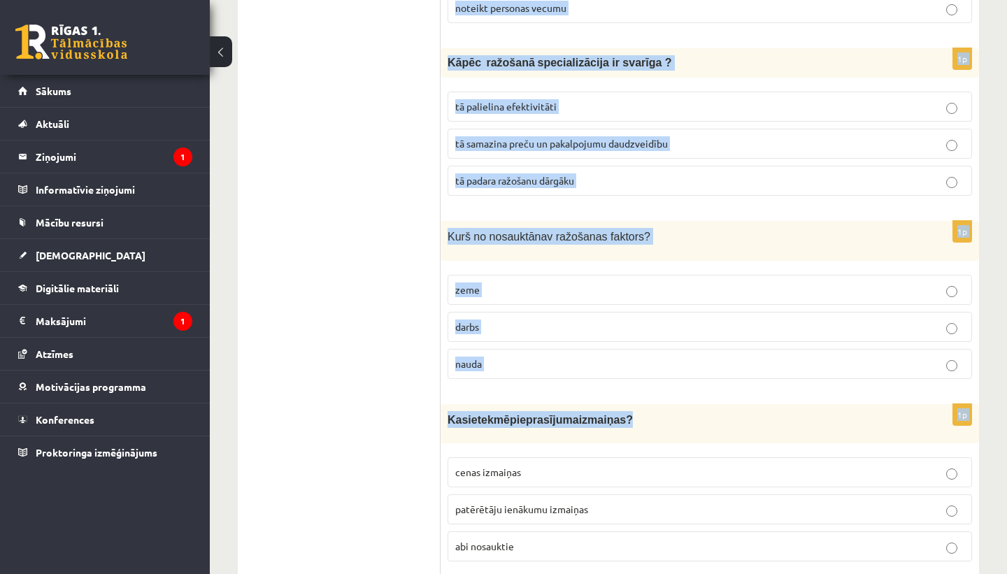
scroll to position [3875, 0]
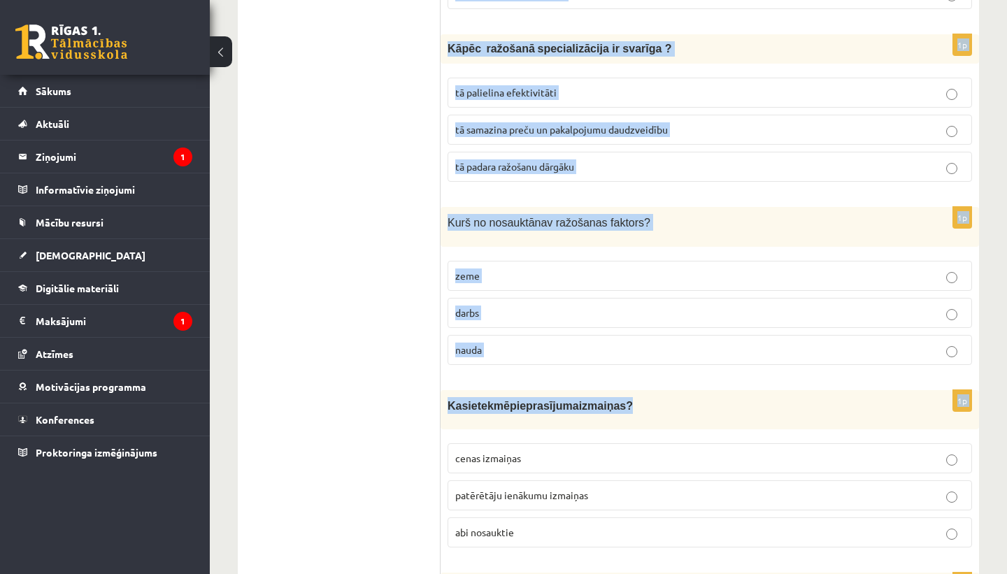
copy form "Kāda ir uzņēmēja loma ražošanas procesā? nodrošināt darbaspēku apvienot resursu…"
click at [698, 207] on div "K urš no nosauktā nav ražošanas faktors?" at bounding box center [710, 226] width 539 height 39
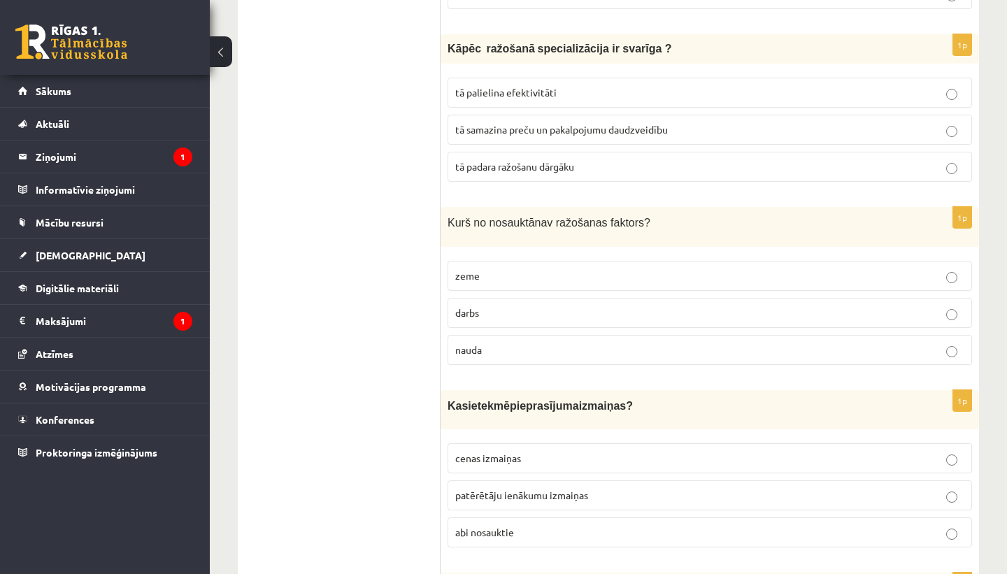
click at [666, 344] on label "nauda" at bounding box center [710, 350] width 525 height 30
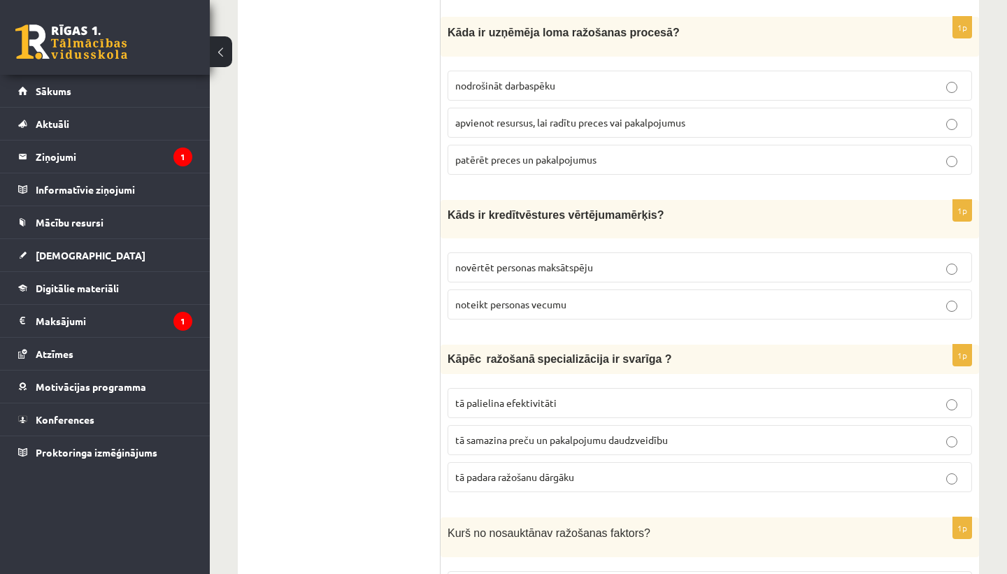
scroll to position [3539, 0]
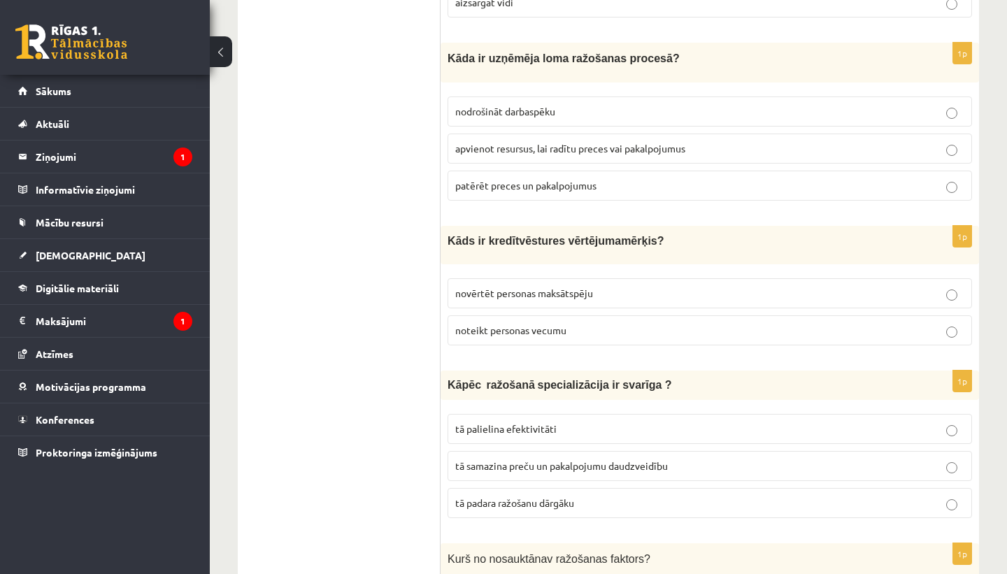
click at [662, 141] on p "apvienot resursus, lai radītu preces vai pakalpojumus" at bounding box center [709, 148] width 509 height 15
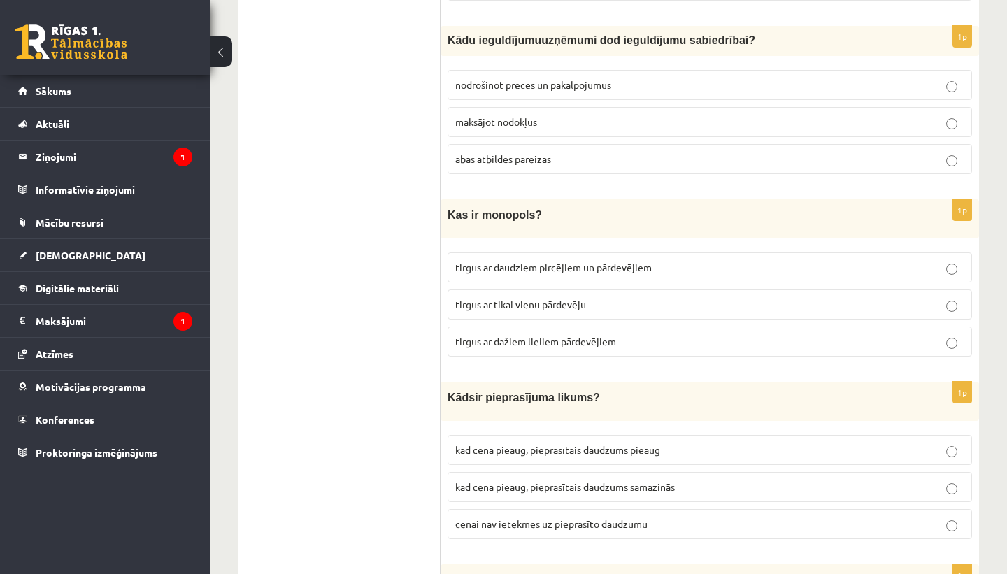
scroll to position [388, 0]
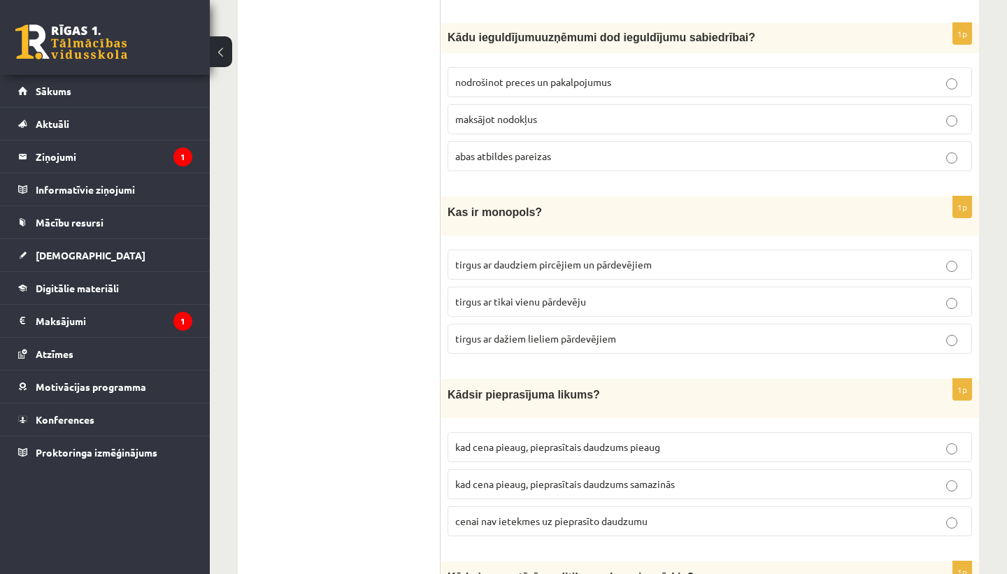
click at [700, 260] on p "tirgus ar daudziem pircējiem un pārdevējiem" at bounding box center [709, 264] width 509 height 15
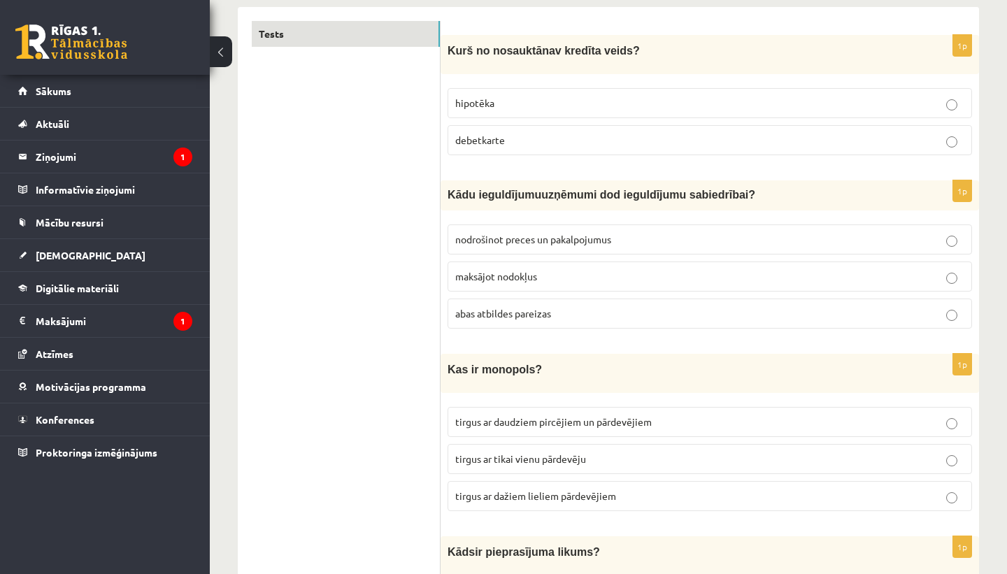
scroll to position [229, 0]
click at [657, 318] on p "abas atbildes pareizas" at bounding box center [709, 314] width 509 height 15
drag, startPoint x: 453, startPoint y: 45, endPoint x: 528, endPoint y: 134, distance: 115.6
click at [528, 134] on div "1p K urš no nosauktā nav kredīta veids? hipotēka debetkarte" at bounding box center [710, 102] width 539 height 132
click at [520, 164] on div "1p K urš no nosauktā nav kredīta veids? hipotēka debetkarte" at bounding box center [710, 102] width 539 height 132
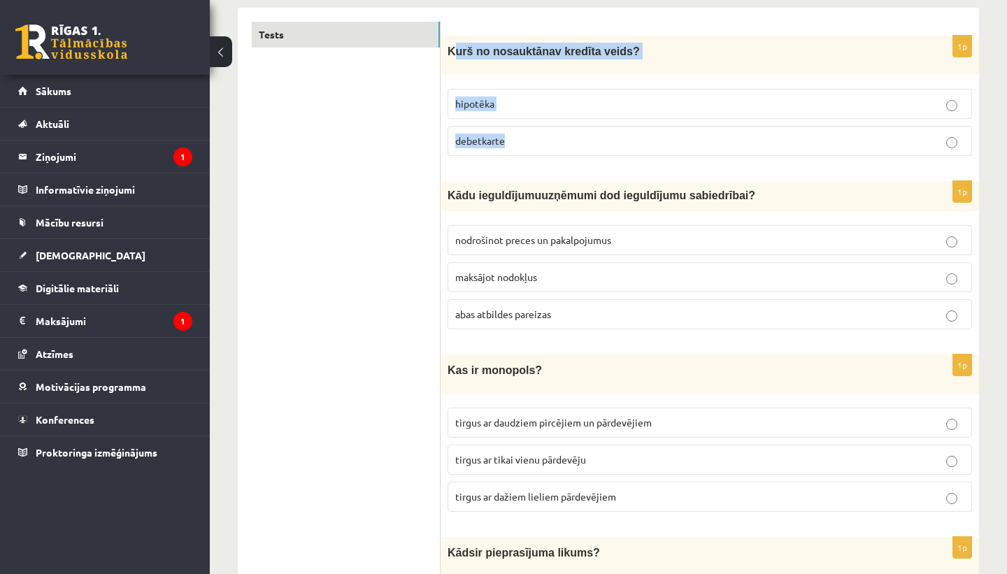
drag, startPoint x: 452, startPoint y: 51, endPoint x: 551, endPoint y: 134, distance: 129.1
click at [551, 134] on div "1p K urš no nosauktā nav kredīta veids? hipotēka debetkarte" at bounding box center [710, 102] width 539 height 132
click at [555, 164] on div "1p K urš no nosauktā nav kredīta veids? hipotēka debetkarte" at bounding box center [710, 102] width 539 height 132
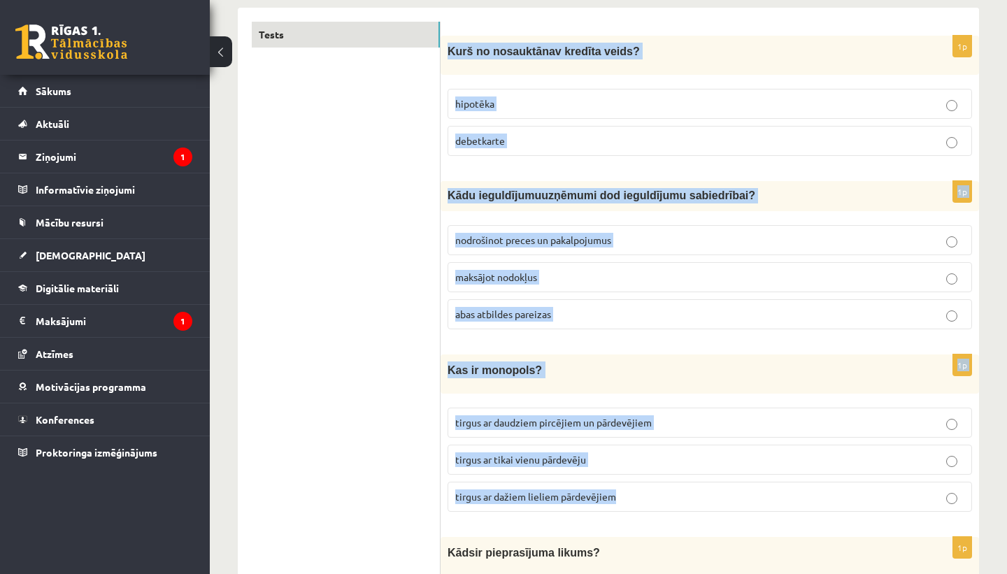
drag, startPoint x: 449, startPoint y: 50, endPoint x: 656, endPoint y: 490, distance: 486.3
copy form "K urš no nosauktā nav kredīta veids? hipotēka debetkarte 1p K ādu ieguldījumu u…"
click at [688, 374] on p "Kas ir monopols?" at bounding box center [675, 370] width 455 height 17
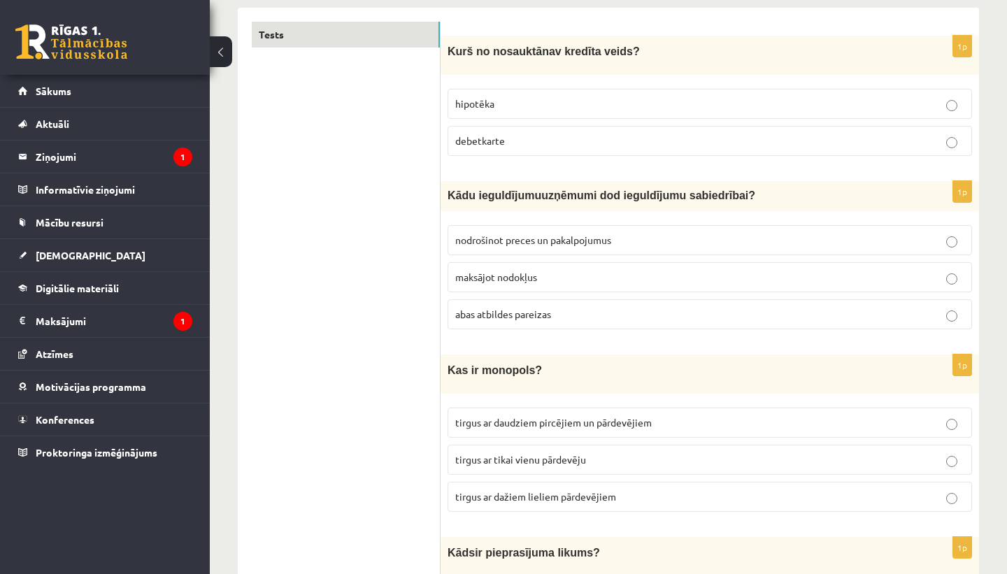
click at [626, 456] on p "tirgus ar tikai vienu pārdevēju" at bounding box center [709, 460] width 509 height 15
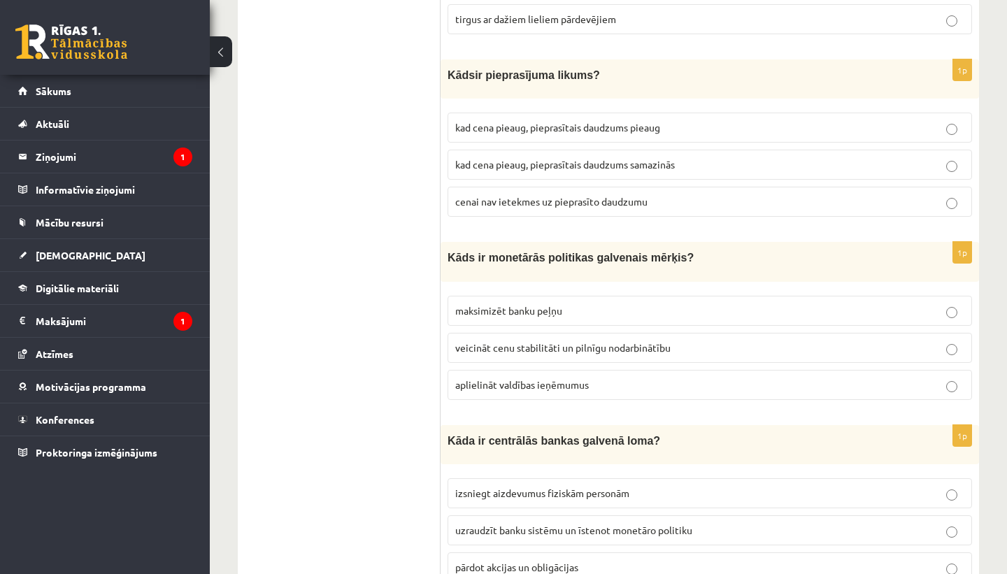
scroll to position [710, 0]
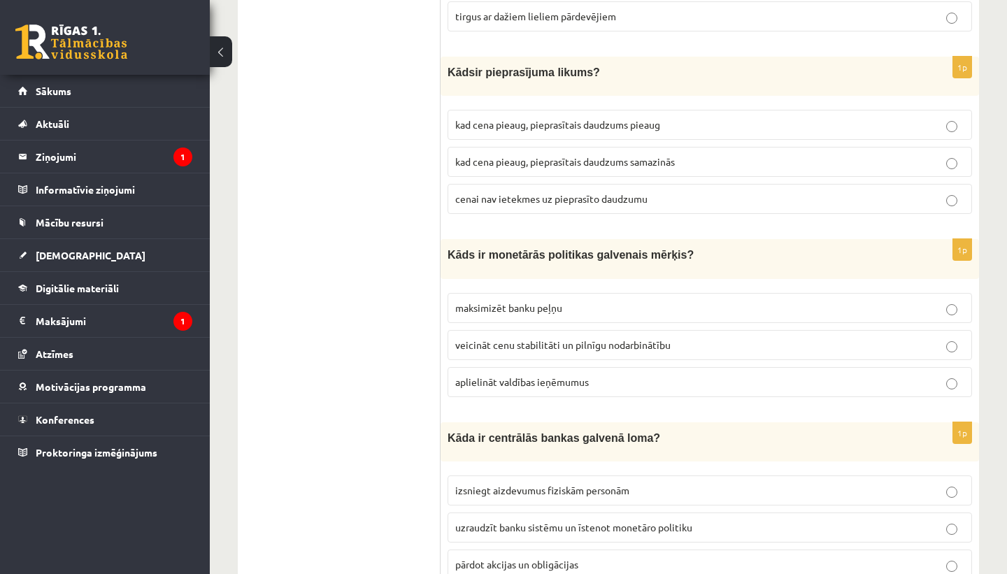
click at [672, 125] on p "kad cena pieaug, pieprasītais daudzums pieaug" at bounding box center [709, 125] width 509 height 15
click at [683, 155] on p "kad cena pieaug, pieprasītais daudzums samazinās" at bounding box center [709, 162] width 509 height 15
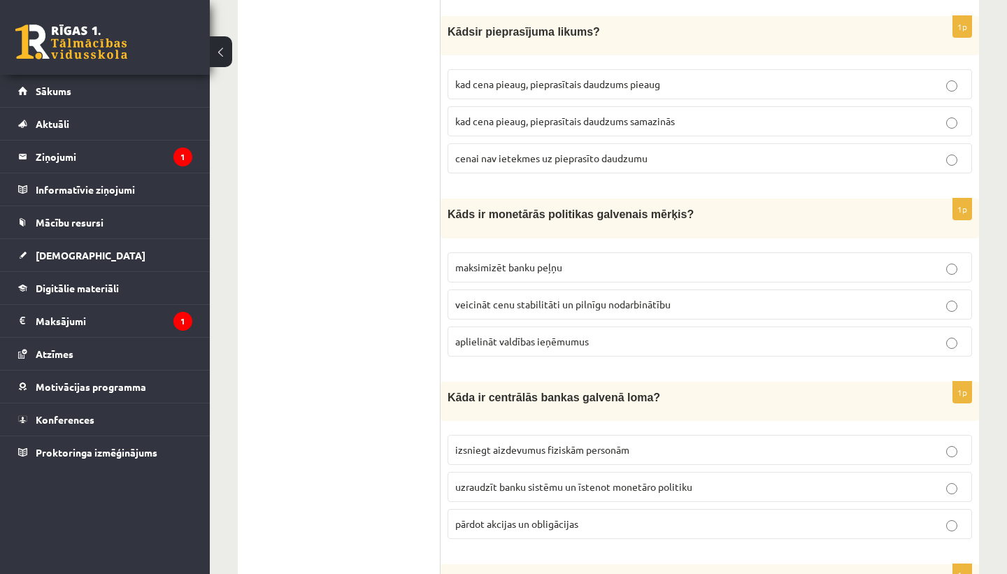
scroll to position [751, 0]
click at [656, 302] on span "veicināt cenu stabilitāti un pilnīgu nodarbinātību" at bounding box center [562, 303] width 215 height 13
click at [709, 479] on p "uzraudzīt banku sistēmu un īstenot monetāro politiku" at bounding box center [709, 486] width 509 height 15
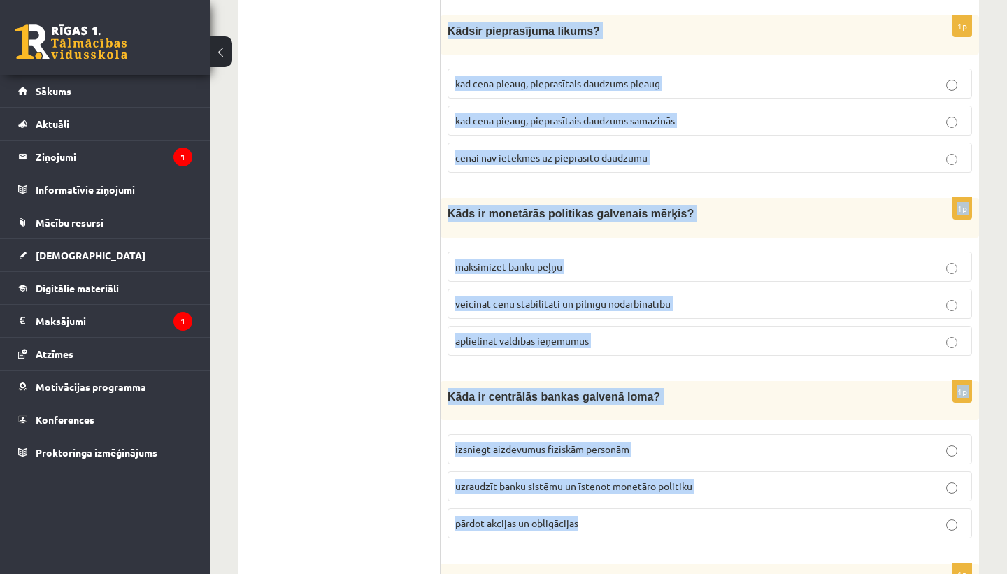
drag, startPoint x: 451, startPoint y: 30, endPoint x: 581, endPoint y: 515, distance: 502.0
copy form "K āds ir pieprasījuma likums? kad cena pieaug, pieprasītais daudzums pieaug kad…"
click at [776, 395] on p "Kāda ir centrālās bankas galvenā loma?" at bounding box center [675, 396] width 455 height 17
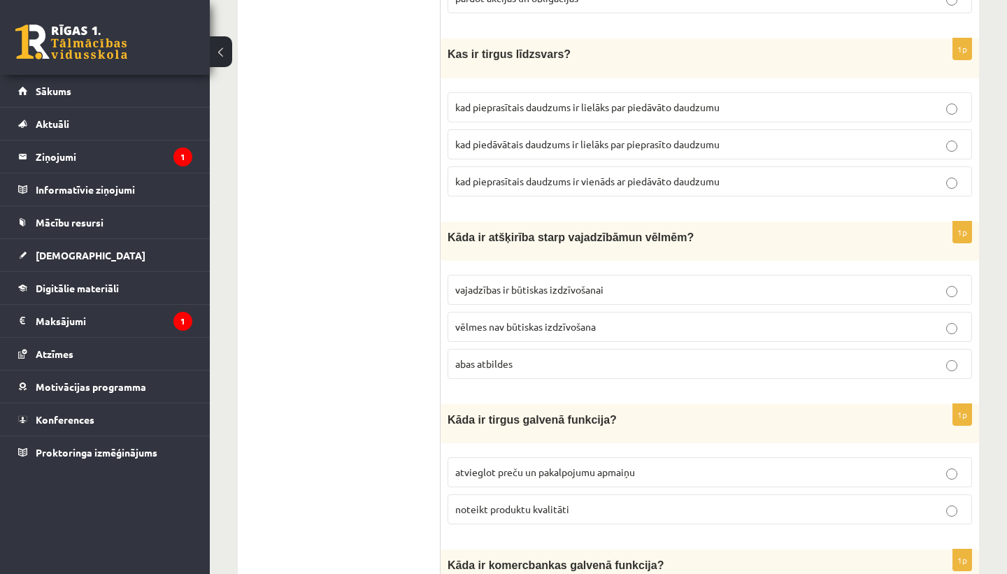
scroll to position [1284, 0]
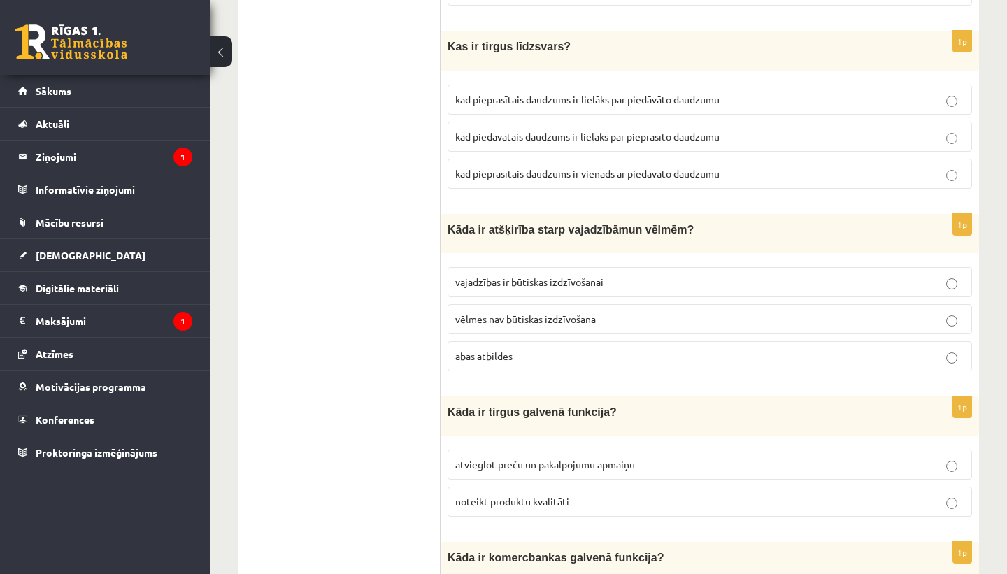
click at [635, 169] on span "kad pieprasītais daudzums ir vienāds ar piedāvāto daudzumu" at bounding box center [587, 173] width 264 height 13
click at [623, 349] on p "abas atbildes" at bounding box center [709, 356] width 509 height 15
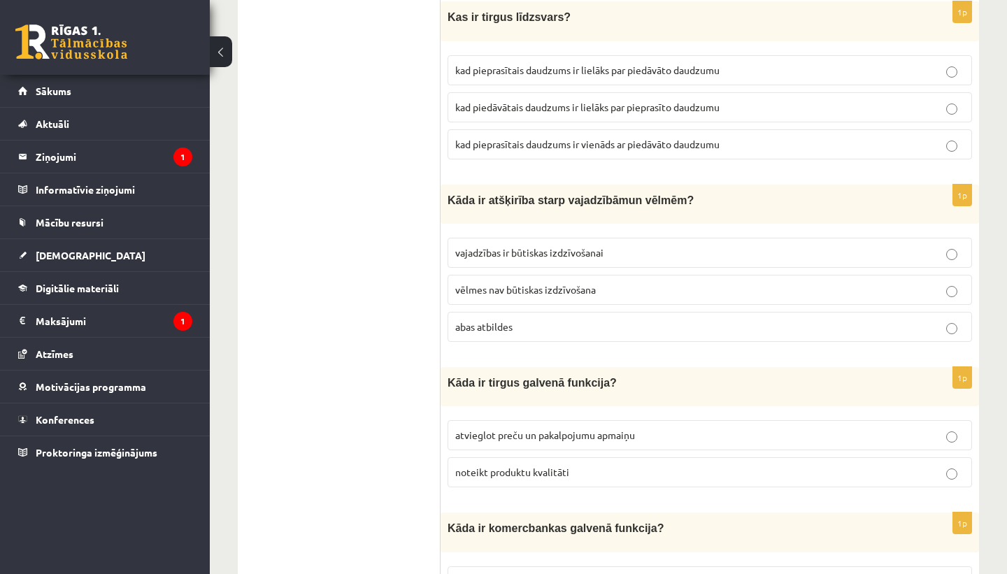
scroll to position [1315, 0]
click at [660, 431] on p "atvieglot preču un pakalpojumu apmaiņu" at bounding box center [709, 434] width 509 height 15
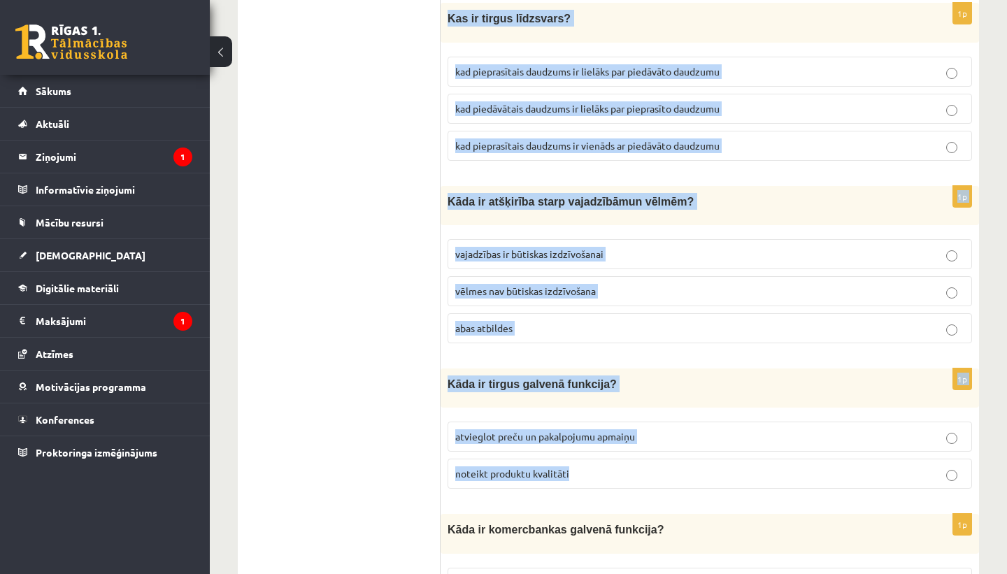
drag, startPoint x: 448, startPoint y: 10, endPoint x: 581, endPoint y: 483, distance: 490.4
copy form "Kas ir tirgus līdzsvars? kad pieprasītais daudzums ir lielāks par piedāvāto dau…"
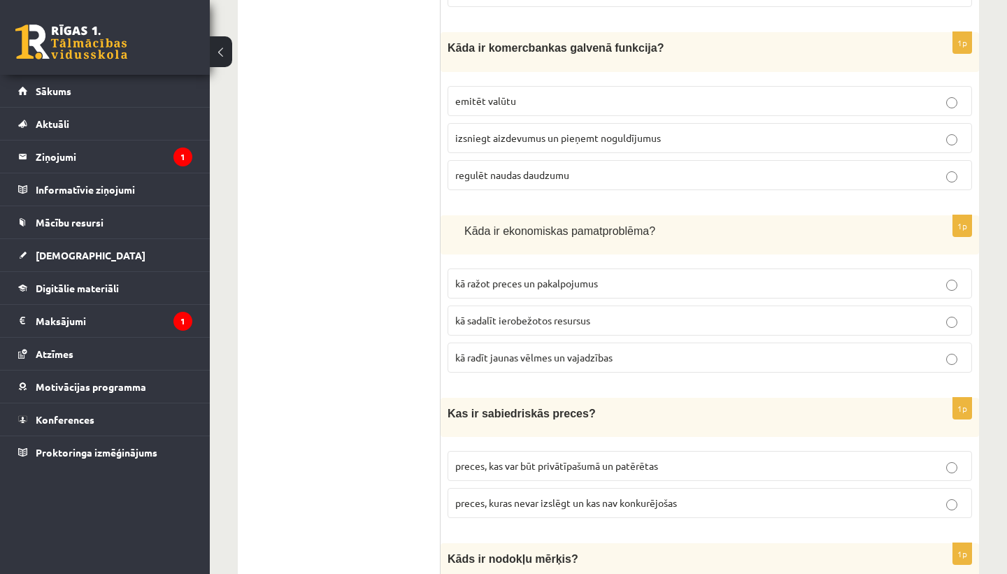
scroll to position [1792, 0]
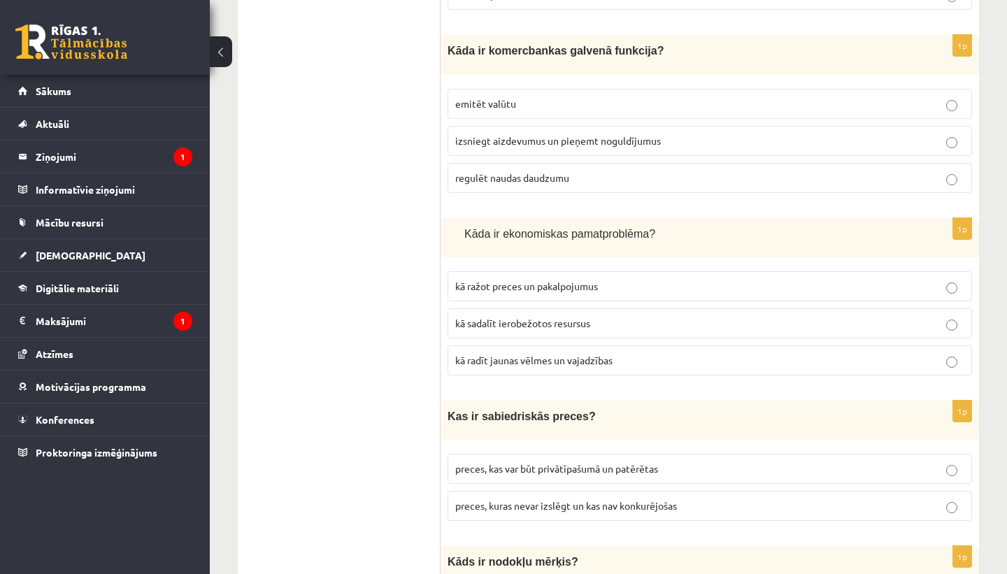
click at [692, 134] on p "izsniegt aizdevumus un pieņemt noguldījumus" at bounding box center [709, 141] width 509 height 15
click at [621, 316] on p "kā sadalīt ierobežotos resursus" at bounding box center [709, 323] width 509 height 15
click at [692, 468] on p "preces, kas var būt privātīpašumā un patērētas" at bounding box center [709, 469] width 509 height 15
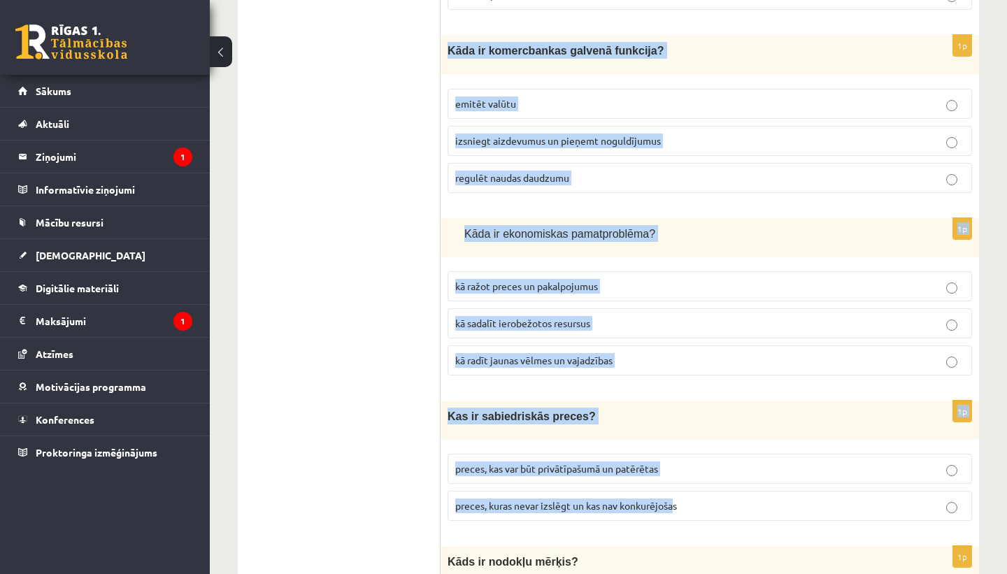
drag, startPoint x: 449, startPoint y: 42, endPoint x: 675, endPoint y: 500, distance: 510.3
copy form "Kāda ir komercbankas galvenā funkcija? emitēt valūtu izsniegt aizdevumus un pie…"
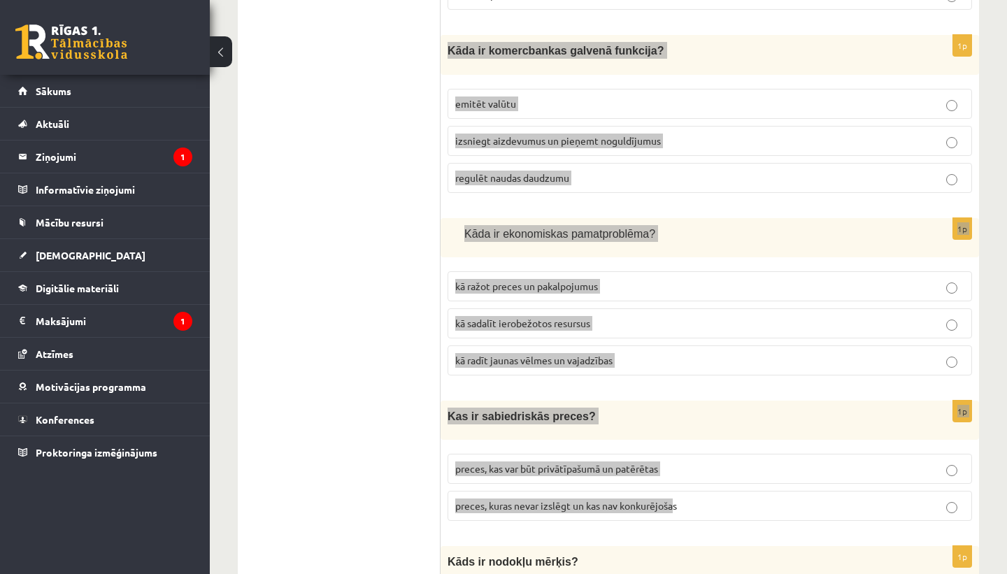
drag, startPoint x: 678, startPoint y: 500, endPoint x: 59, endPoint y: 4, distance: 792.3
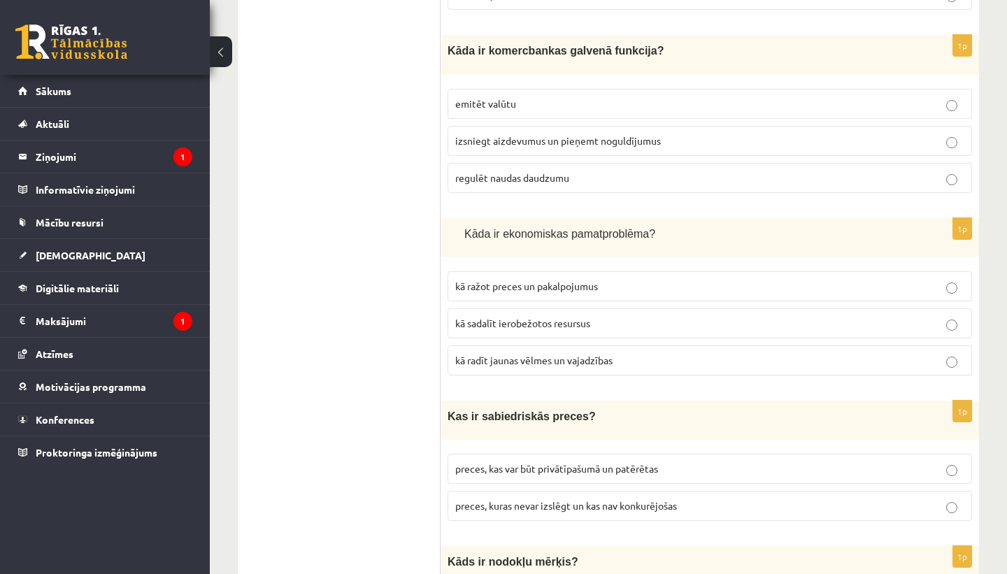
click at [702, 499] on p "preces, kuras nevar izslēgt un kas nav konkurējošas" at bounding box center [709, 506] width 509 height 15
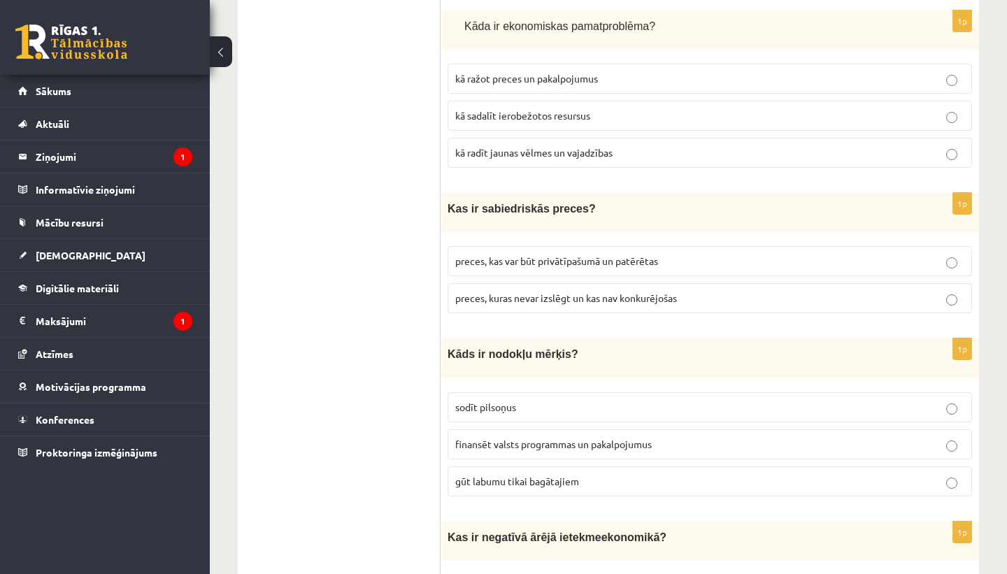
scroll to position [2000, 0]
click at [697, 246] on label "preces, kas var būt privātīpašumā un patērētas" at bounding box center [710, 261] width 525 height 30
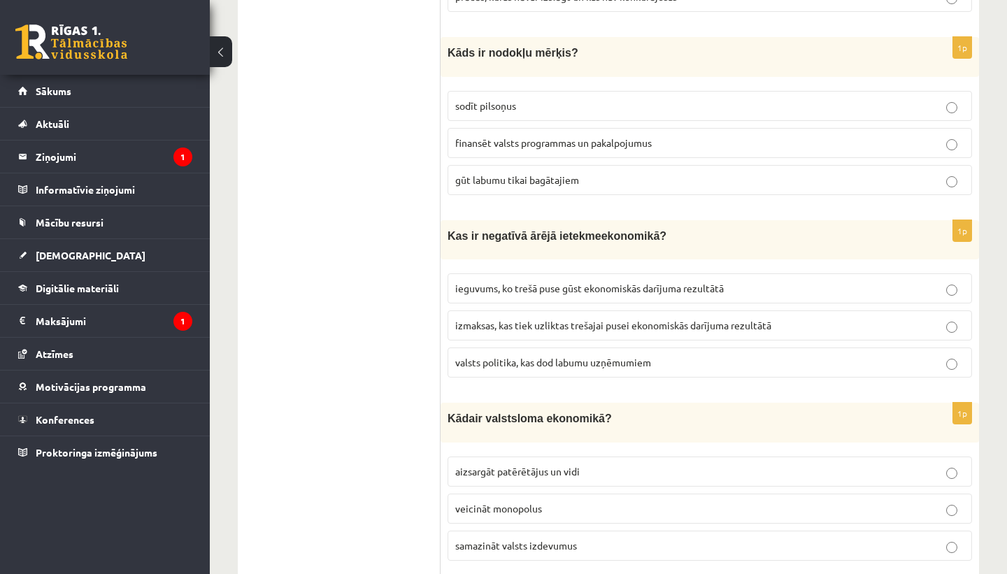
scroll to position [2316, 0]
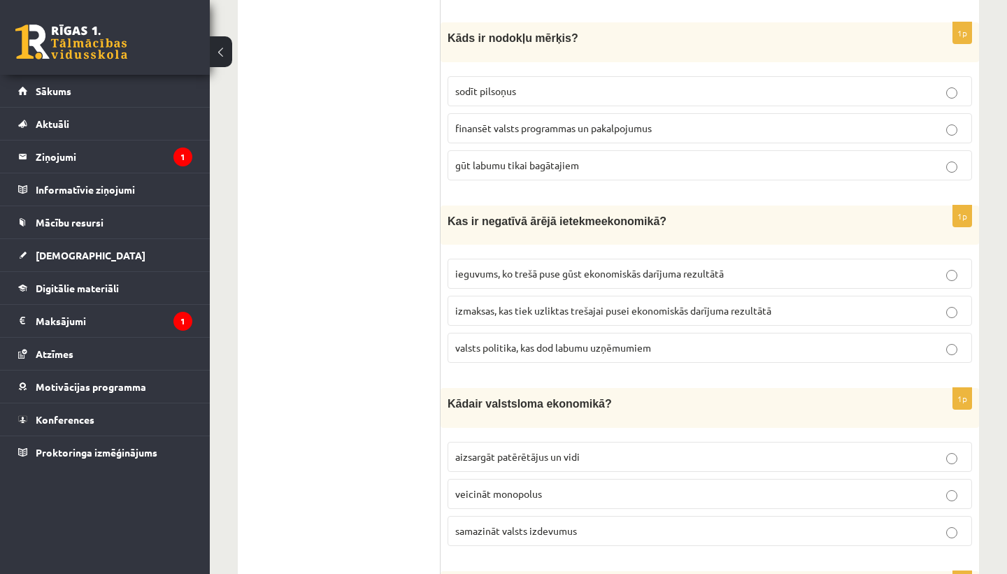
click at [657, 121] on p "finansēt valsts programmas un pakalpojumus" at bounding box center [709, 128] width 509 height 15
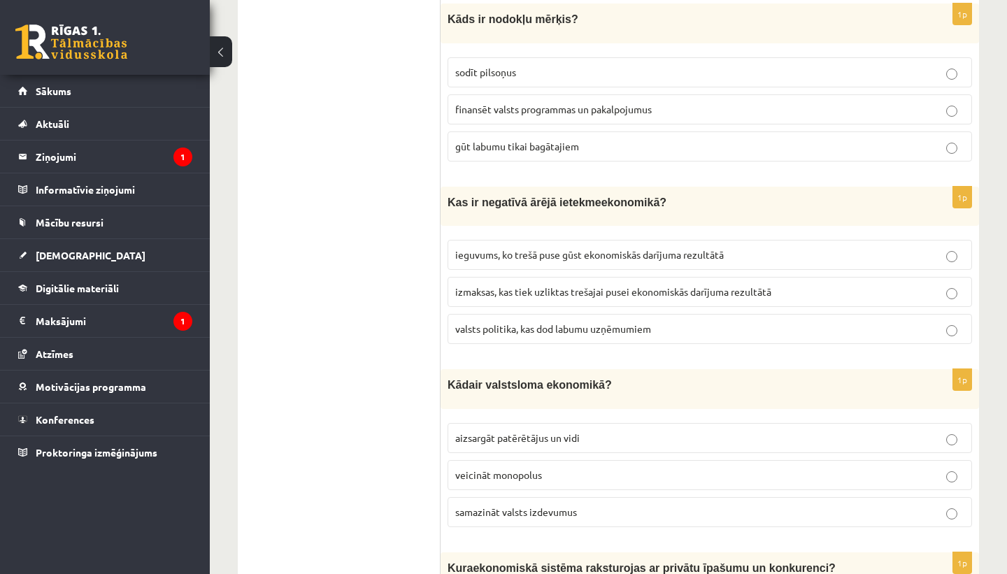
scroll to position [2336, 0]
click at [796, 283] on p "izmaksas, kas tiek uzliktas trešajai pusei ekonomiskās darījuma rezultātā" at bounding box center [709, 290] width 509 height 15
click at [638, 430] on p "aizsargāt patērētājus un vidi" at bounding box center [709, 437] width 509 height 15
click at [605, 467] on p "veicināt monopolus" at bounding box center [709, 474] width 509 height 15
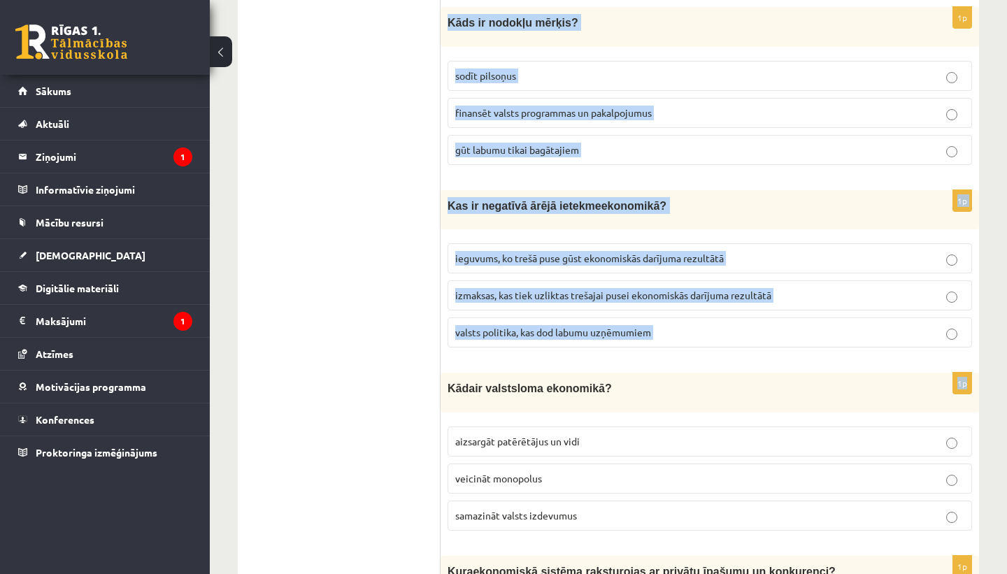
scroll to position [2330, 0]
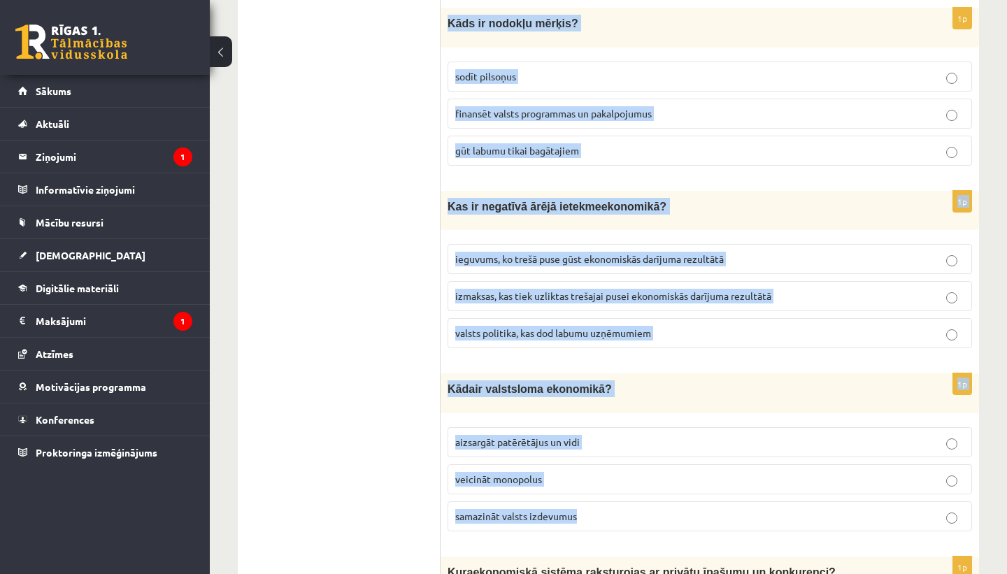
drag, startPoint x: 448, startPoint y: 8, endPoint x: 597, endPoint y: 504, distance: 517.9
click at [597, 504] on form "1p K urš no nosauktā nav kredīta veids? hipotēka debetkarte 1p K ādu ieguldījum…" at bounding box center [710, 561] width 511 height 5280
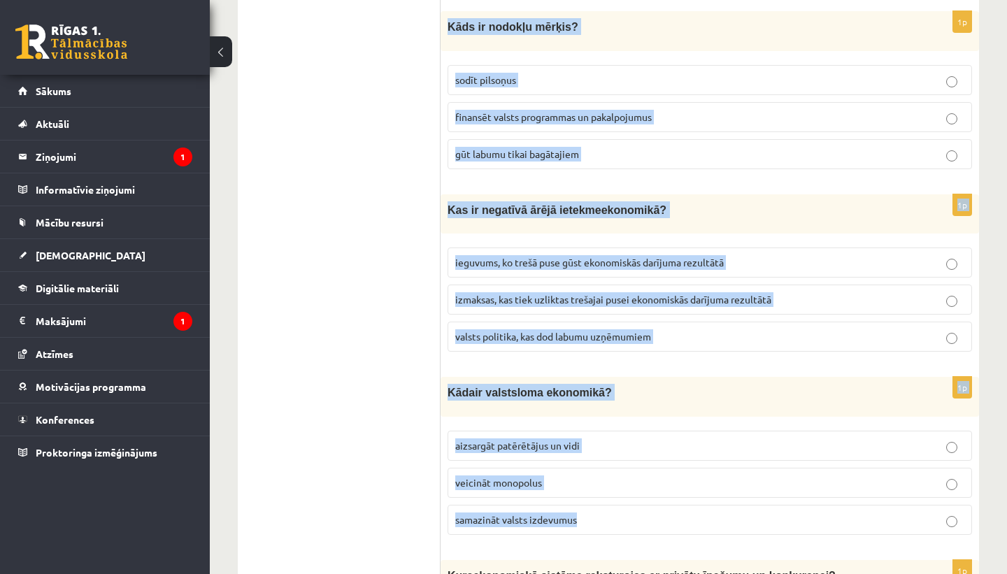
copy form "Kāds ir nodokļu mērķis? sodīt pilsoņus finansēt valsts programmas un pakalpojum…"
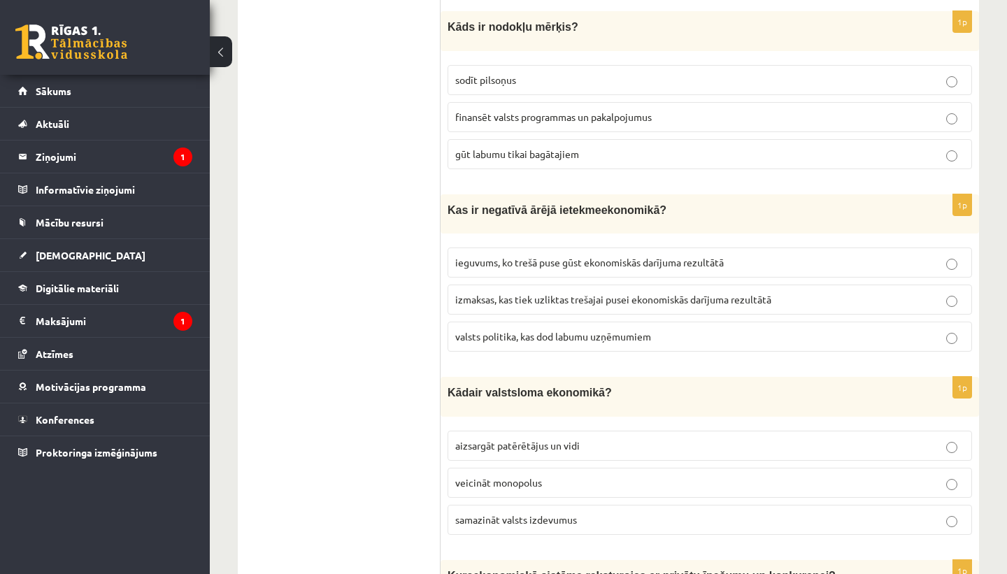
click at [332, 150] on ul "Tests" at bounding box center [346, 564] width 189 height 5280
click at [514, 441] on span "aizsargāt patērētājus un vidi" at bounding box center [517, 445] width 125 height 13
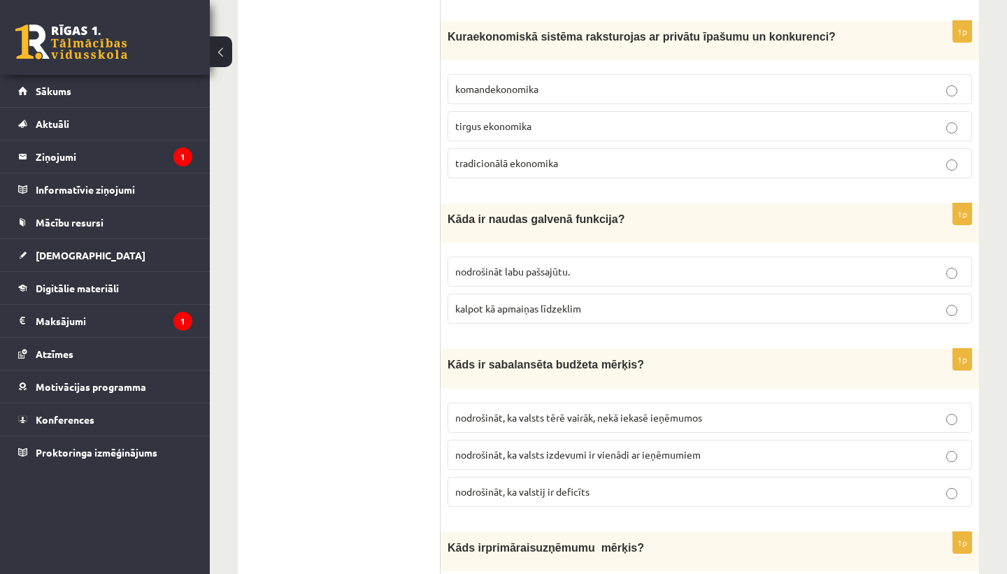
scroll to position [2869, 0]
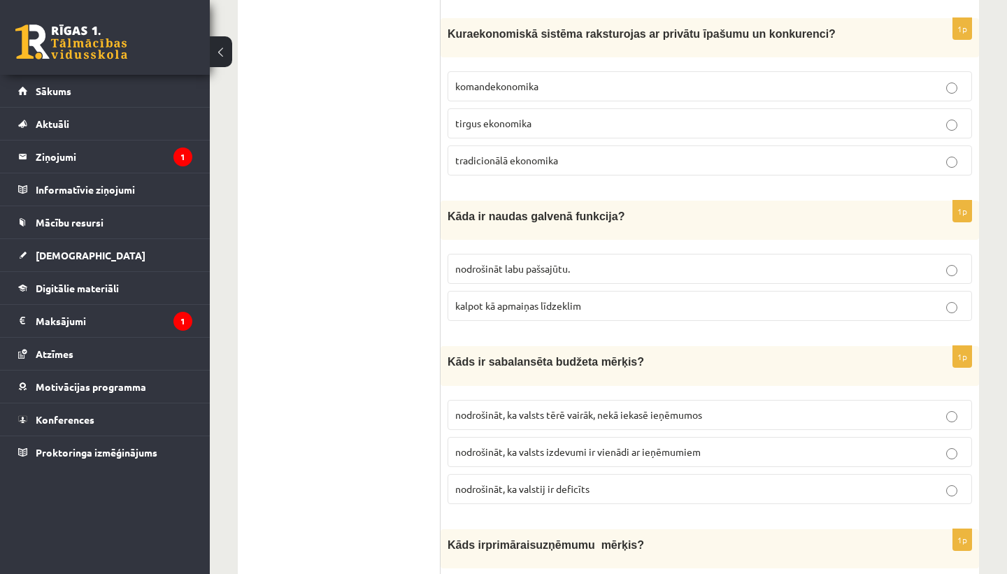
click at [551, 79] on p "komandekonomika" at bounding box center [709, 86] width 509 height 15
click at [598, 299] on p "kalpot kā apmaiņas līdzeklim" at bounding box center [709, 306] width 509 height 15
click at [699, 446] on span "nodrošināt, ka valsts izdevumi ir vienādi ar ieņēmumiem" at bounding box center [578, 452] width 246 height 13
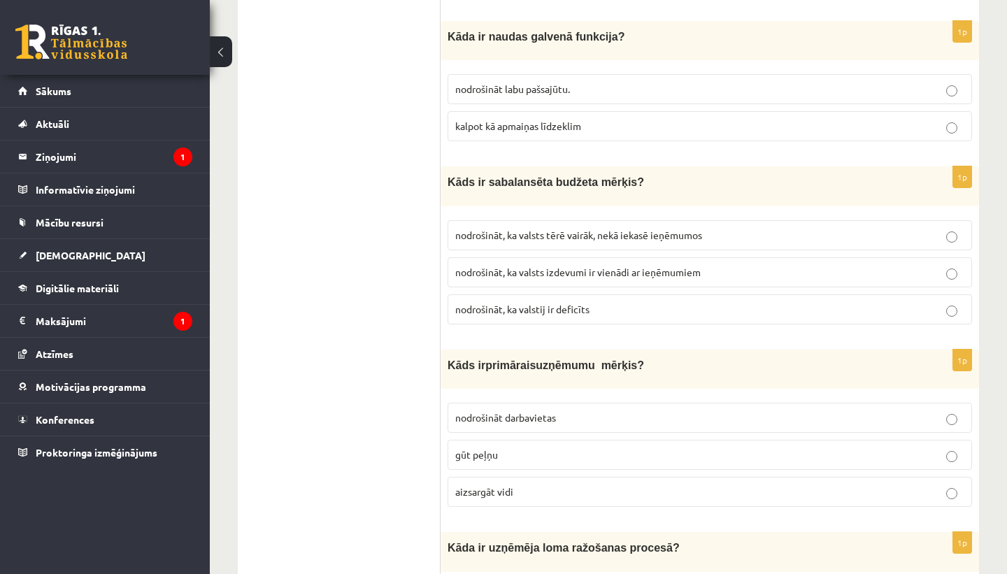
scroll to position [3031, 0]
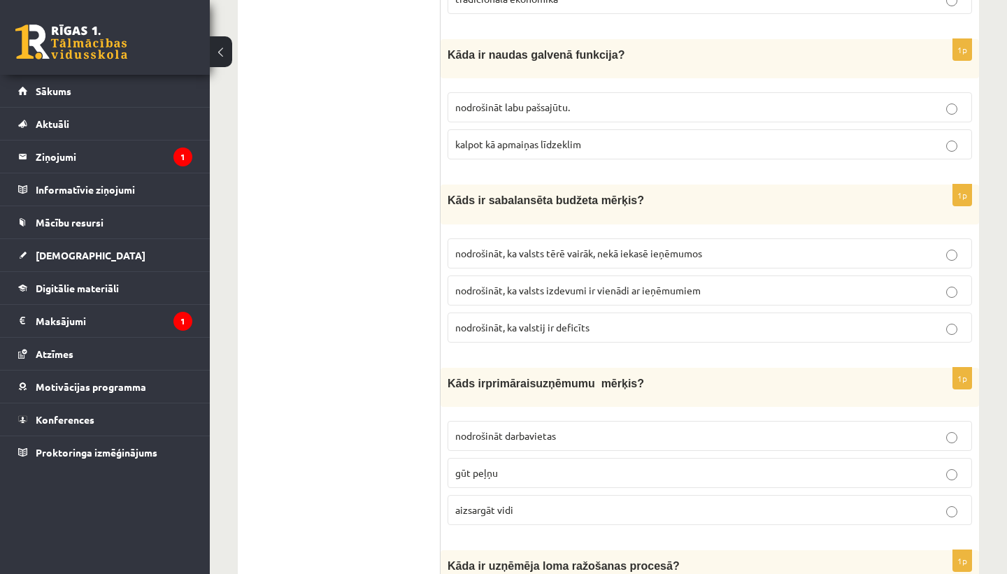
click at [541, 466] on p "gūt peļņu" at bounding box center [709, 473] width 509 height 15
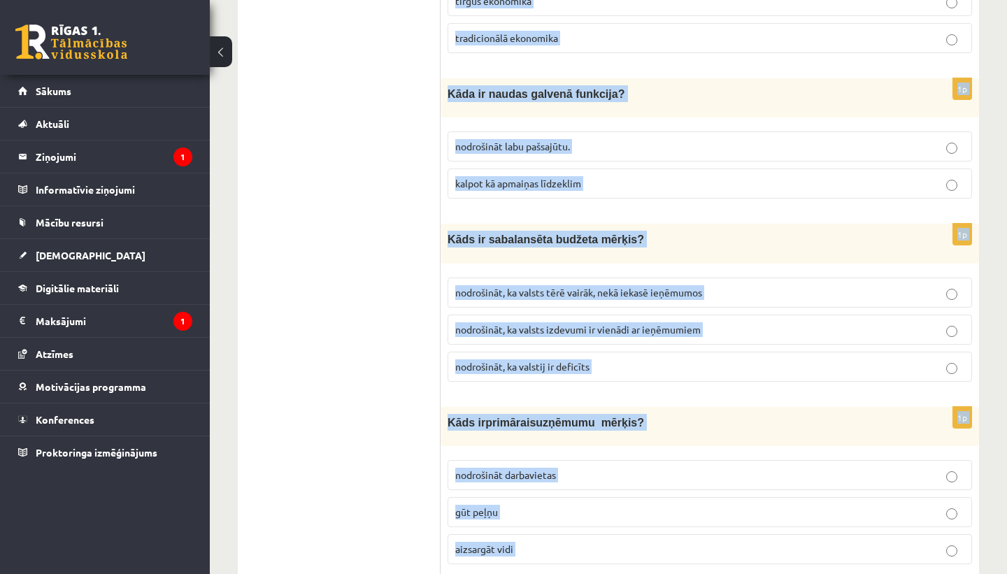
scroll to position [3001, 0]
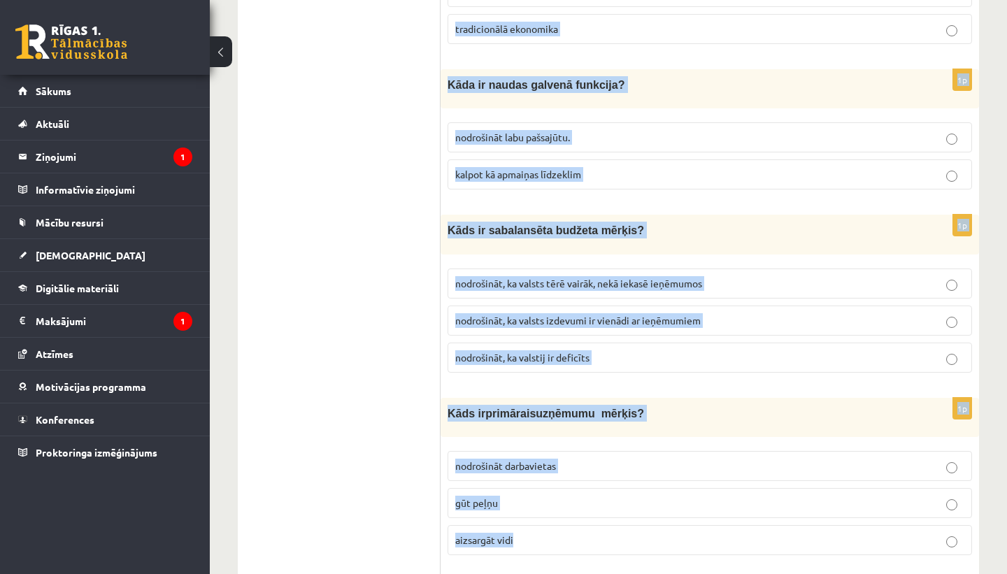
drag, startPoint x: 449, startPoint y: 151, endPoint x: 673, endPoint y: 533, distance: 442.7
copy form "K ura ekonomiskā sistēma raksturojas ar privātu īpašumu un konkurenci? komandek…"
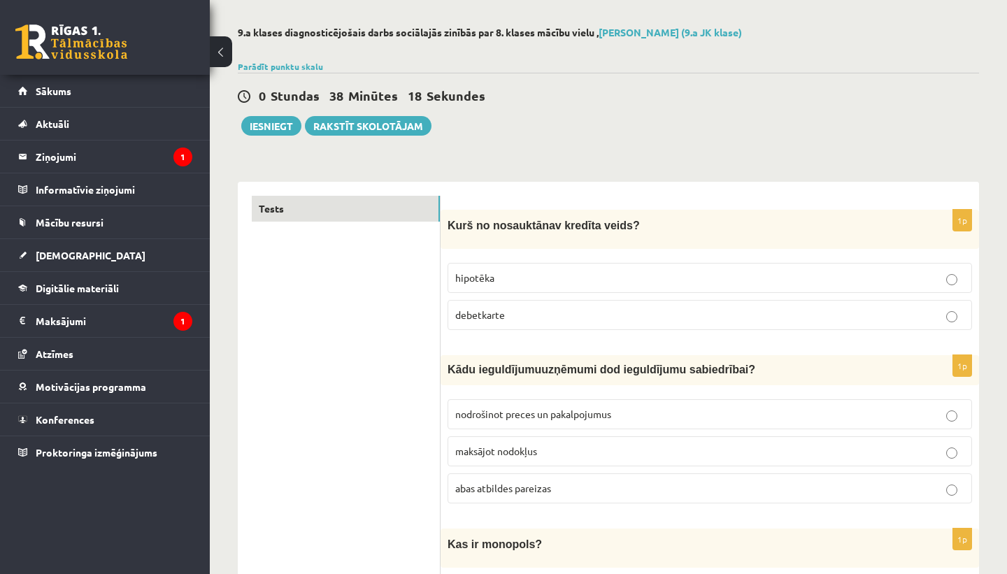
scroll to position [0, 0]
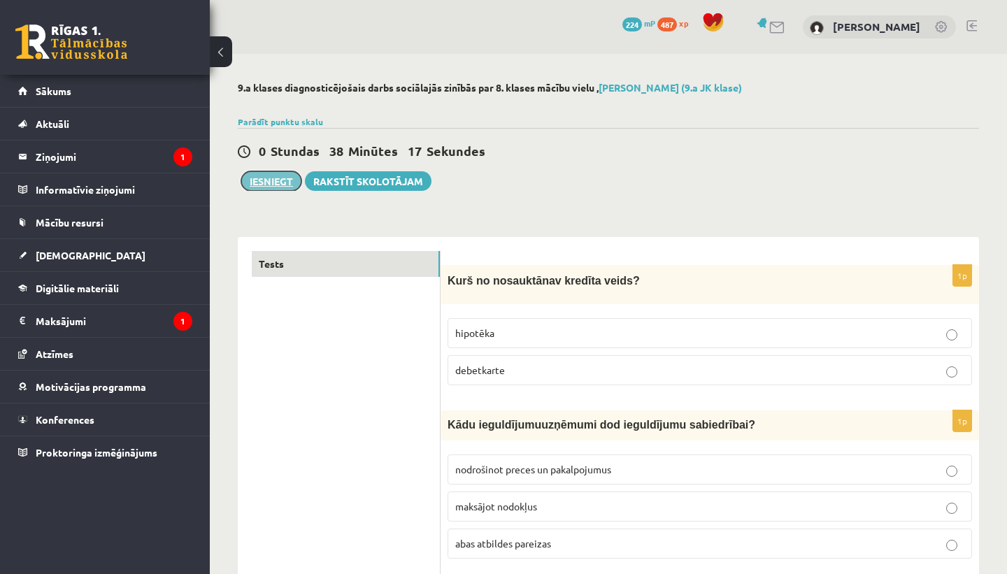
click at [271, 176] on button "Iesniegt" at bounding box center [271, 181] width 60 height 20
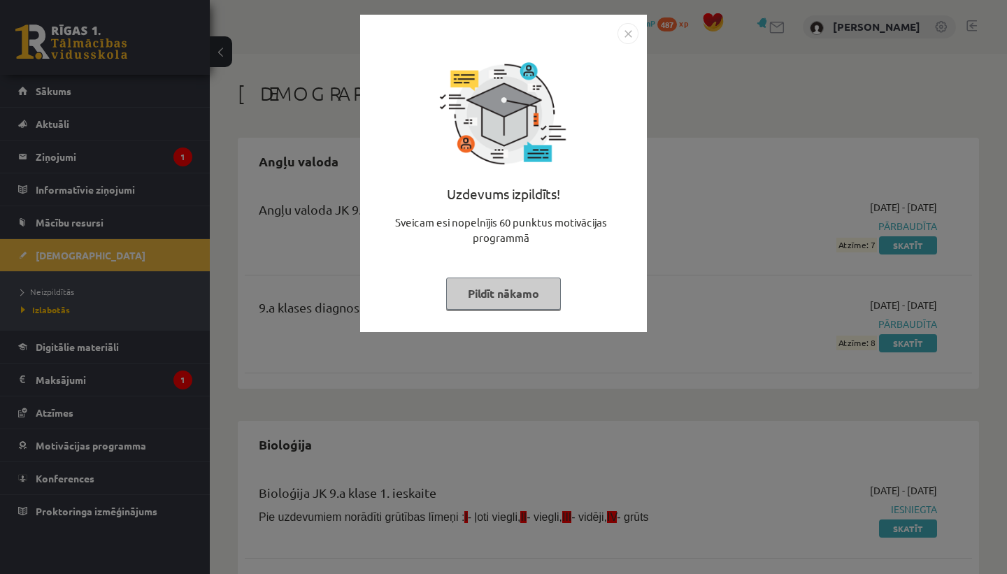
click at [630, 36] on img "Close" at bounding box center [628, 33] width 21 height 21
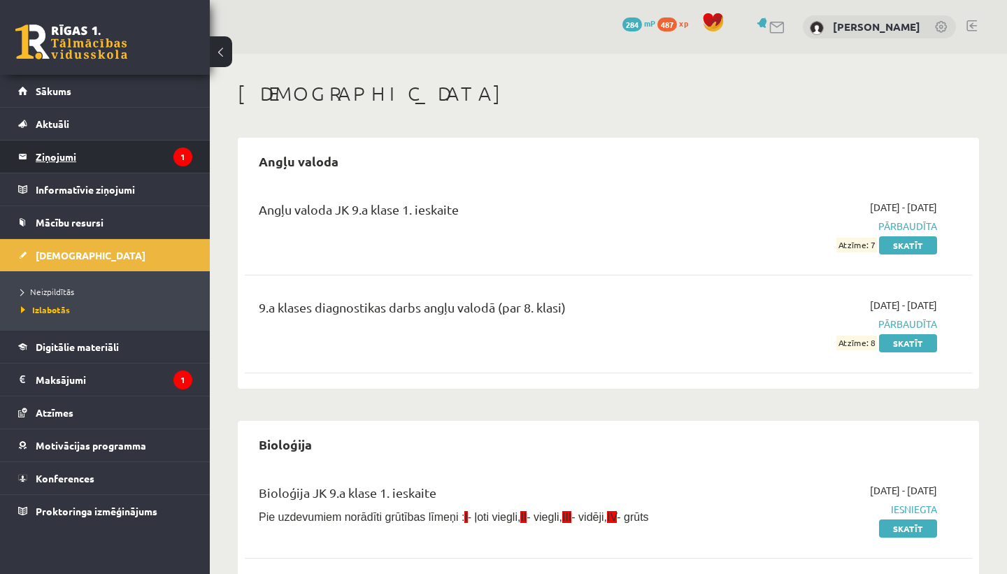
click at [120, 144] on legend "Ziņojumi 1" at bounding box center [114, 157] width 157 height 32
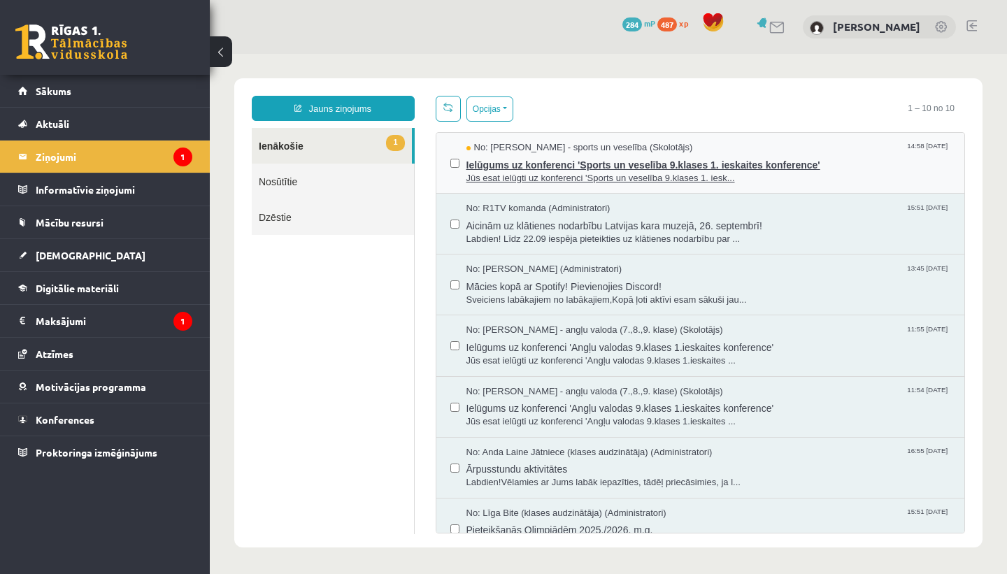
click at [542, 169] on span "Ielūgums uz konferenci 'Sports un veselība 9.klases 1. ieskaites konference'" at bounding box center [709, 163] width 485 height 17
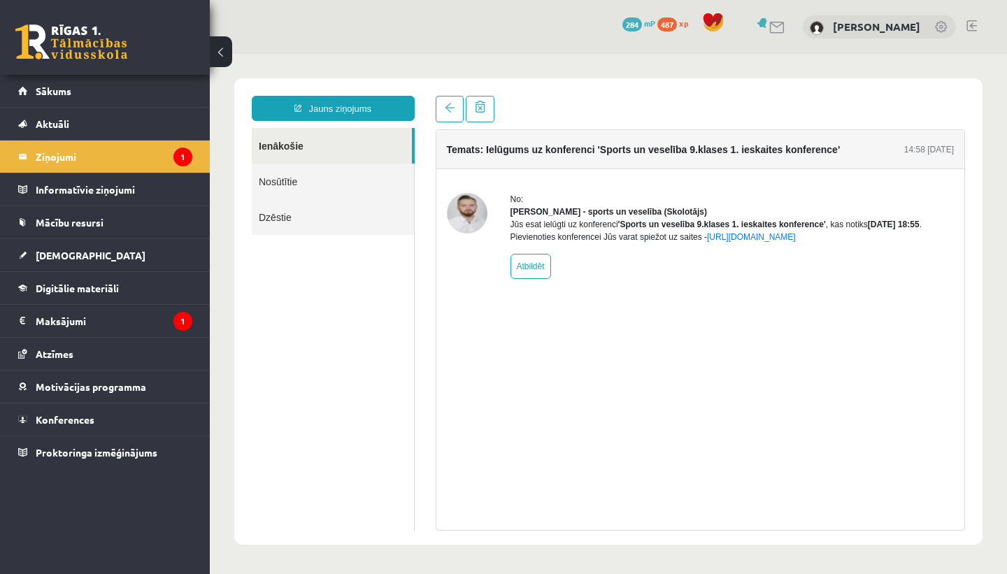
click at [463, 218] on img at bounding box center [467, 213] width 41 height 41
click at [447, 106] on span at bounding box center [450, 108] width 10 height 10
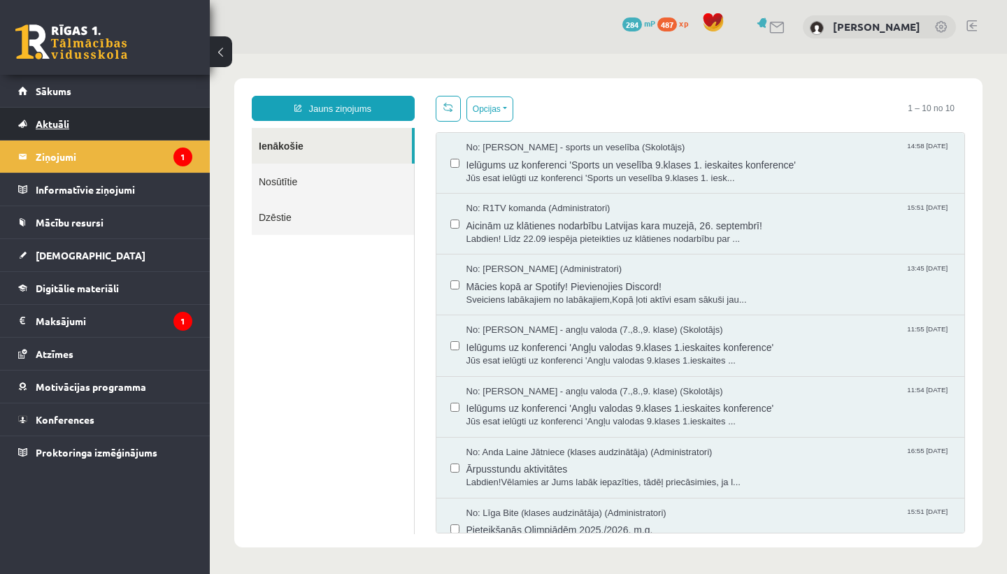
click at [142, 125] on link "Aktuāli" at bounding box center [105, 124] width 174 height 32
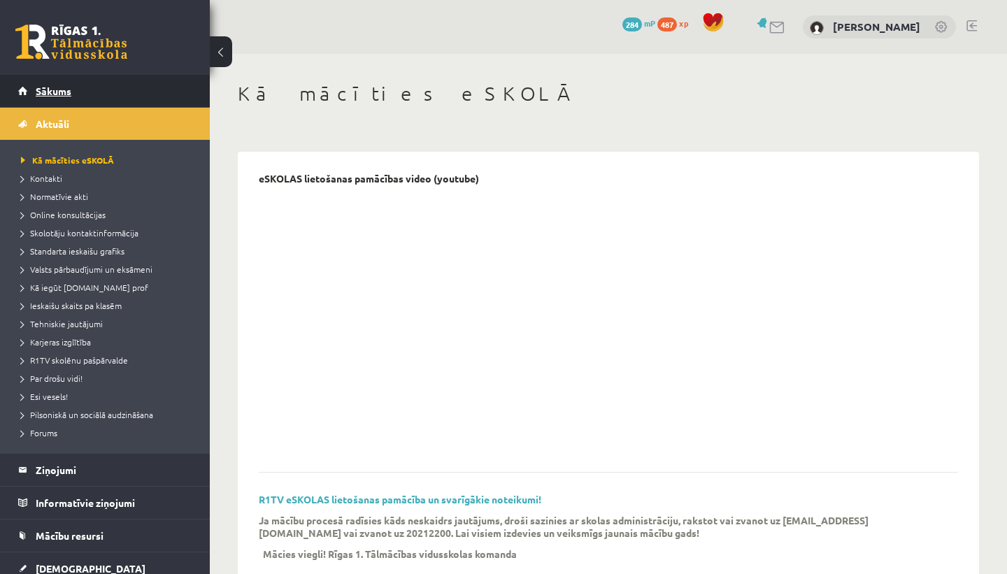
click at [111, 92] on link "Sākums" at bounding box center [105, 91] width 174 height 32
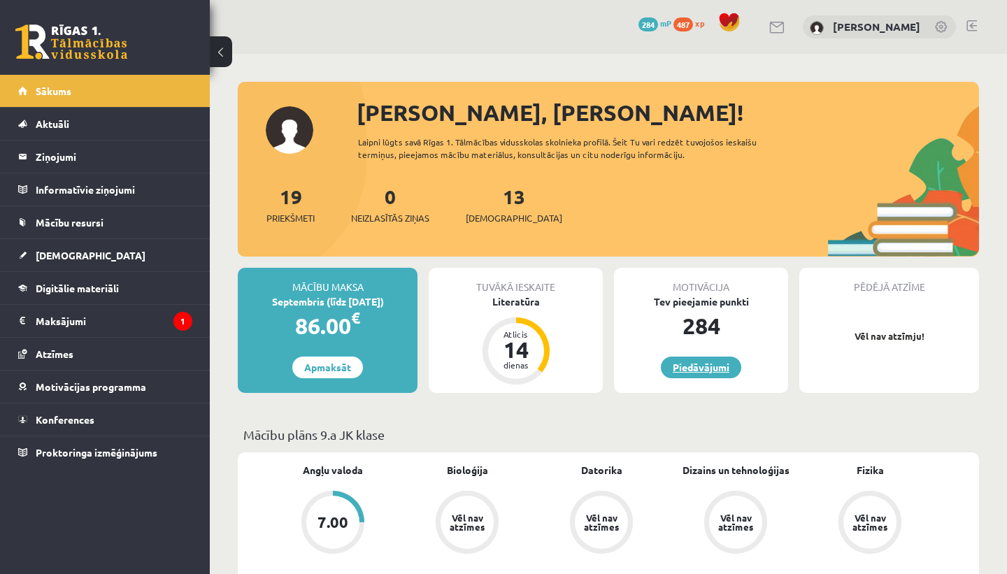
click at [698, 369] on link "Piedāvājumi" at bounding box center [701, 368] width 80 height 22
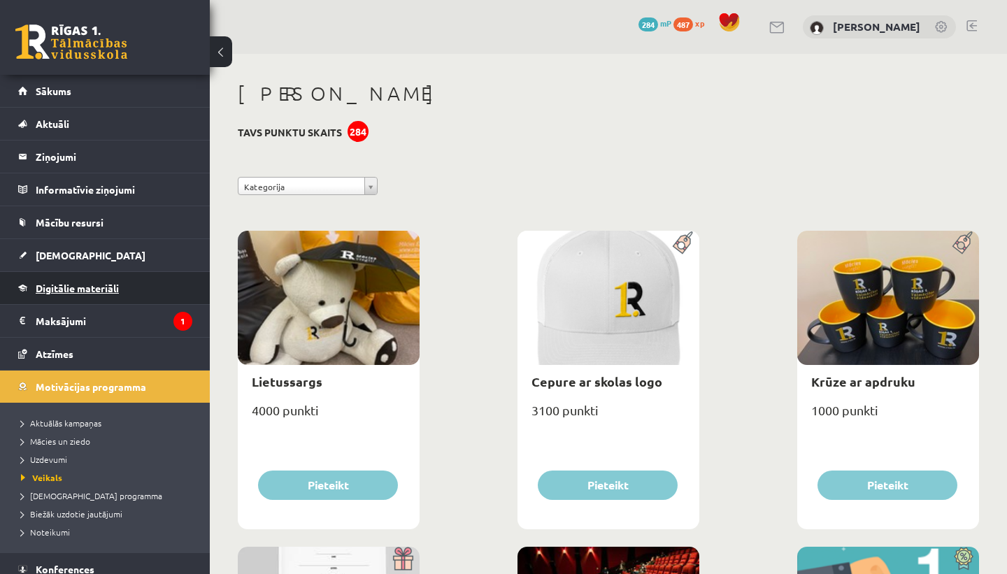
click at [84, 280] on link "Digitālie materiāli" at bounding box center [105, 288] width 174 height 32
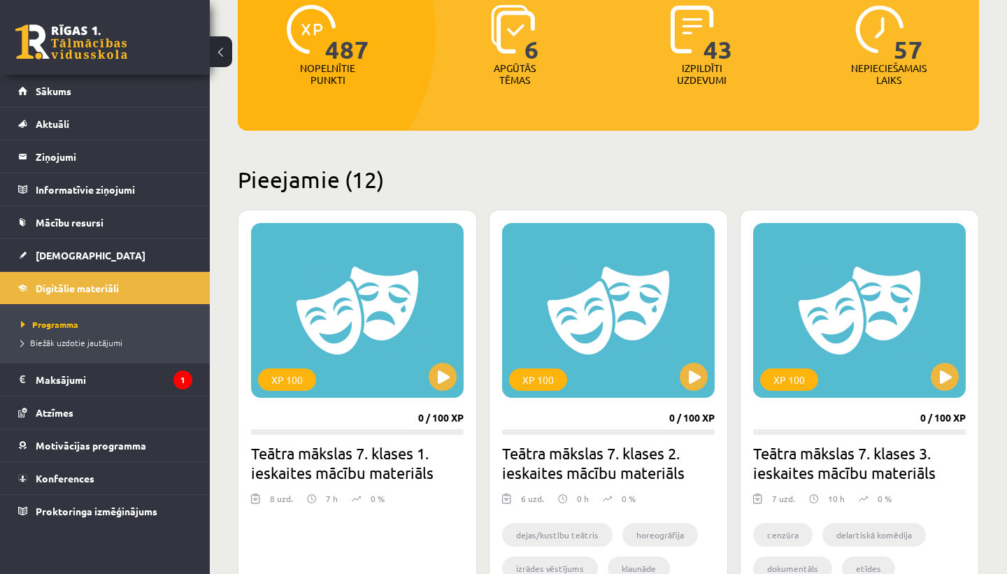
scroll to position [222, 0]
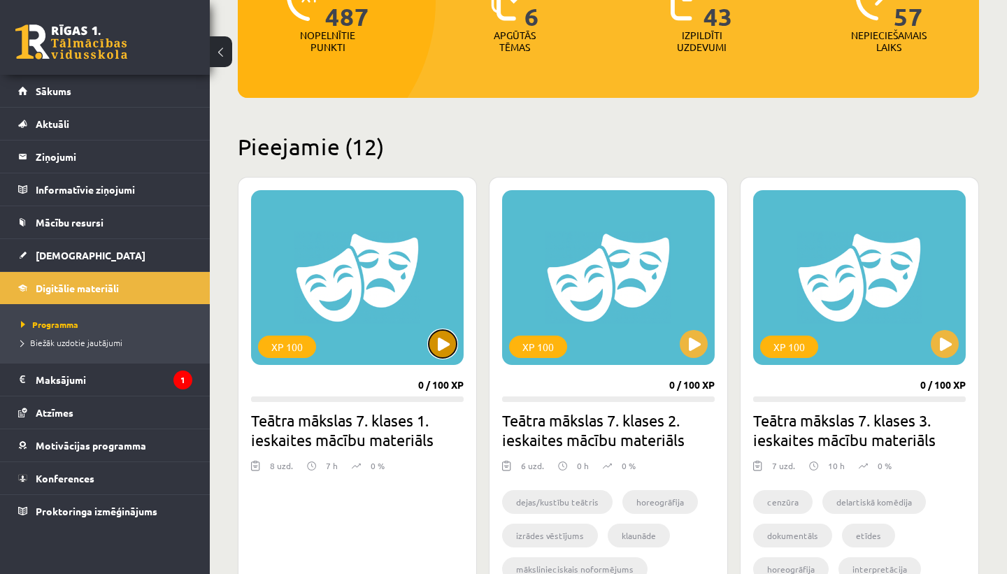
click at [444, 346] on button at bounding box center [443, 344] width 28 height 28
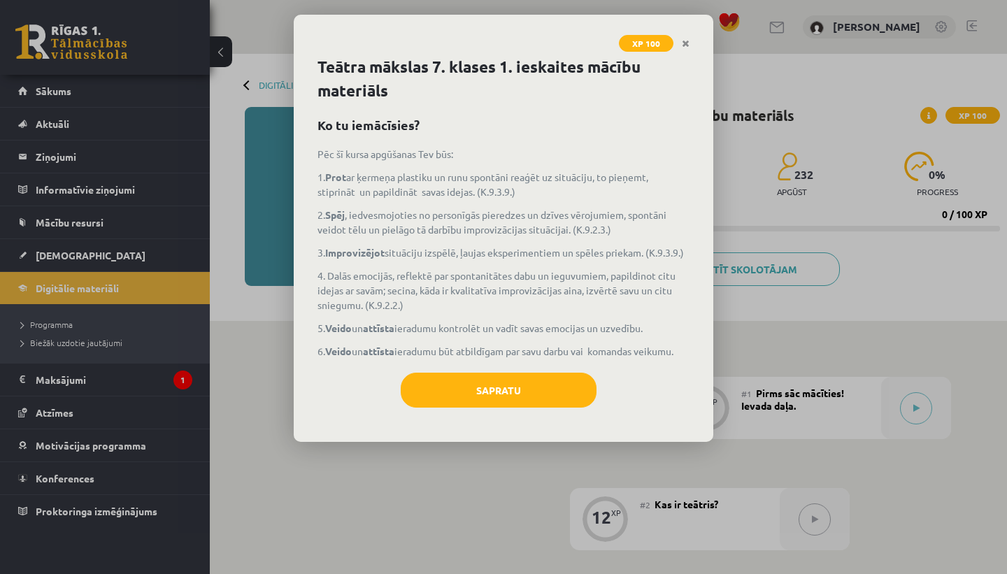
click at [444, 346] on p "6. Veido un attīsta ieradumu būt atbildīgam par savu darbu vai komandas veikumu." at bounding box center [504, 351] width 372 height 15
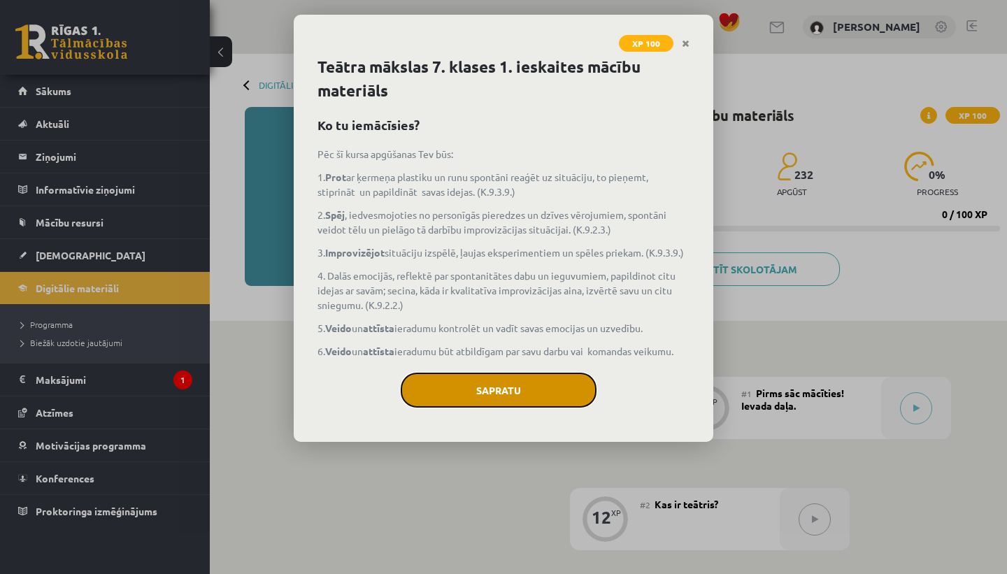
click at [454, 379] on button "Sapratu" at bounding box center [499, 390] width 196 height 35
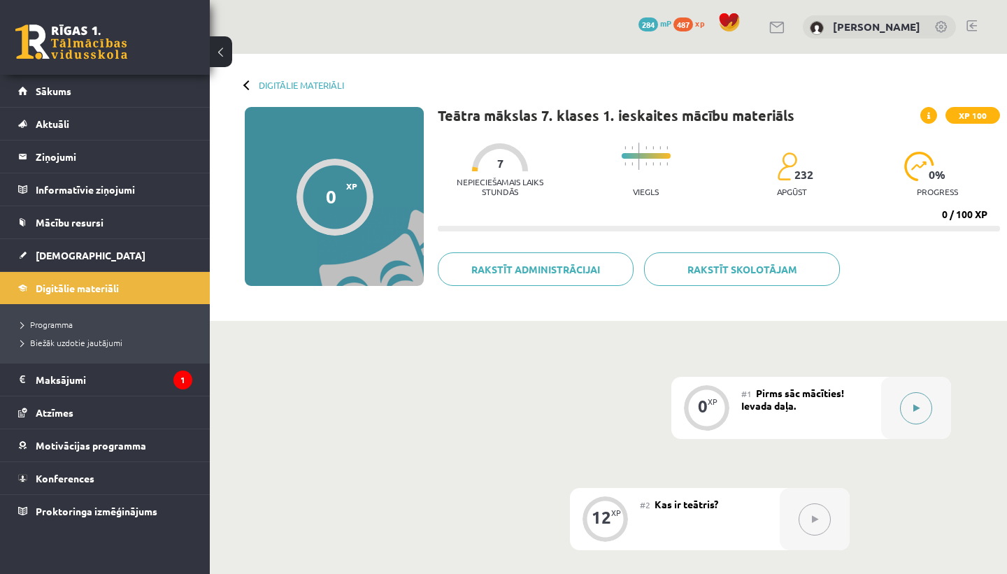
click at [924, 404] on button at bounding box center [916, 408] width 32 height 32
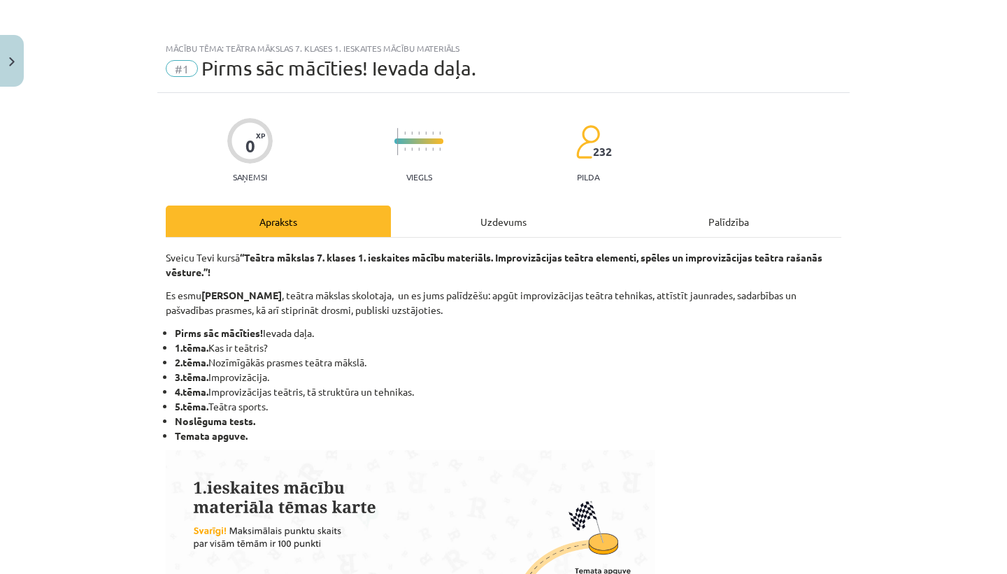
click at [513, 233] on div "Uzdevums" at bounding box center [503, 221] width 225 height 31
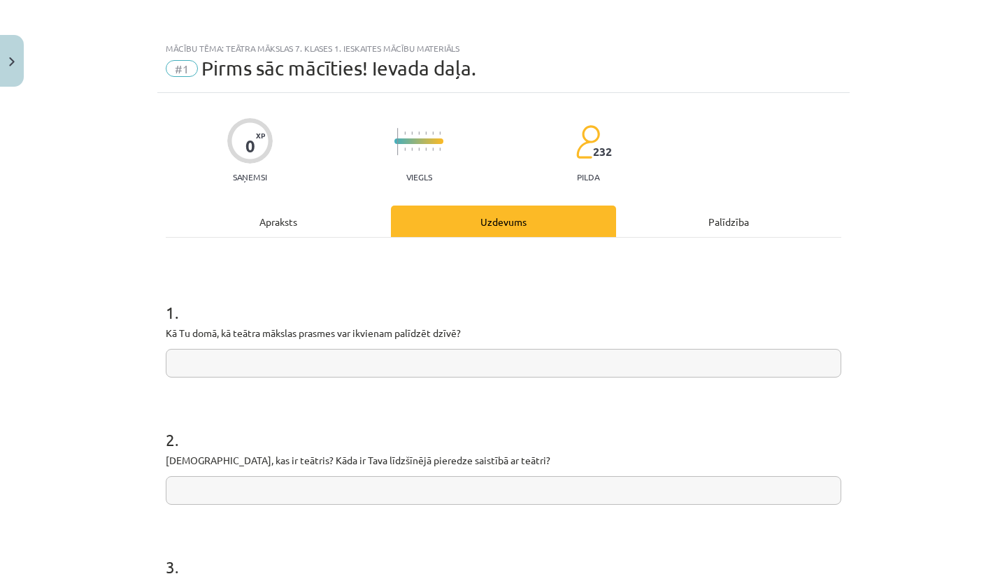
scroll to position [35, 0]
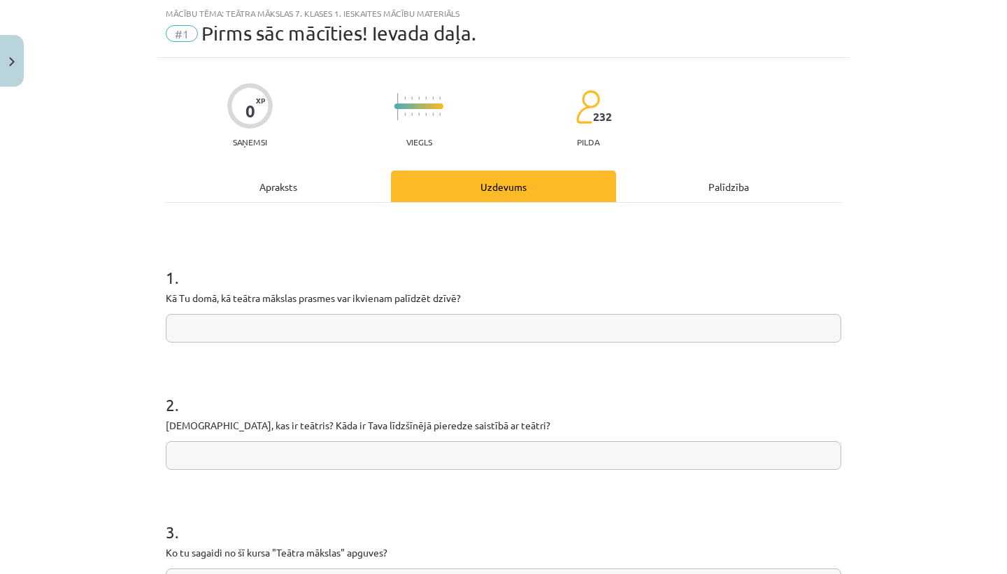
click at [295, 181] on div "Apraksts" at bounding box center [278, 186] width 225 height 31
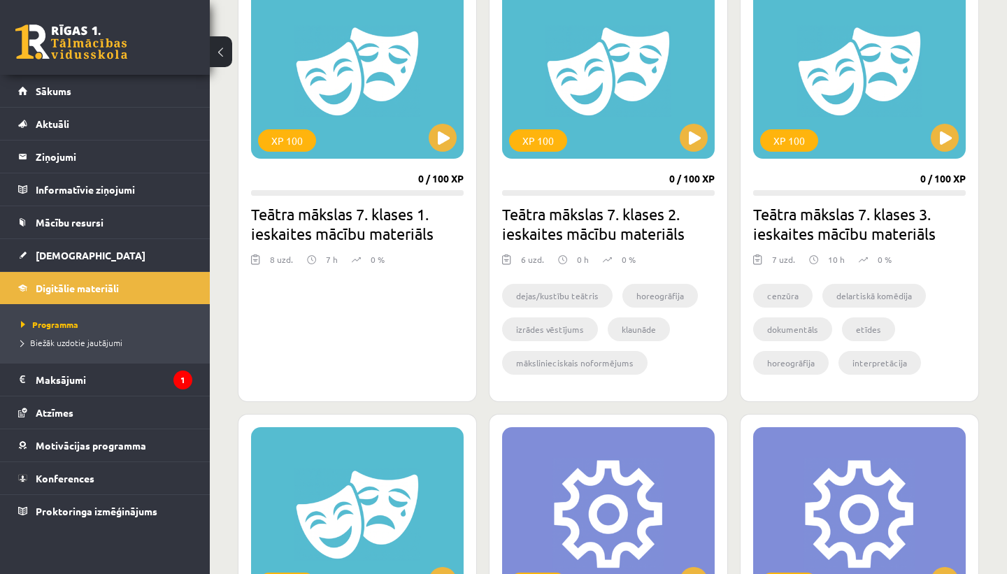
scroll to position [416, 0]
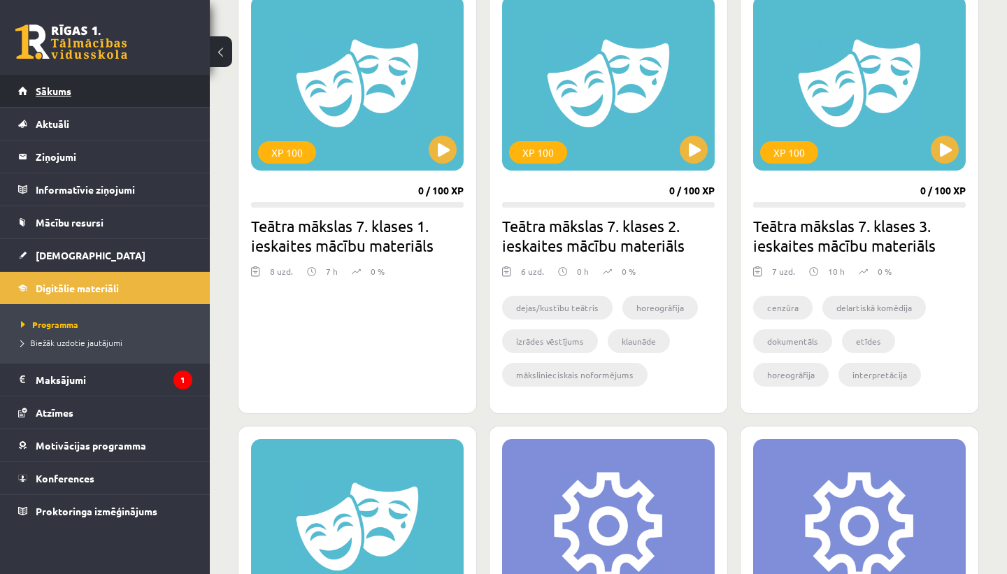
click at [101, 101] on link "Sākums" at bounding box center [105, 91] width 174 height 32
